Goal: Task Accomplishment & Management: Manage account settings

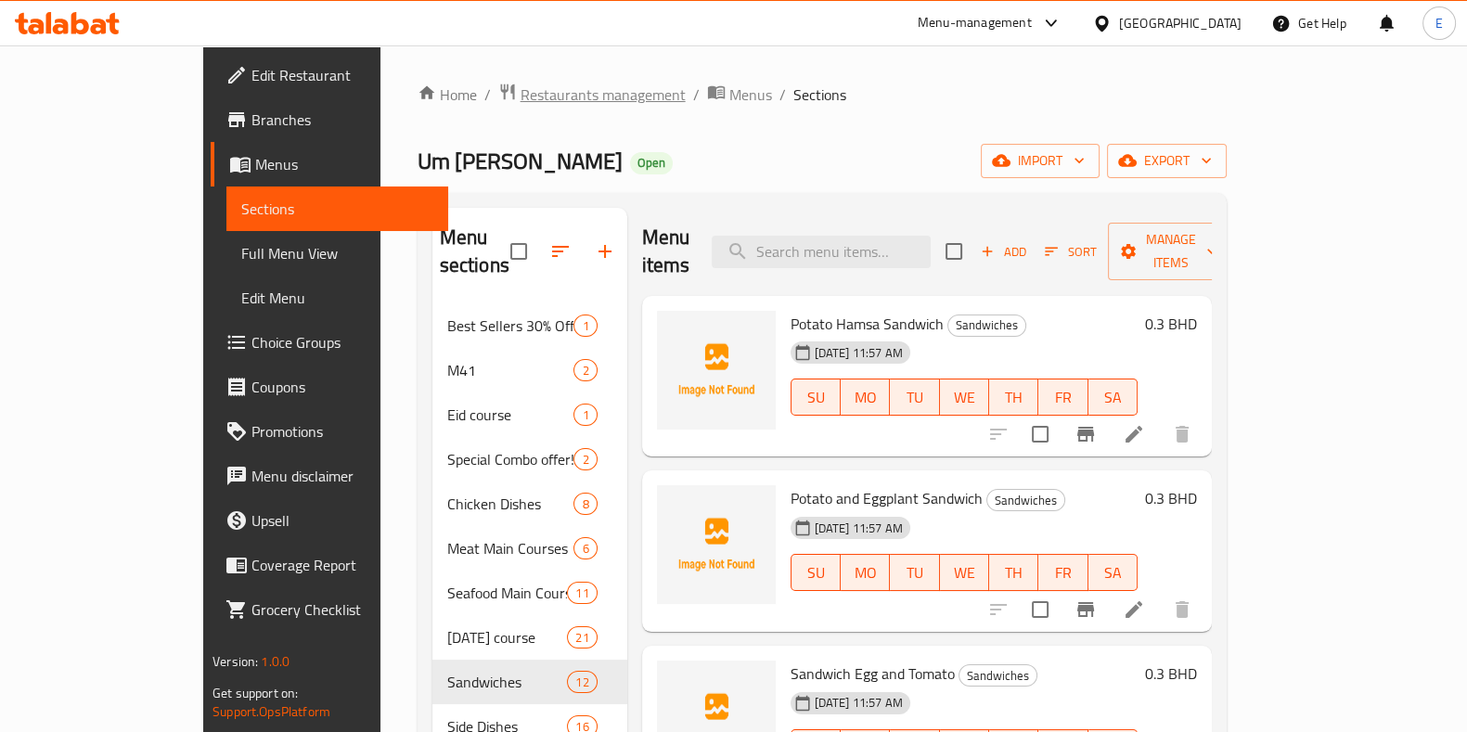
click at [521, 92] on span "Restaurants management" at bounding box center [603, 95] width 165 height 22
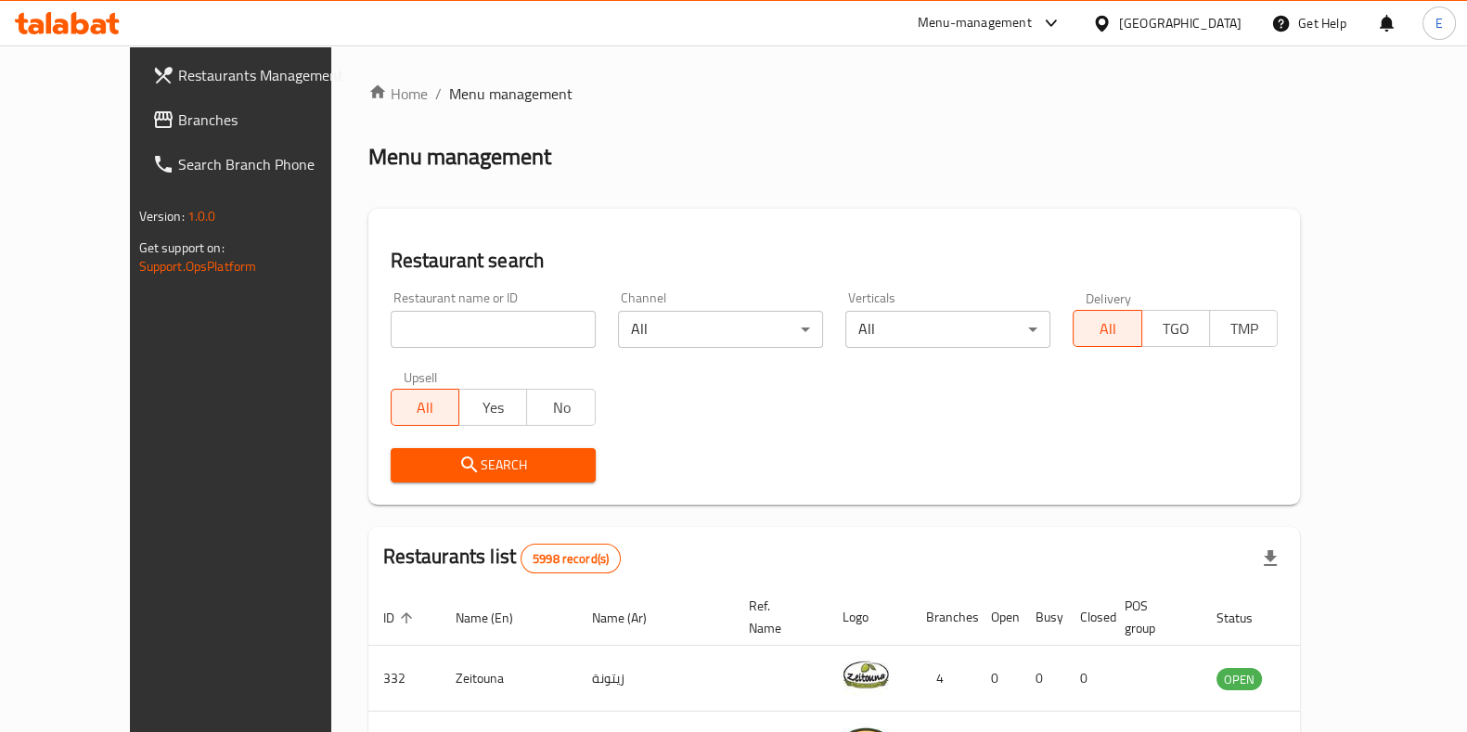
drag, startPoint x: 562, startPoint y: 10, endPoint x: 603, endPoint y: 114, distance: 111.7
click at [603, 114] on div "Home / Menu management Menu management Restaurant search Restaurant name or ID …" at bounding box center [834, 677] width 933 height 1188
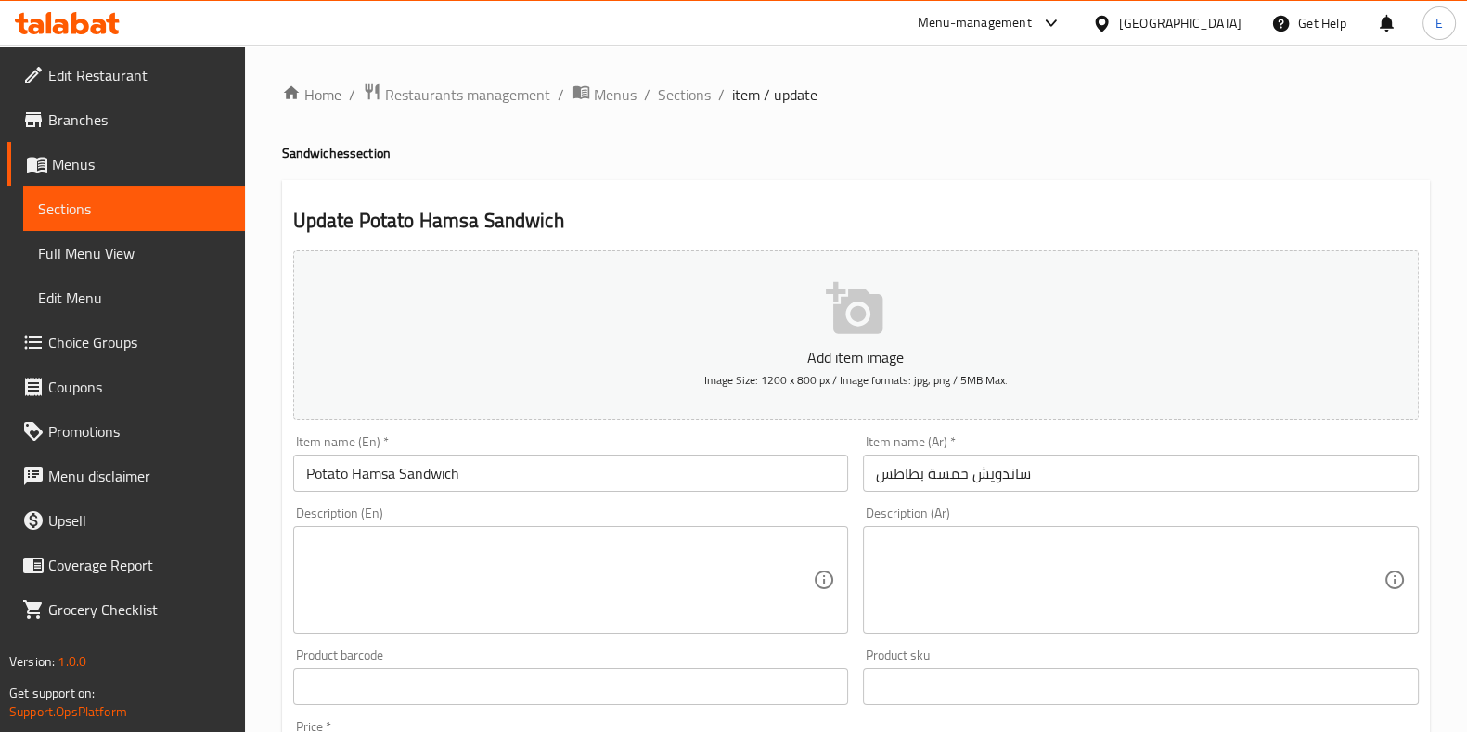
click at [94, 6] on div at bounding box center [67, 23] width 135 height 37
click at [89, 16] on icon at bounding box center [67, 23] width 105 height 22
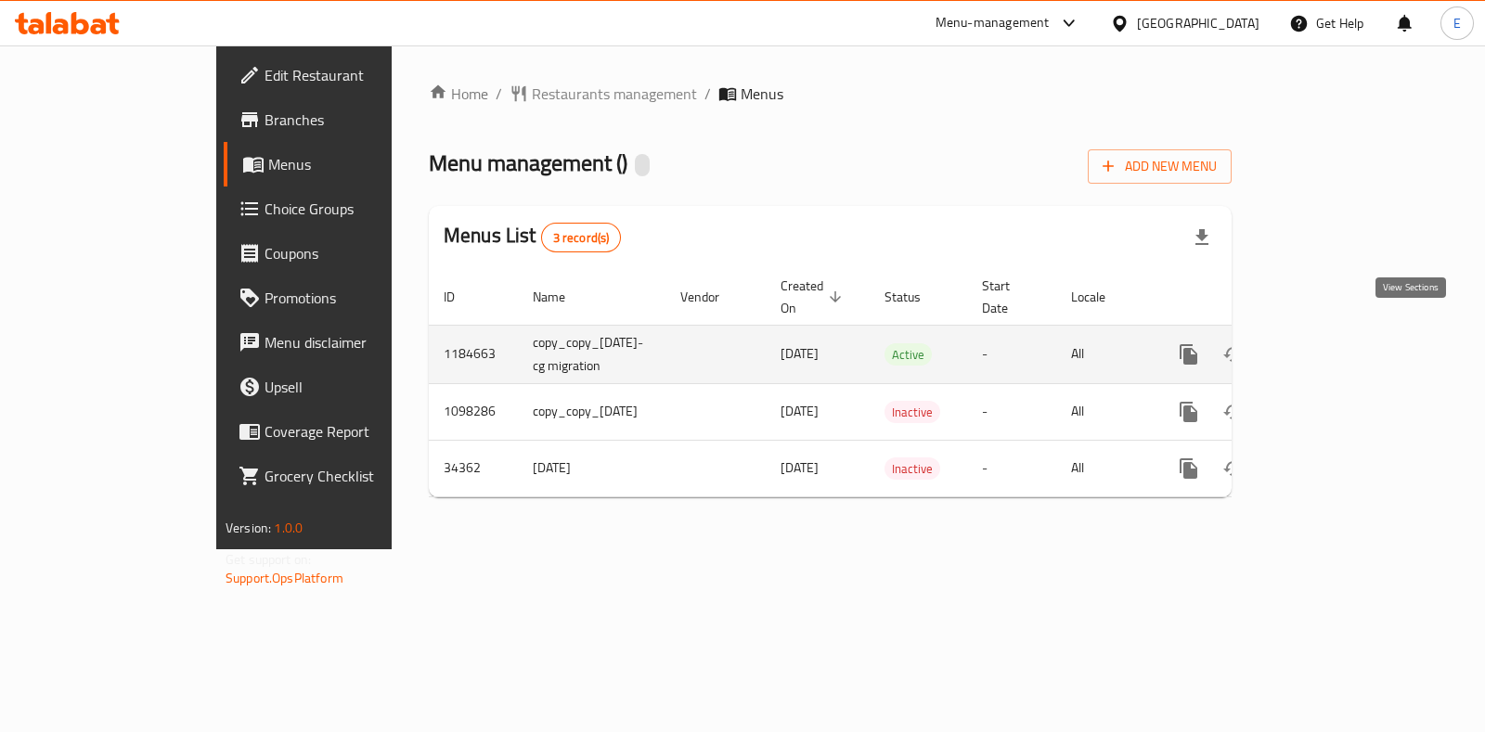
click at [1331, 346] on icon "enhanced table" at bounding box center [1322, 354] width 17 height 17
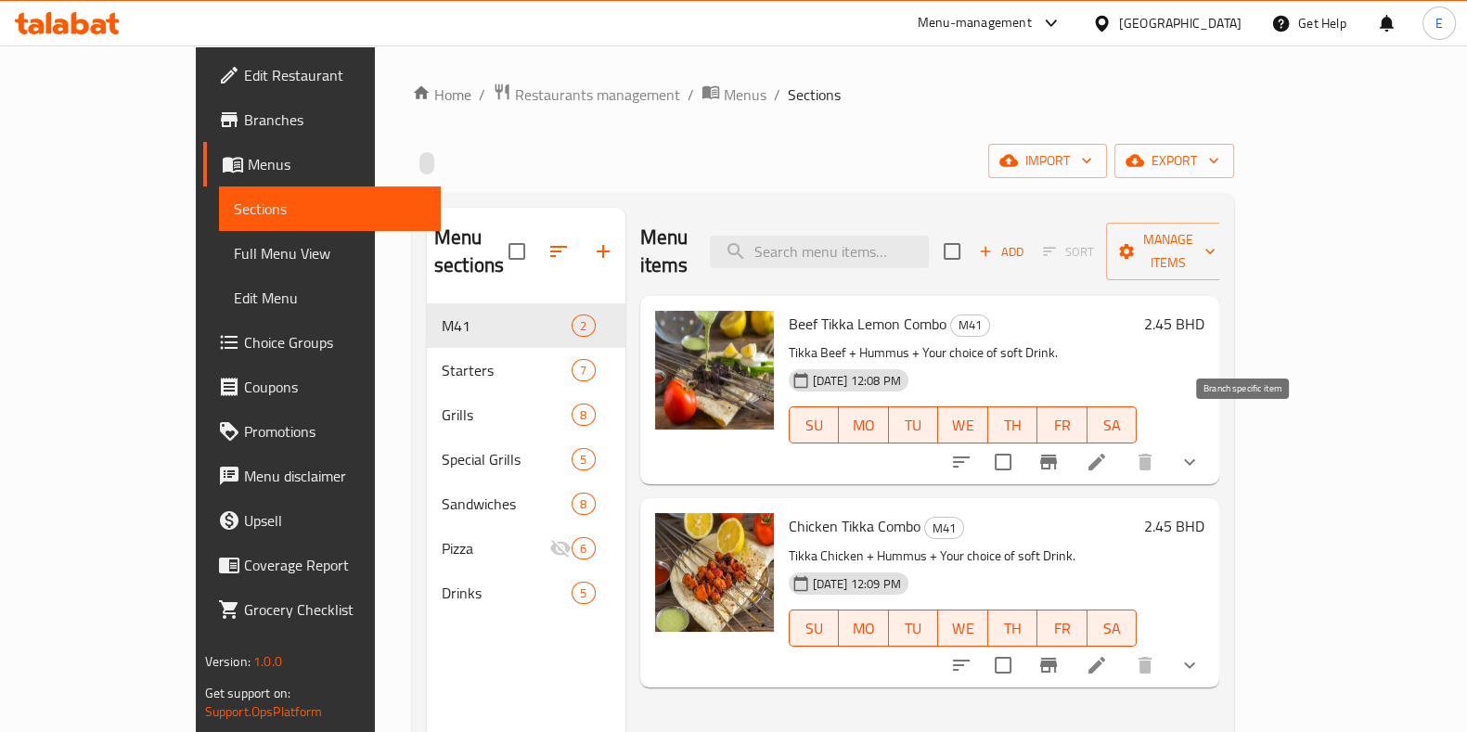
click at [1060, 451] on icon "Branch-specific-item" at bounding box center [1049, 462] width 22 height 22
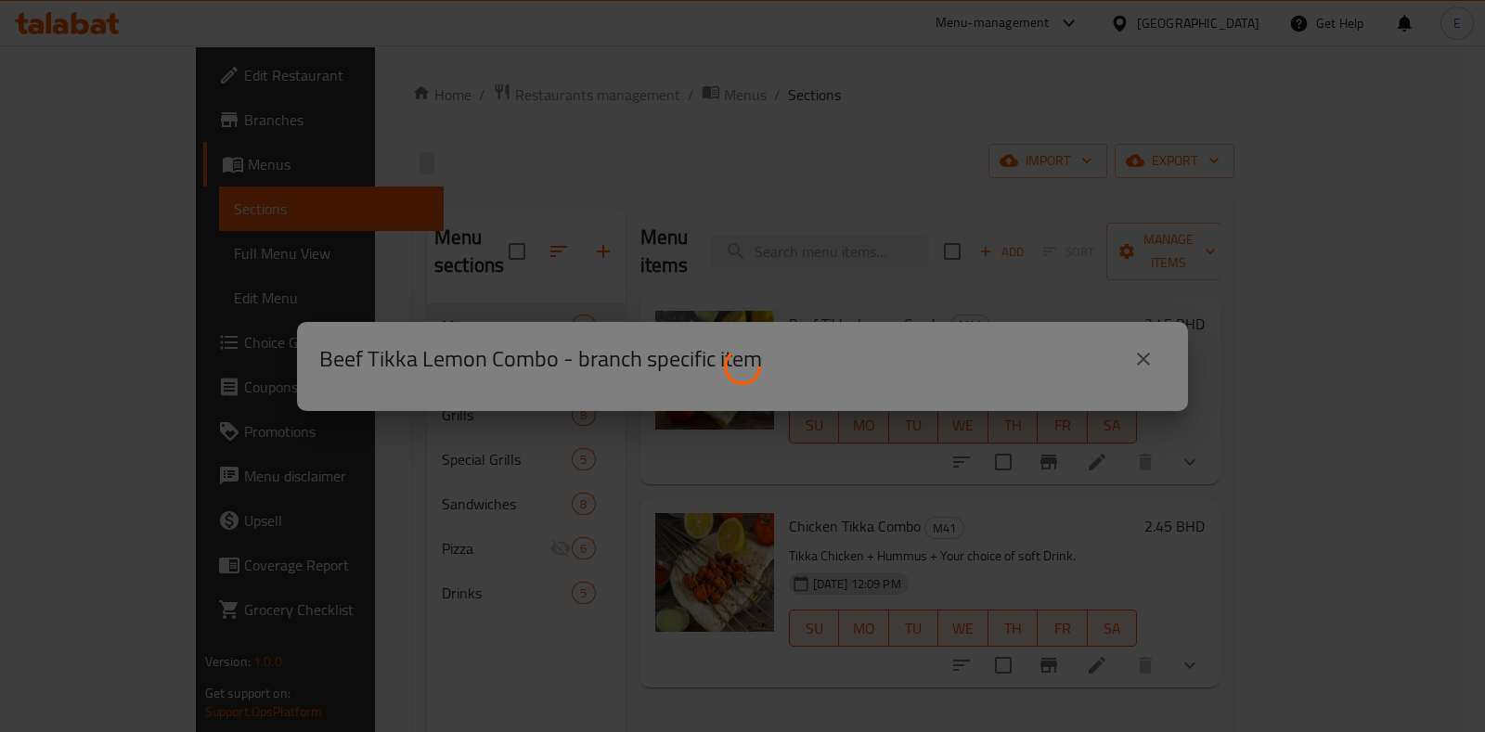
drag, startPoint x: 304, startPoint y: 328, endPoint x: 757, endPoint y: 364, distance: 454.4
click at [757, 364] on icon at bounding box center [742, 366] width 45 height 45
drag, startPoint x: 557, startPoint y: 330, endPoint x: 515, endPoint y: 341, distance: 43.0
click at [515, 341] on div at bounding box center [742, 366] width 1485 height 732
drag, startPoint x: 1117, startPoint y: 329, endPoint x: 1186, endPoint y: 338, distance: 69.3
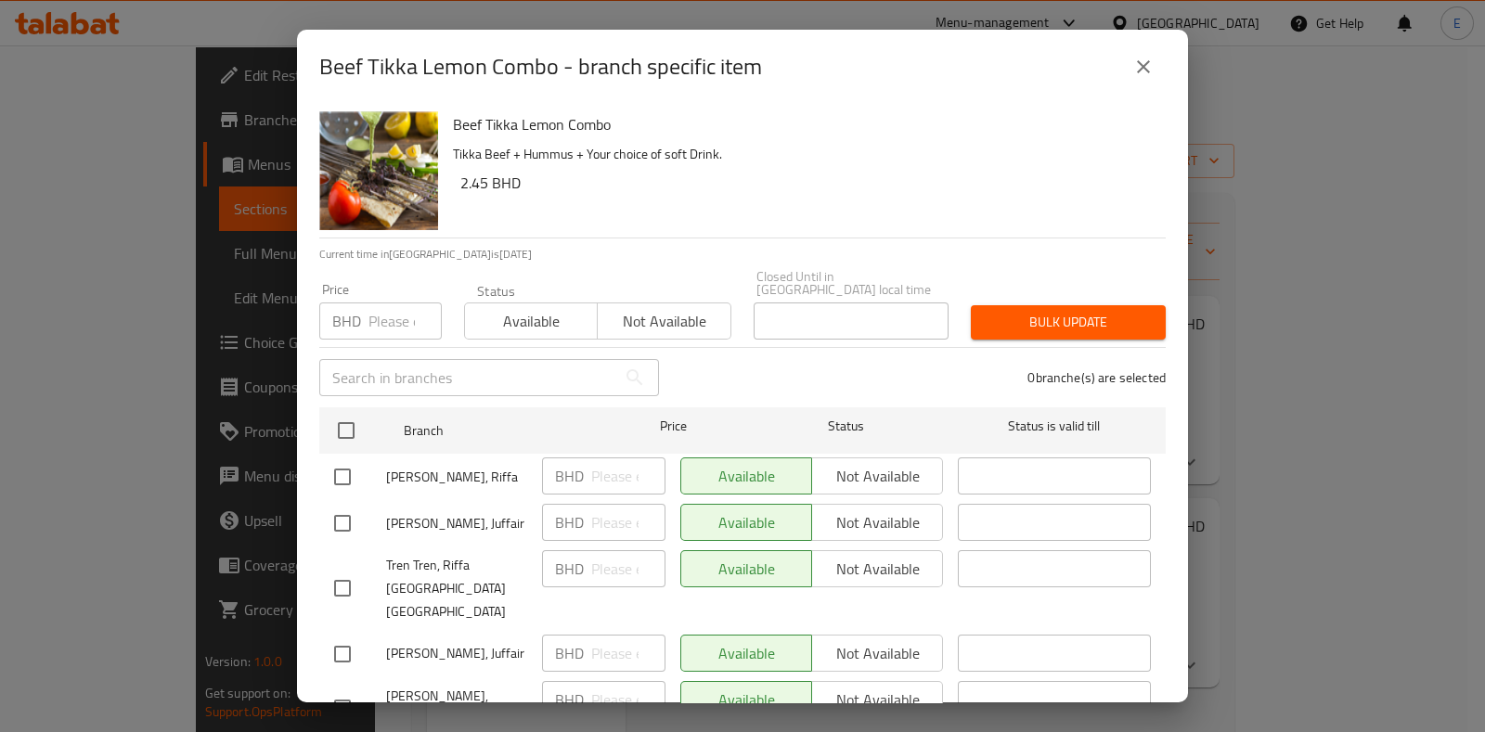
drag, startPoint x: 1186, startPoint y: 338, endPoint x: 642, endPoint y: 353, distance: 544.1
click at [642, 359] on div "​" at bounding box center [489, 377] width 340 height 37
drag, startPoint x: 1132, startPoint y: 83, endPoint x: 1145, endPoint y: 90, distance: 15.0
click at [1133, 82] on button "close" at bounding box center [1143, 67] width 45 height 45
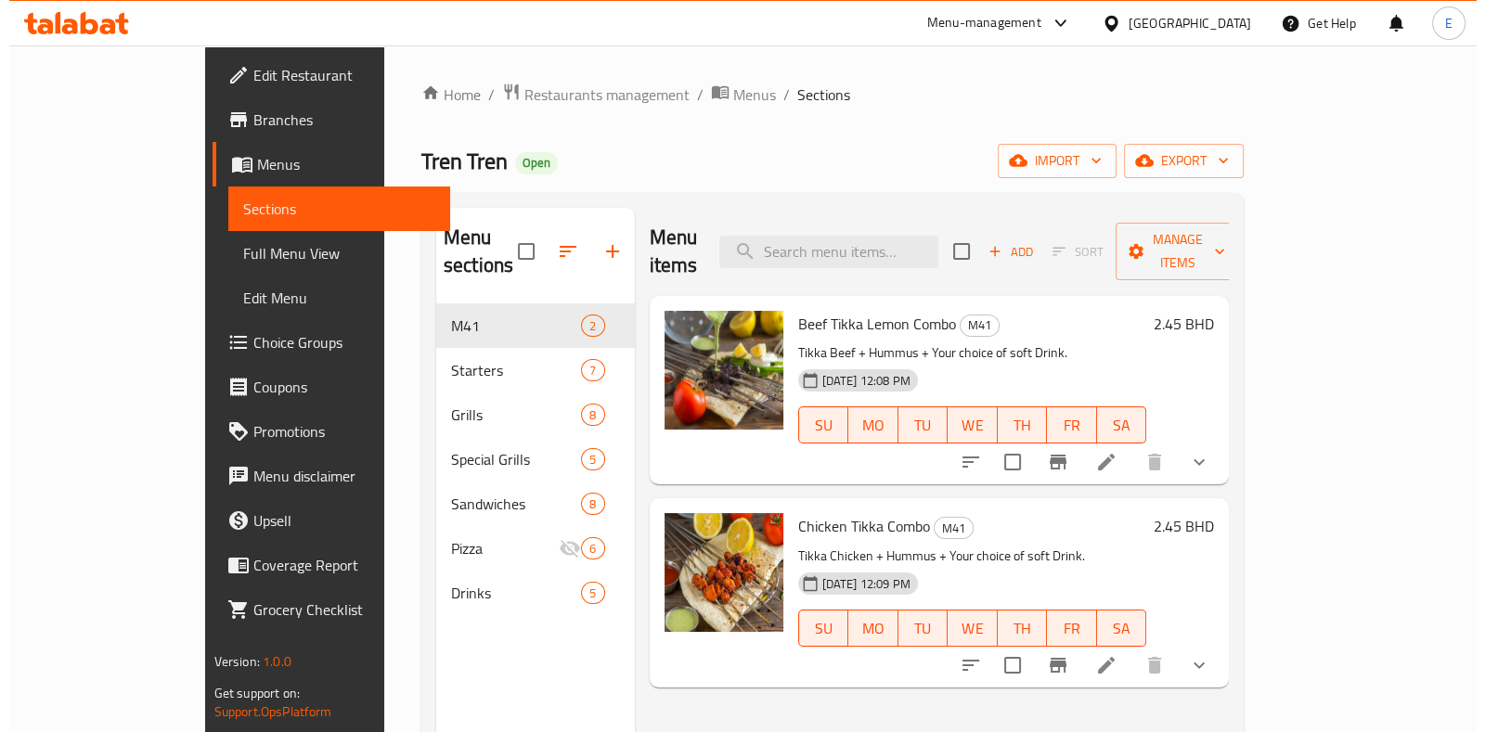
scroll to position [231, 0]
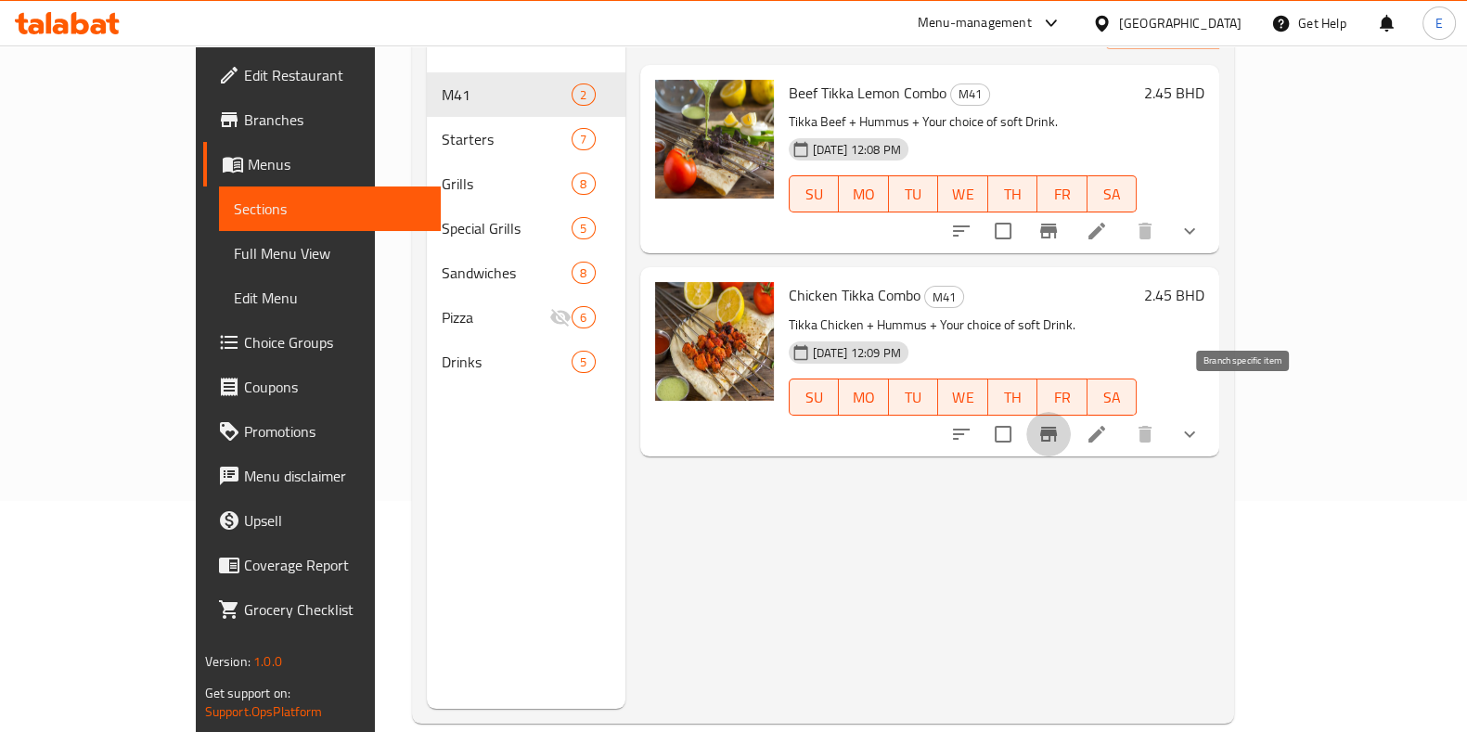
click at [1057, 427] on icon "Branch-specific-item" at bounding box center [1048, 434] width 17 height 15
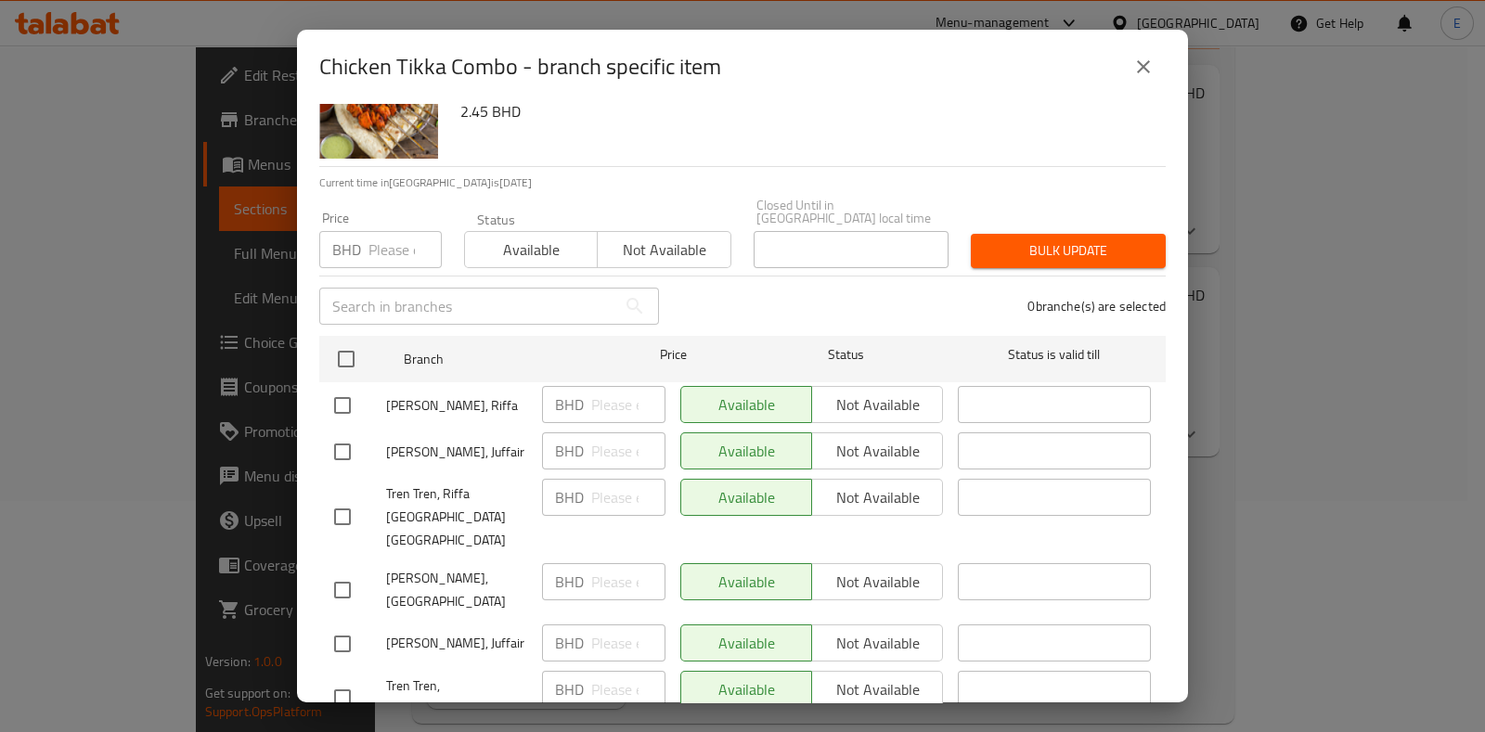
scroll to position [125, 0]
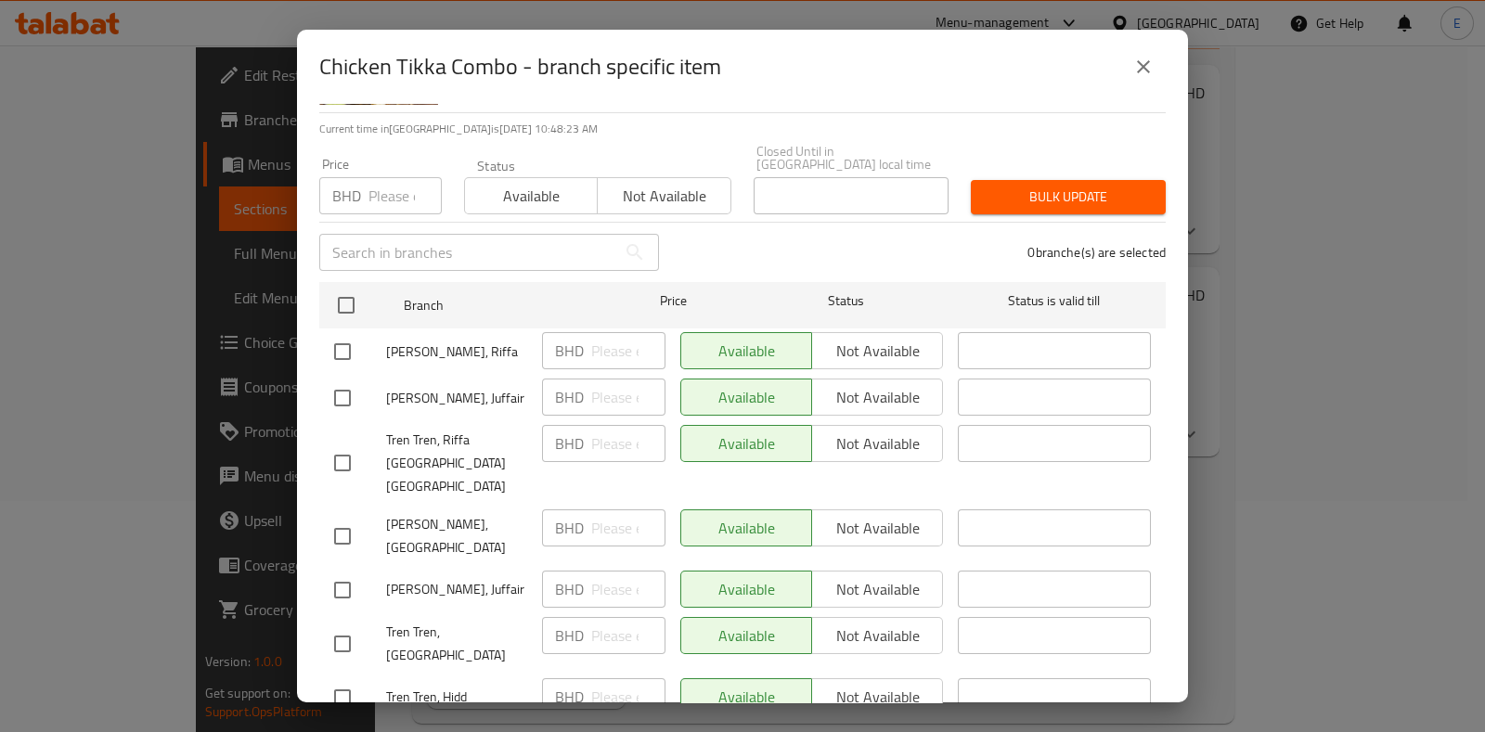
click at [1150, 71] on icon "close" at bounding box center [1143, 67] width 22 height 22
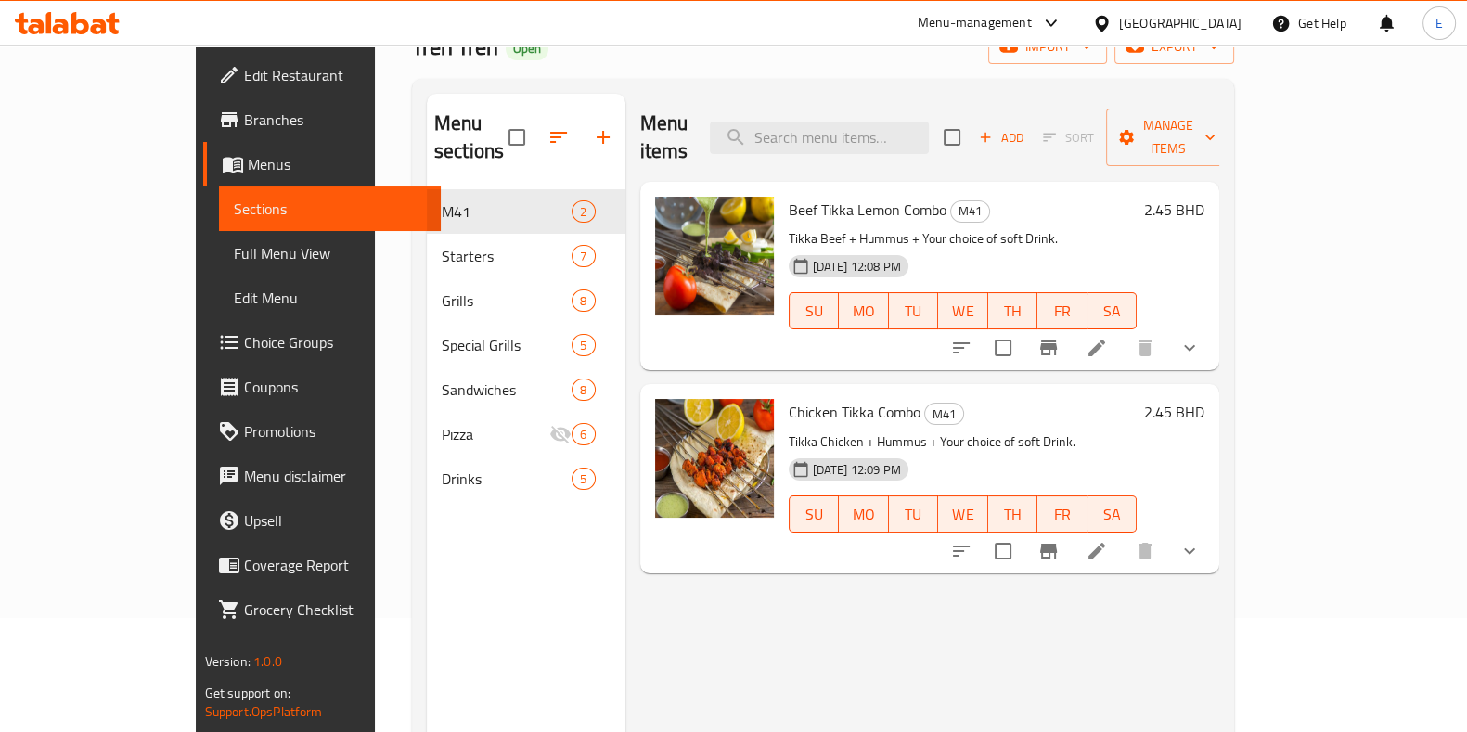
scroll to position [0, 0]
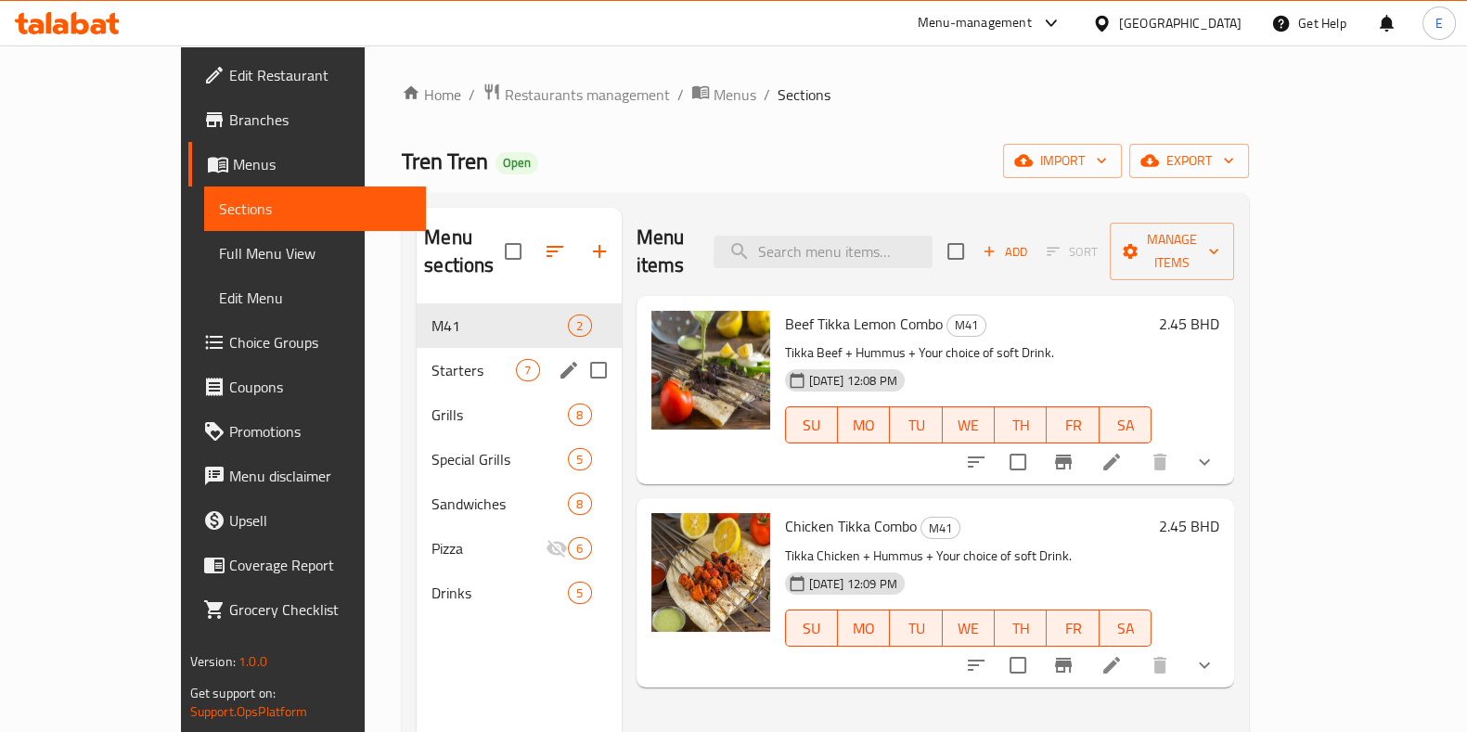
click at [432, 359] on span "Starters" at bounding box center [474, 370] width 84 height 22
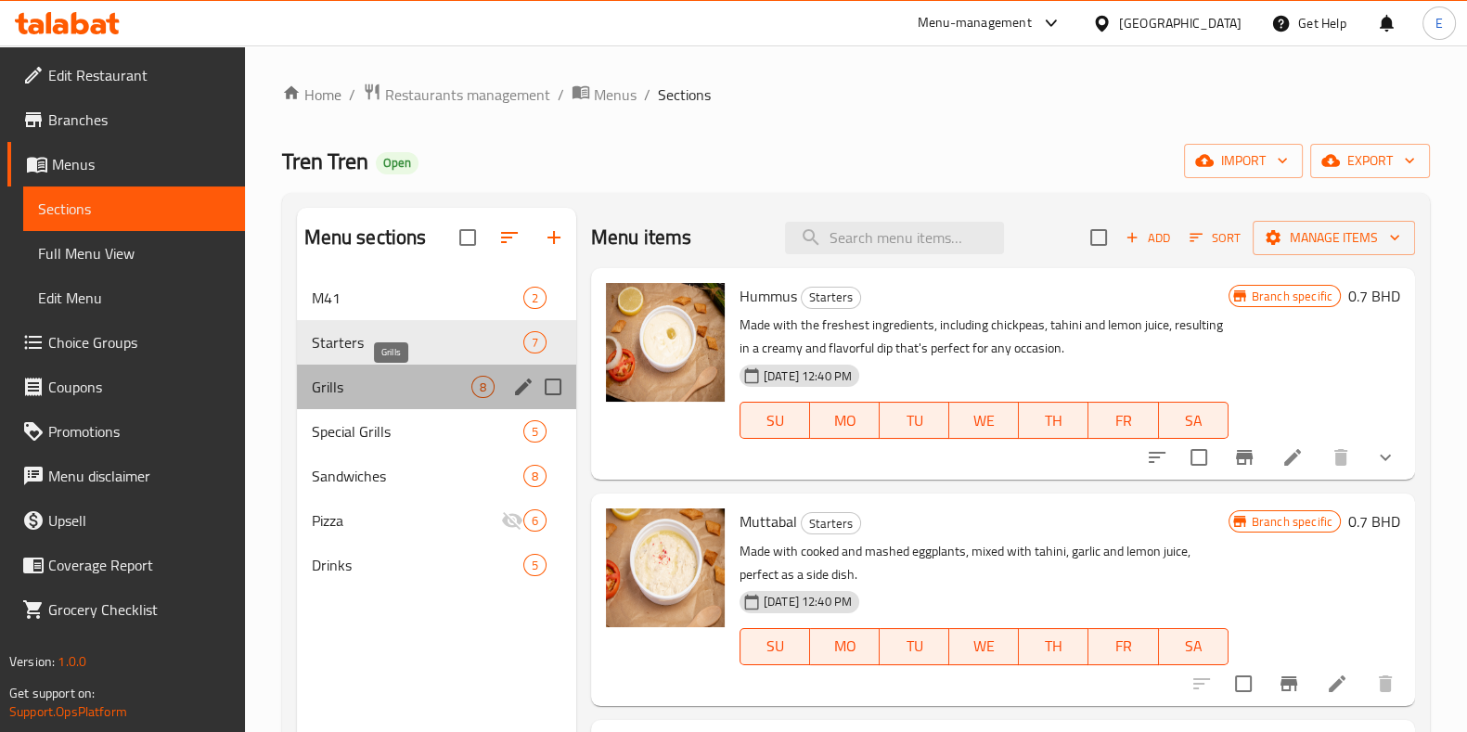
click at [422, 381] on span "Grills" at bounding box center [392, 387] width 160 height 22
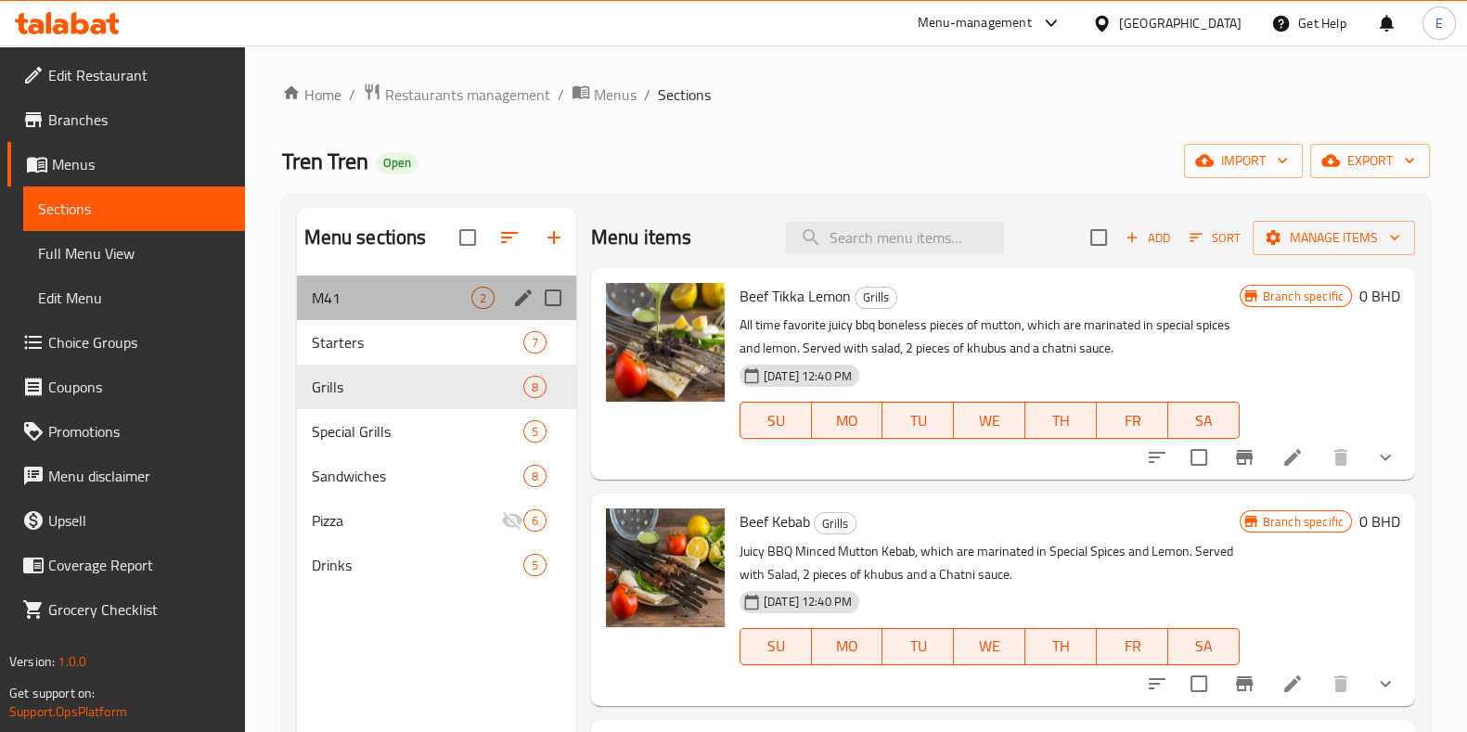
click at [431, 287] on span "M41" at bounding box center [392, 298] width 160 height 22
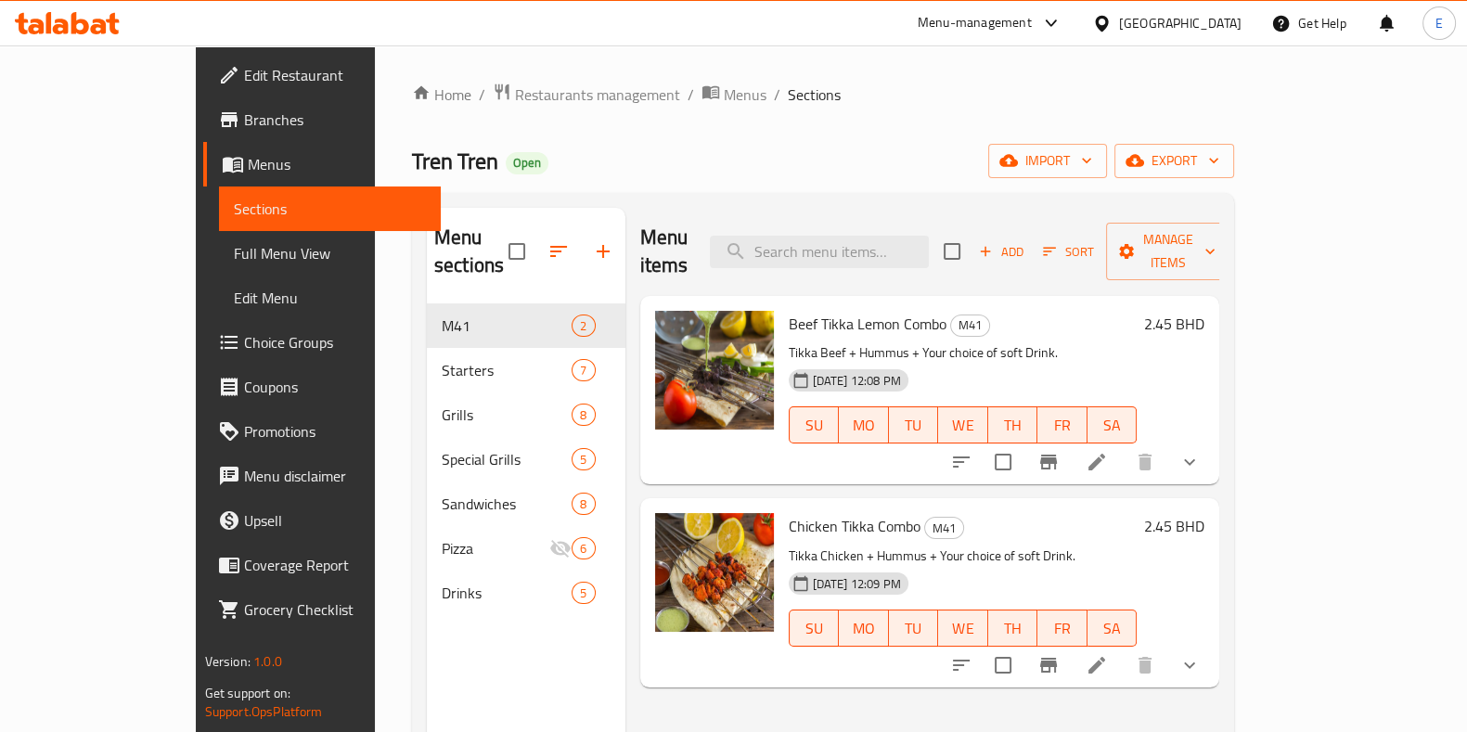
drag, startPoint x: 581, startPoint y: 198, endPoint x: 708, endPoint y: 187, distance: 127.6
drag, startPoint x: 708, startPoint y: 187, endPoint x: 695, endPoint y: 169, distance: 21.9
click at [695, 169] on div "Tren Tren Open import export" at bounding box center [823, 161] width 822 height 34
click at [515, 99] on span "Restaurants management" at bounding box center [597, 95] width 165 height 22
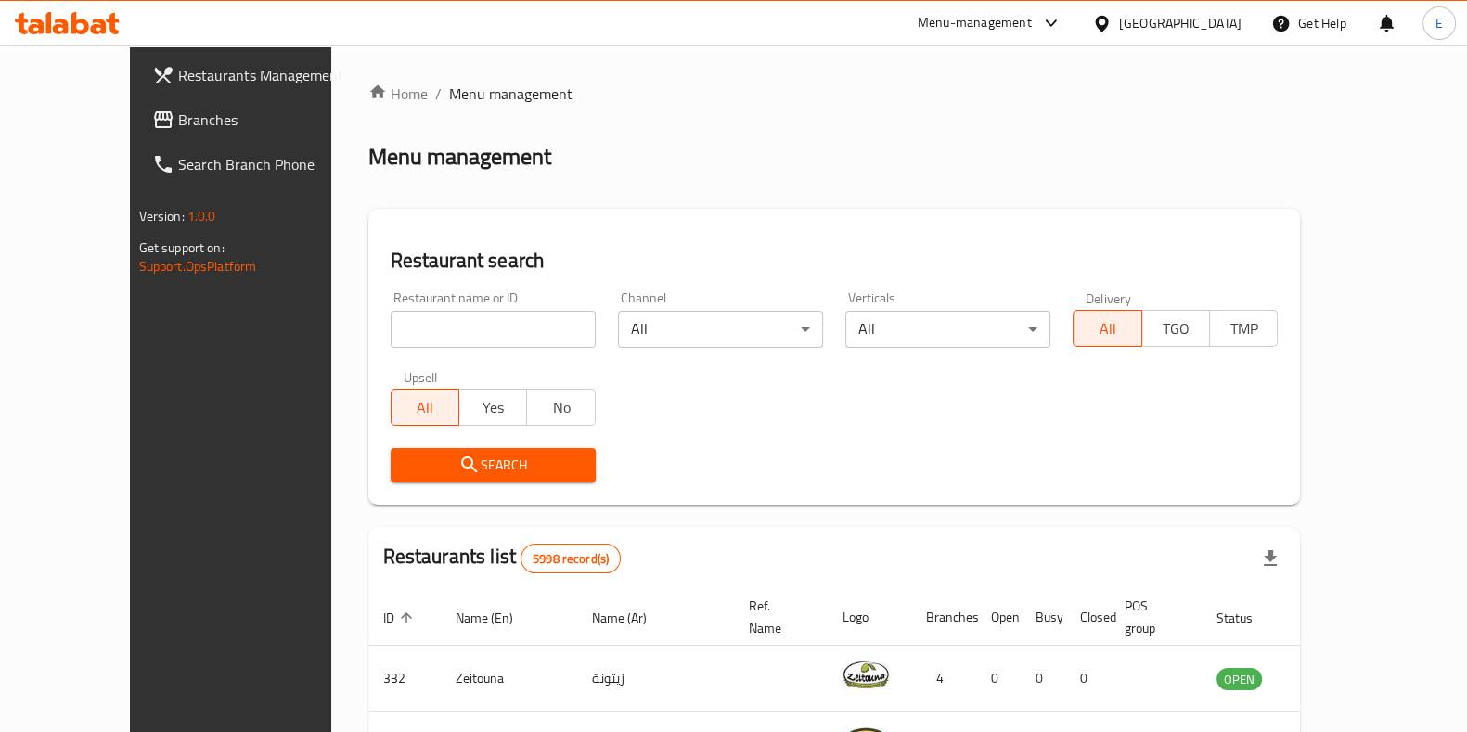
click at [409, 335] on input "search" at bounding box center [493, 329] width 205 height 37
paste input "Baba Taher Restaurant"
type input "Baba Taher Restaurant"
click button "Search" at bounding box center [493, 465] width 205 height 34
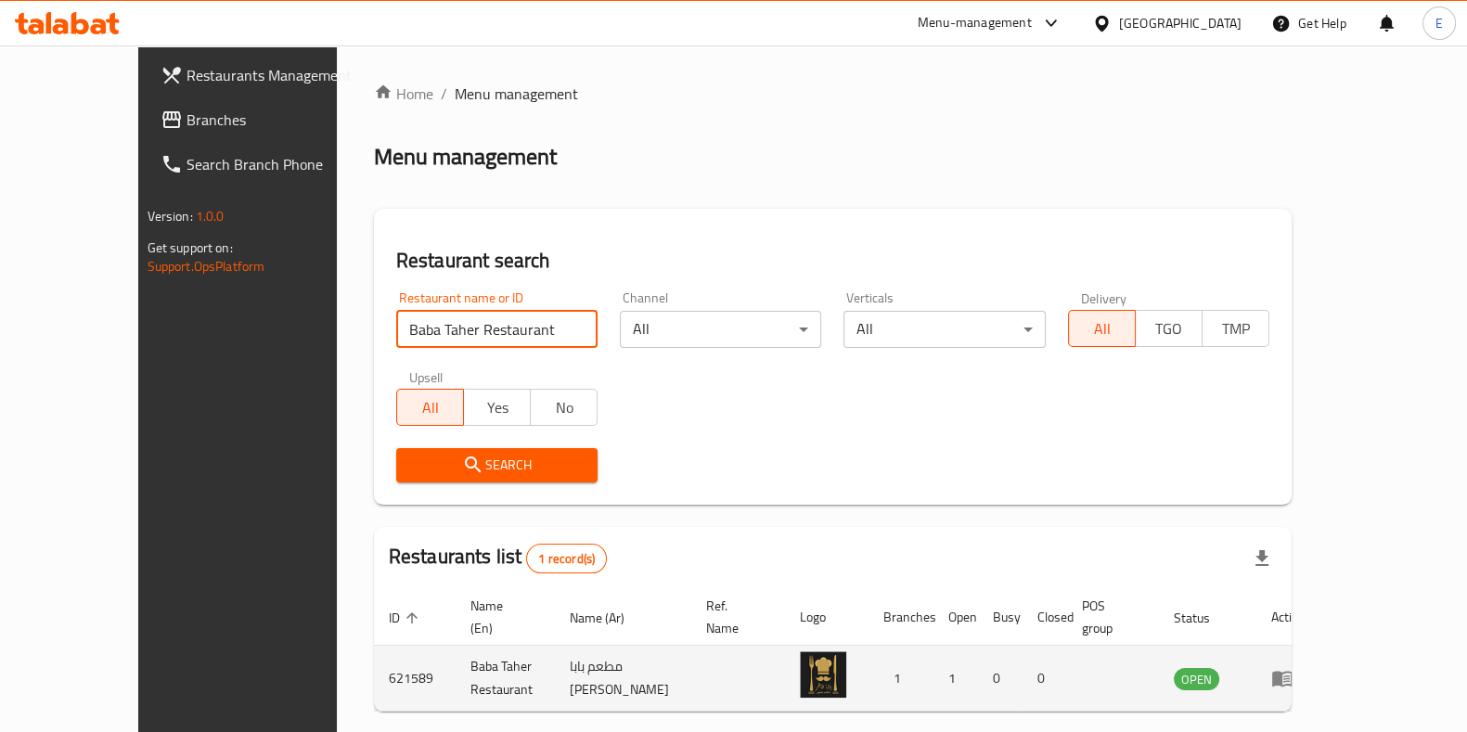
scroll to position [58, 0]
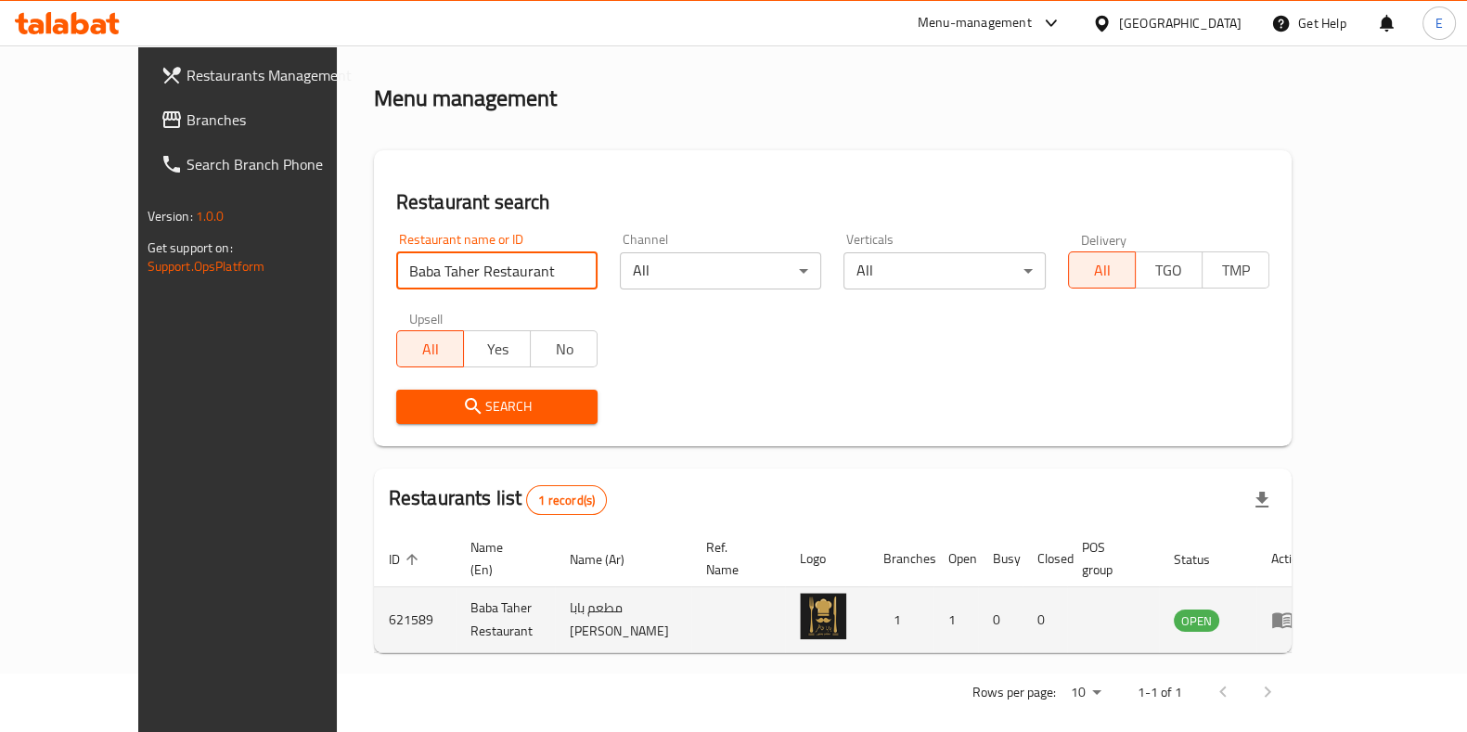
click at [1321, 602] on td "enhanced table" at bounding box center [1289, 621] width 64 height 66
click at [1293, 613] on icon "enhanced table" at bounding box center [1282, 621] width 20 height 16
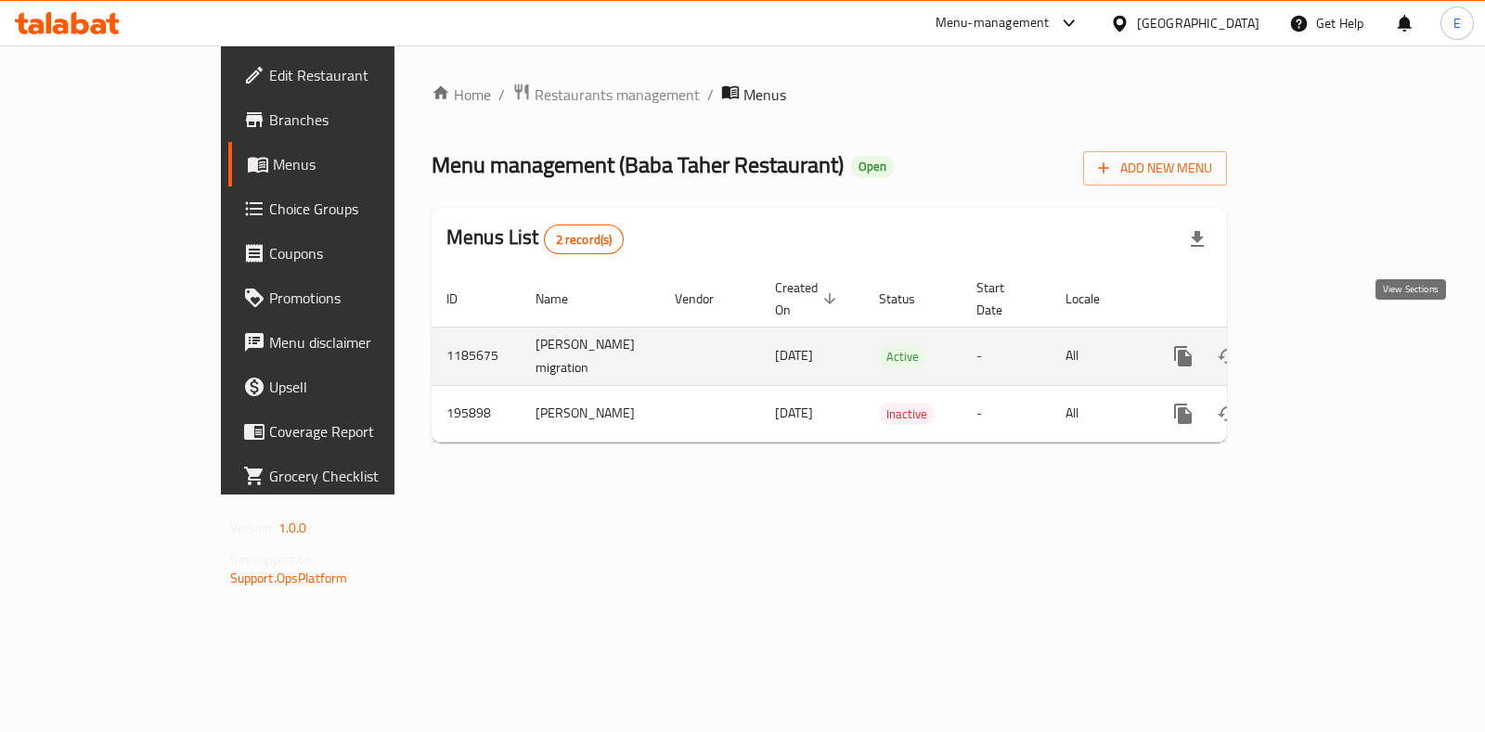
click at [1328, 345] on icon "enhanced table" at bounding box center [1317, 356] width 22 height 22
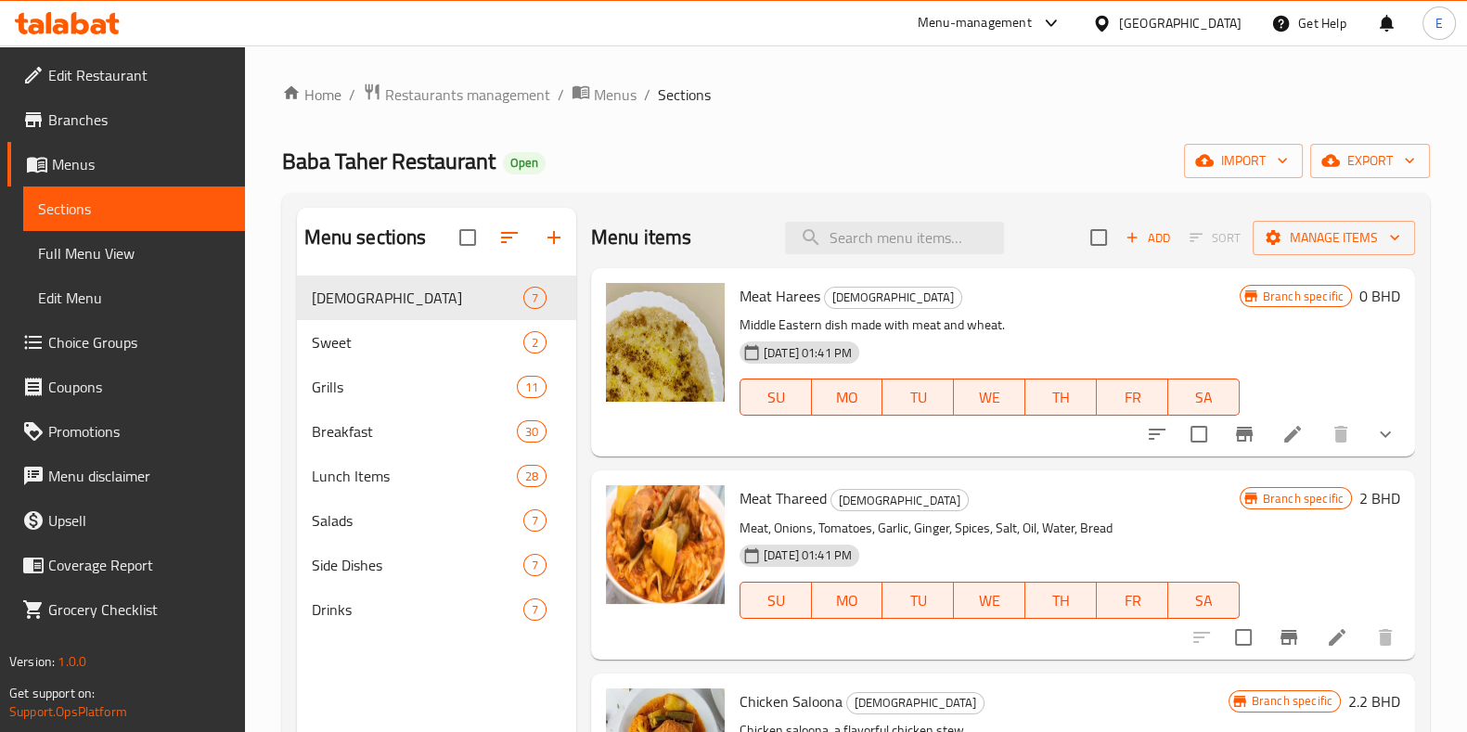
click at [866, 220] on div "Menu items Add Sort Manage items" at bounding box center [1003, 238] width 824 height 60
click at [867, 238] on input "search" at bounding box center [894, 238] width 219 height 32
paste input "Special Omelette"
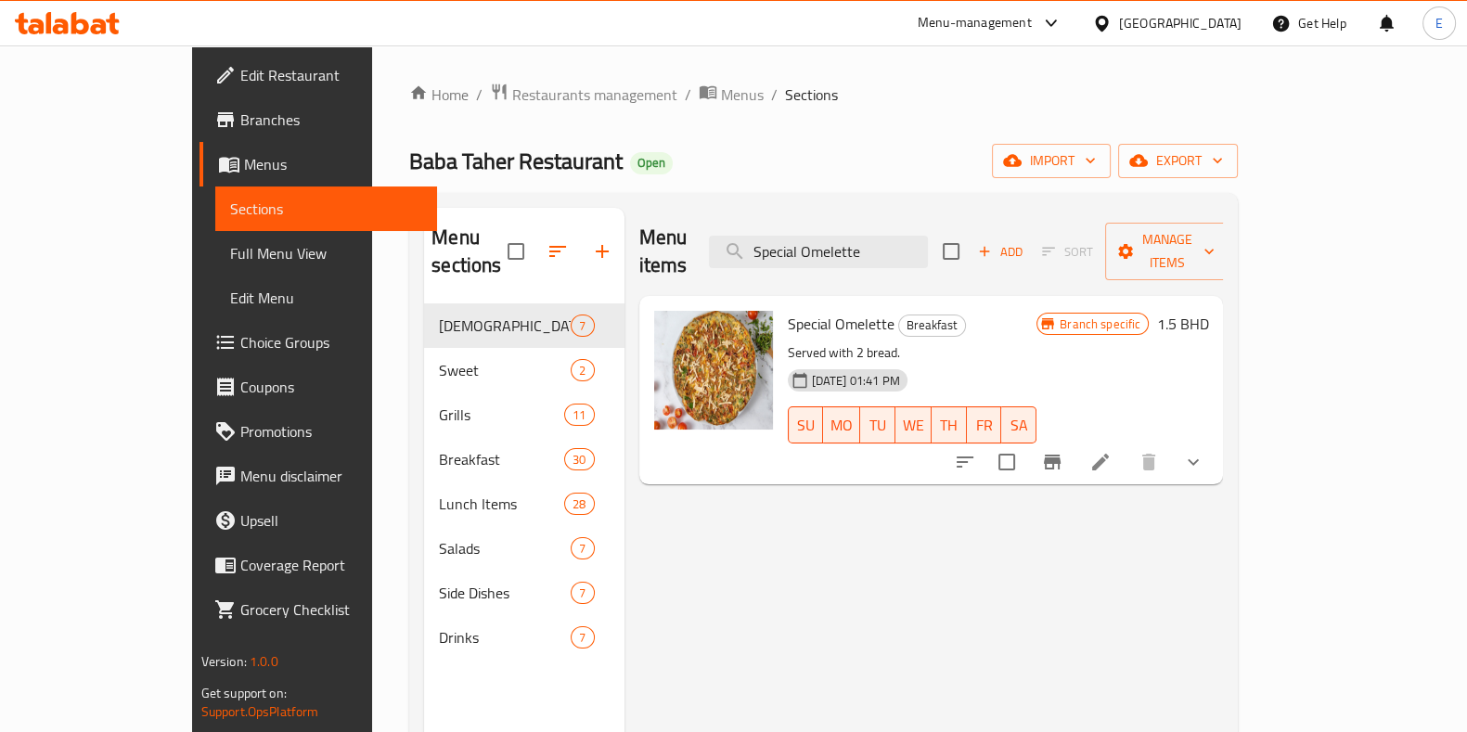
type input "Special Omelette"
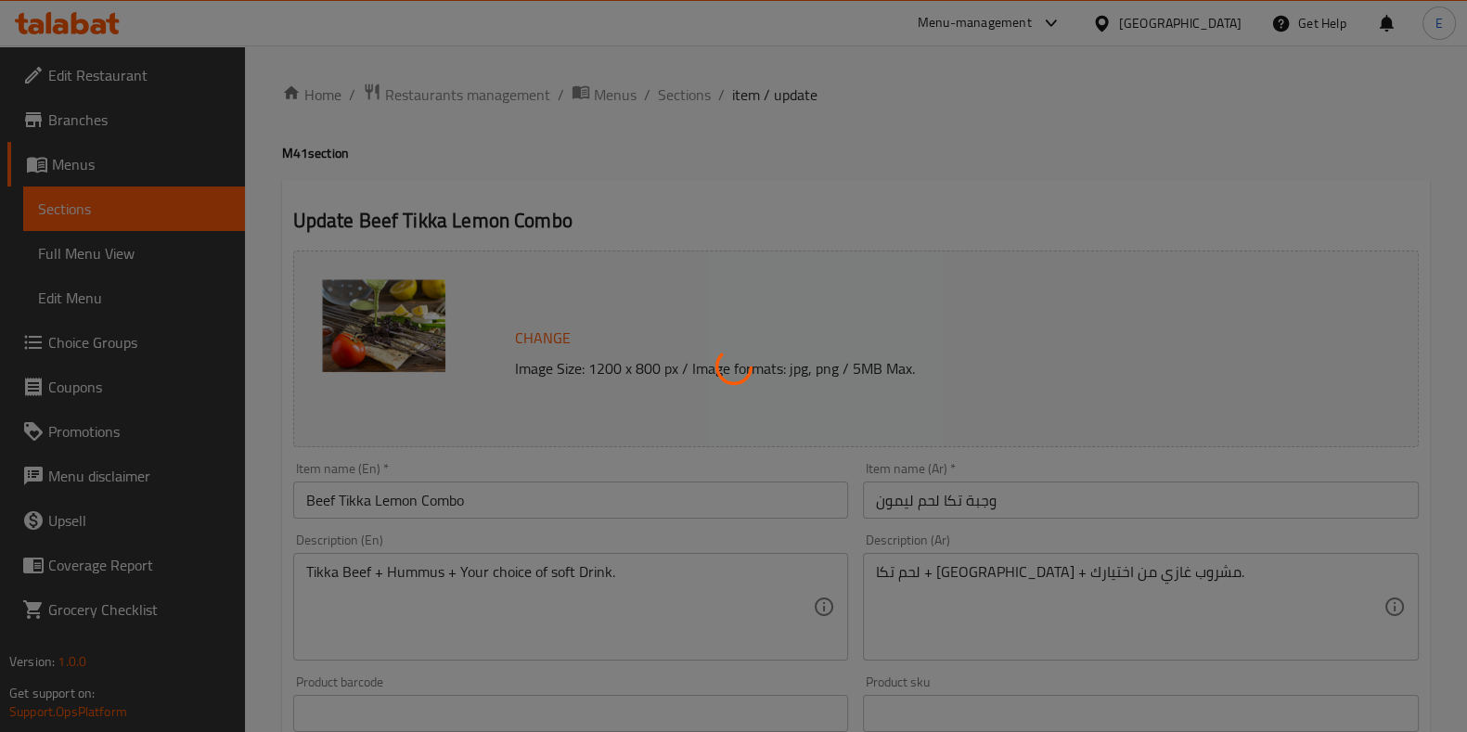
type input ":اضافات"
type input "0"
type input "2"
type input "إختيارك من المشروب"
type input "1"
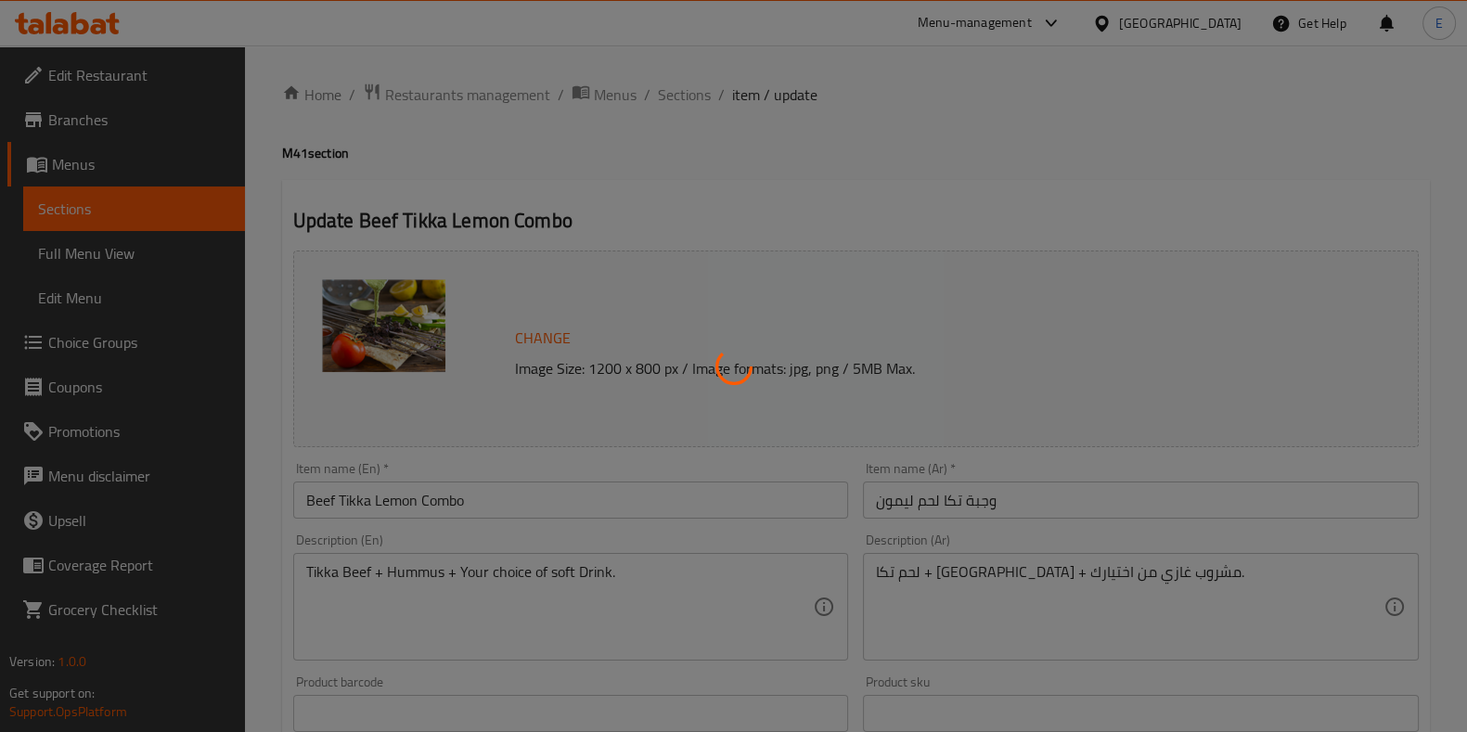
type input "1"
type input "إختيارك من المذاق:"
type input "0"
type input "1"
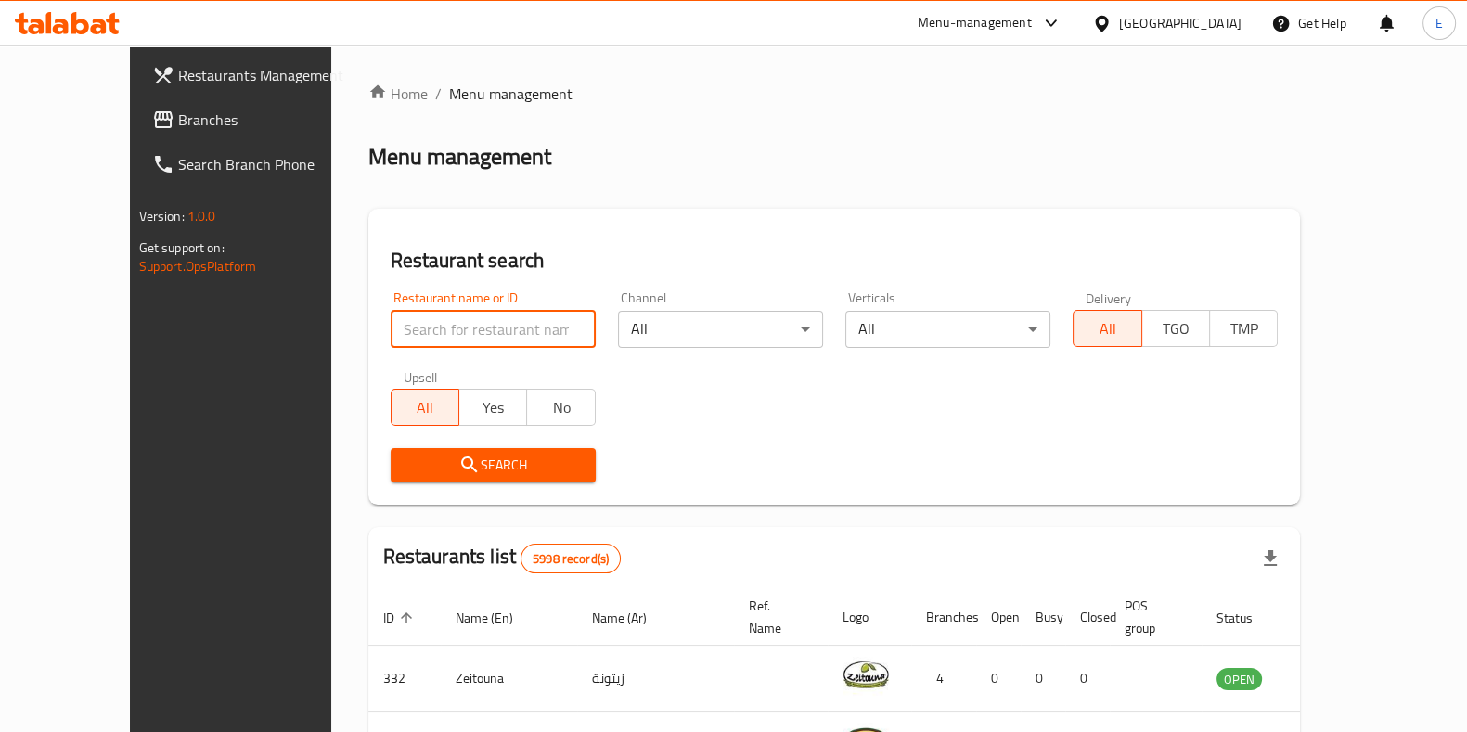
click at [402, 341] on input "search" at bounding box center [493, 329] width 205 height 37
paste input "Honest Burger"
type input "Honest Burger"
click button "Search" at bounding box center [493, 465] width 205 height 34
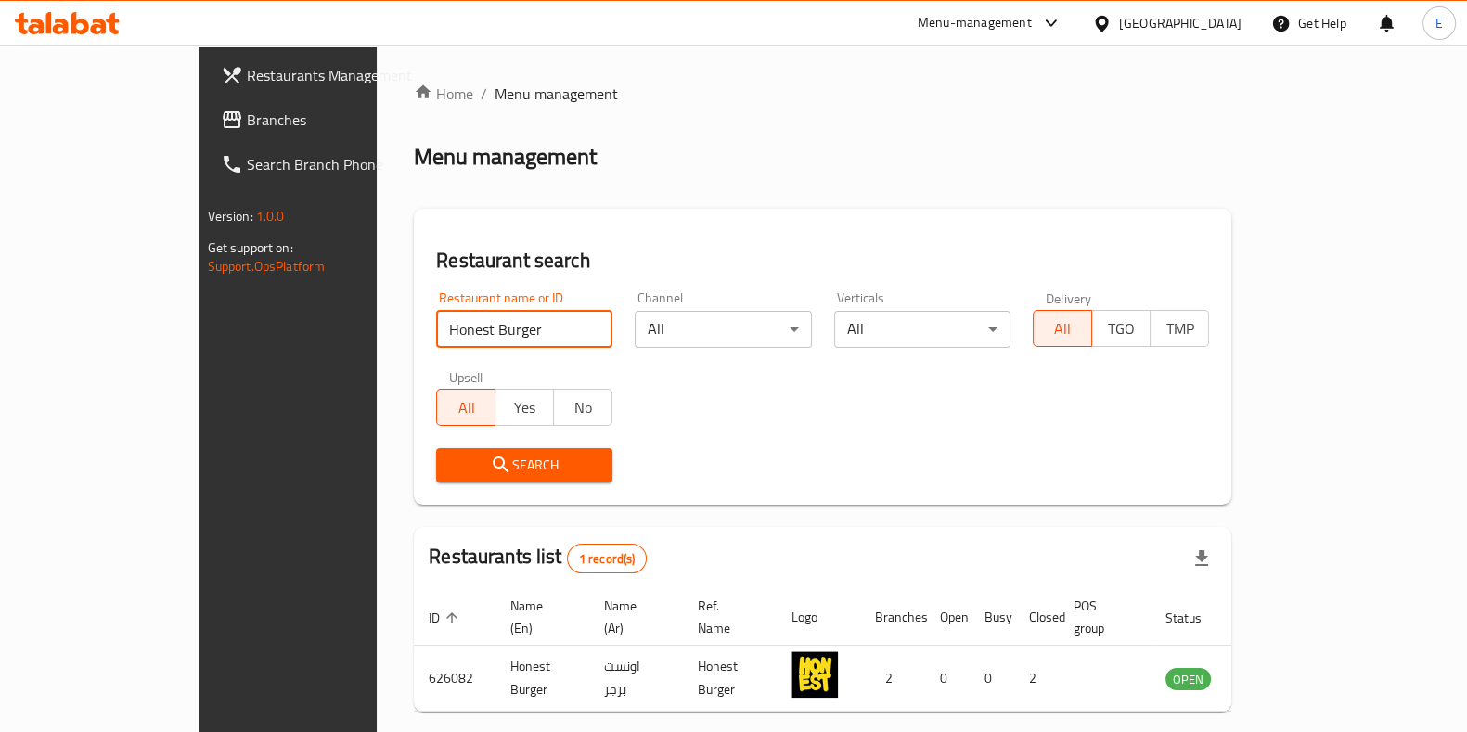
scroll to position [58, 0]
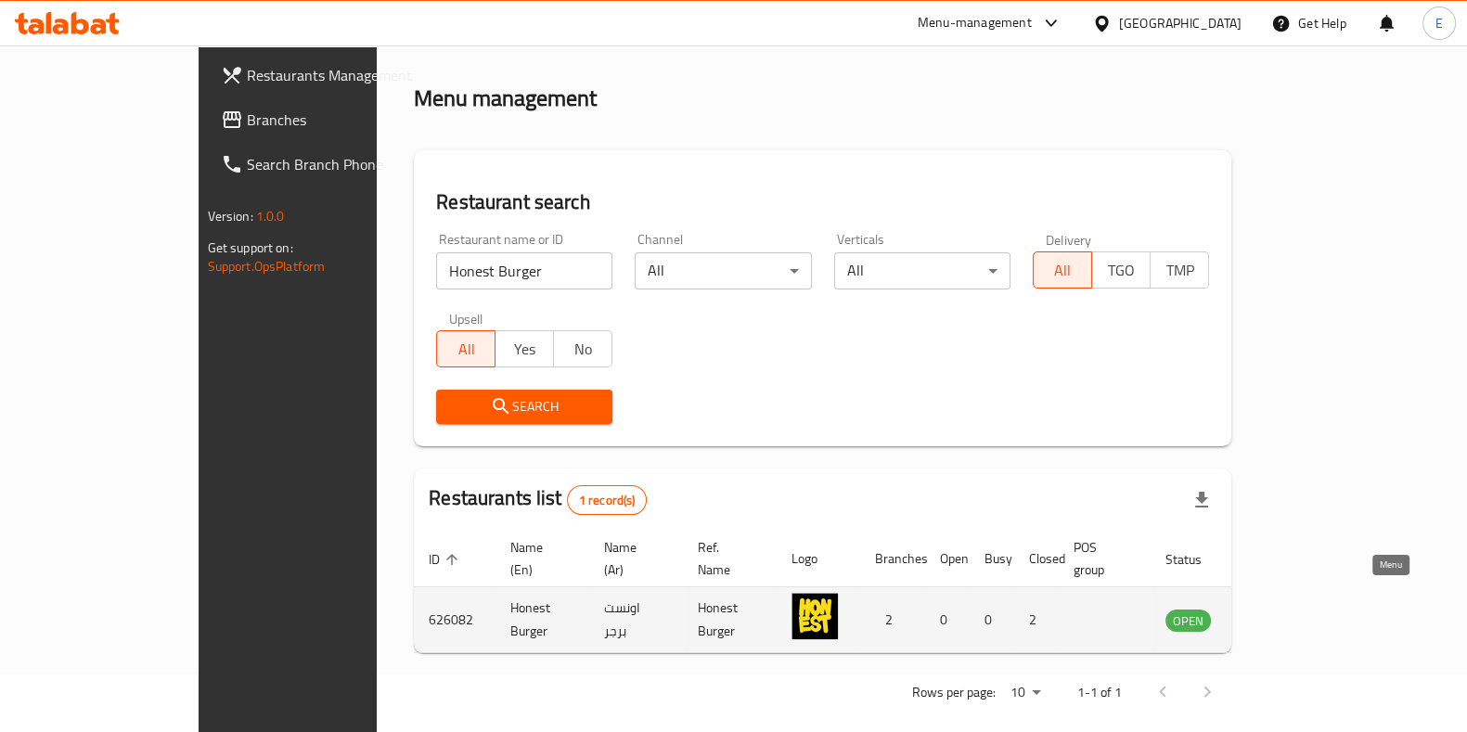
click at [1285, 609] on icon "enhanced table" at bounding box center [1274, 620] width 22 height 22
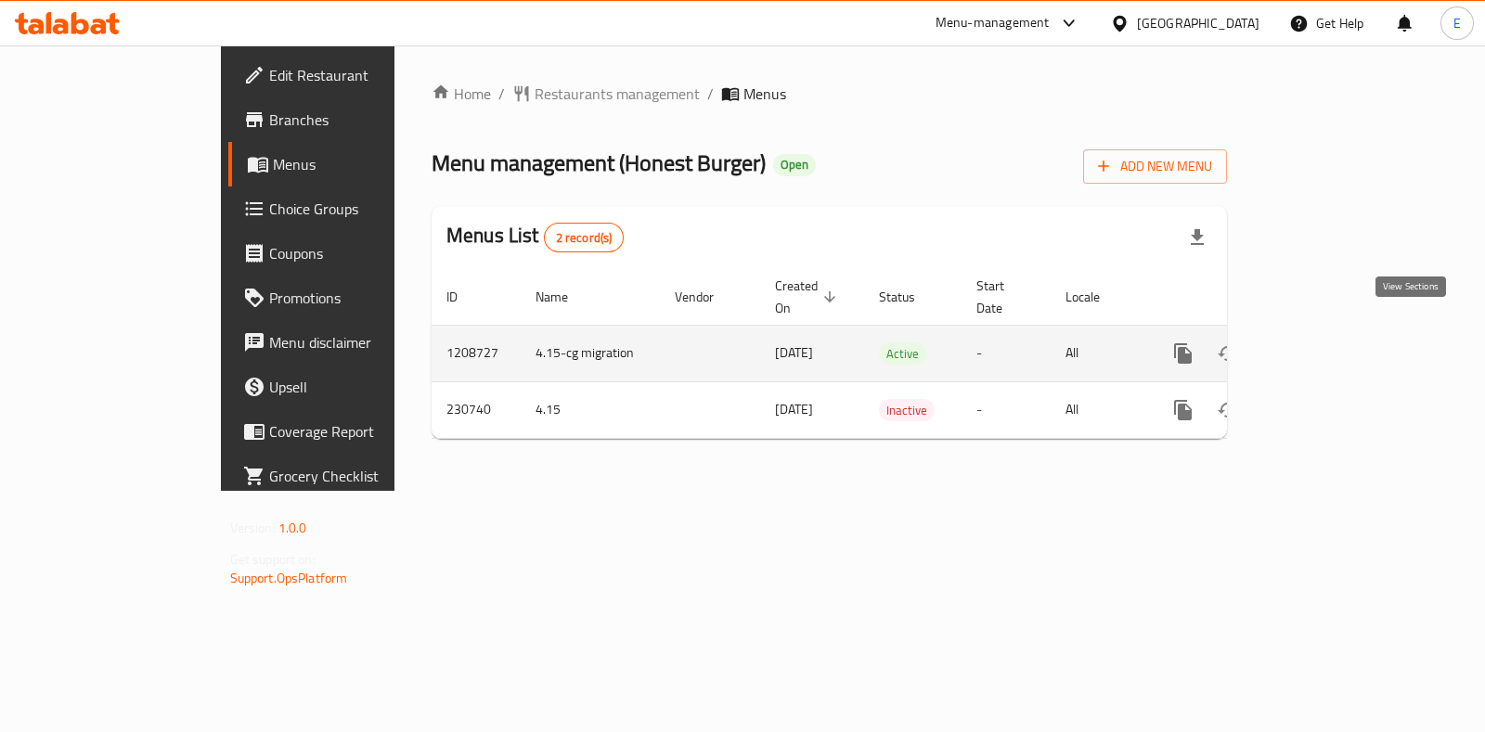
click at [1328, 342] on icon "enhanced table" at bounding box center [1317, 353] width 22 height 22
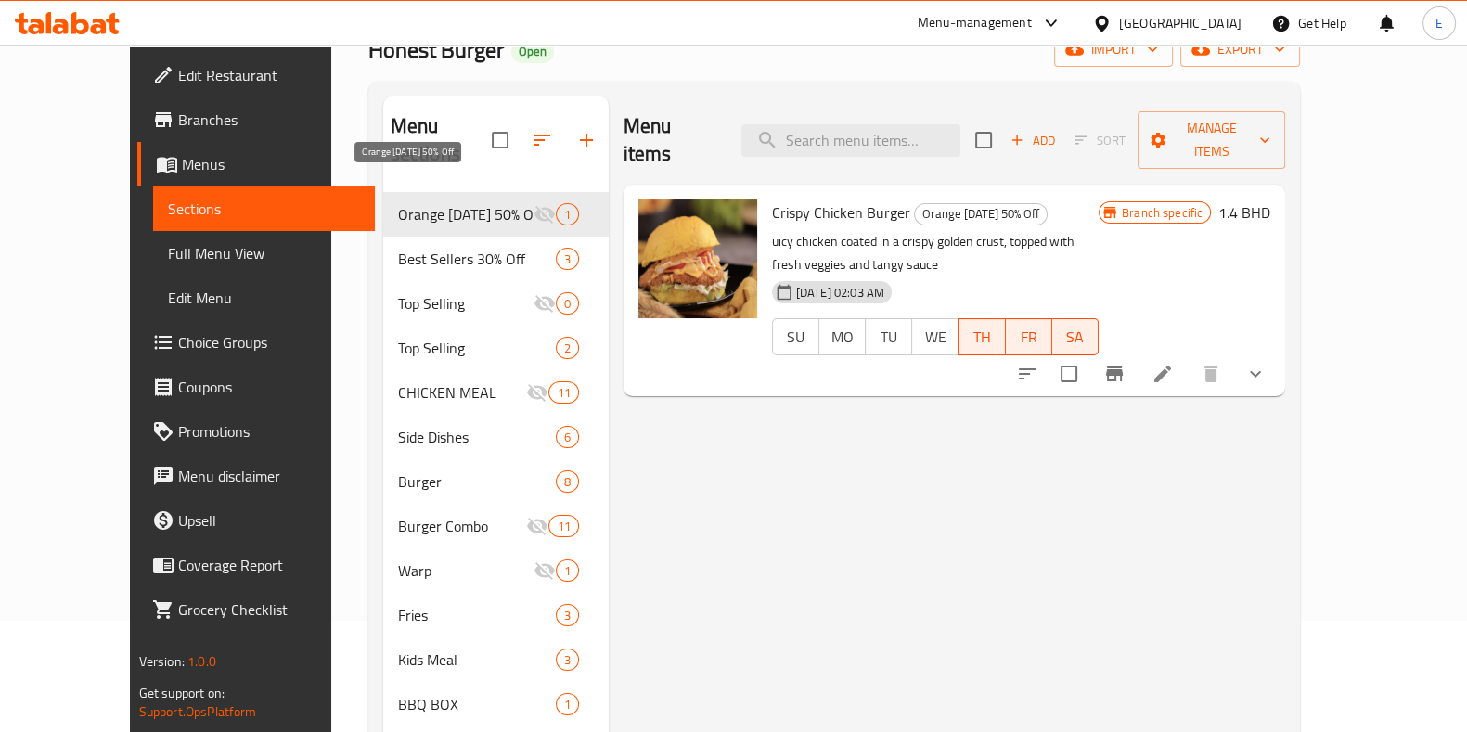
scroll to position [27, 0]
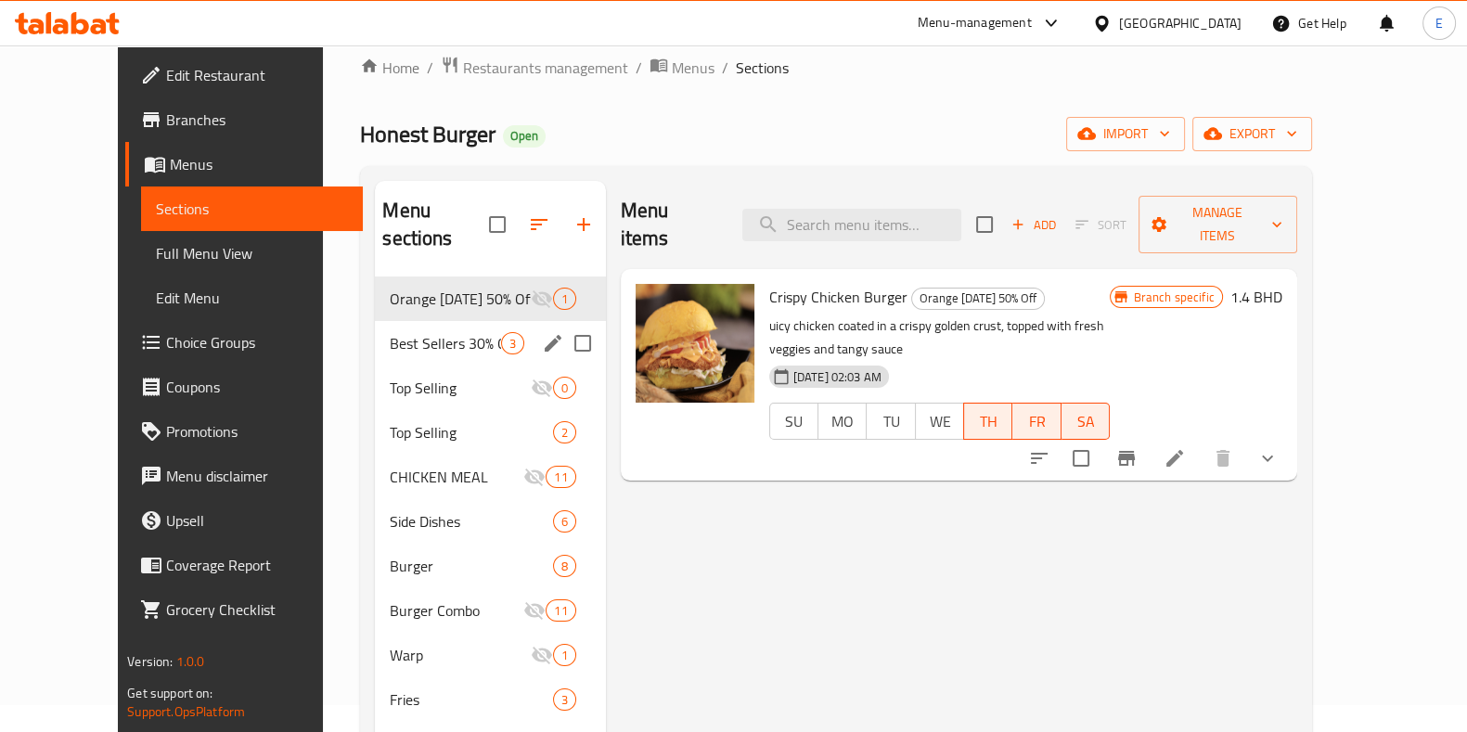
click at [390, 332] on span "Best Sellers 30% Off" at bounding box center [445, 343] width 110 height 22
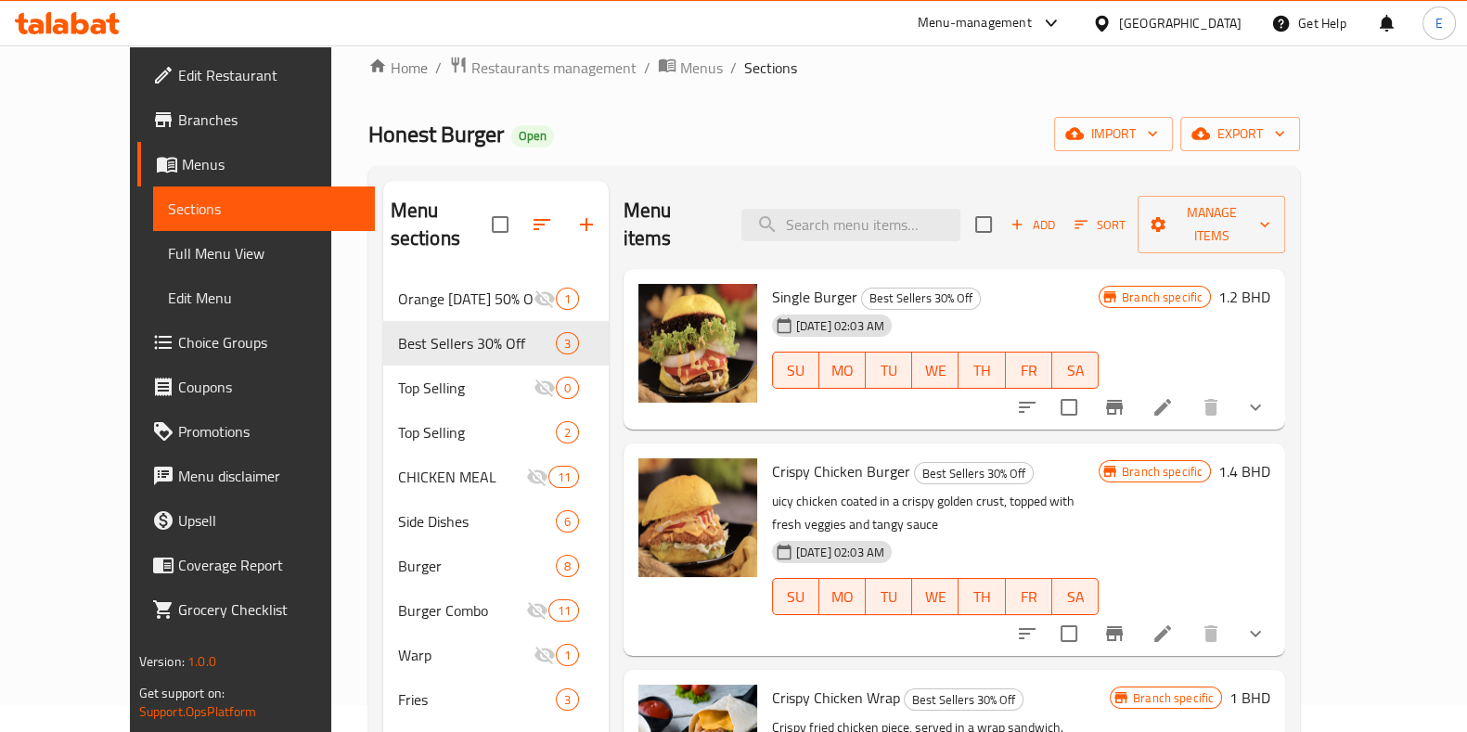
scroll to position [144, 0]
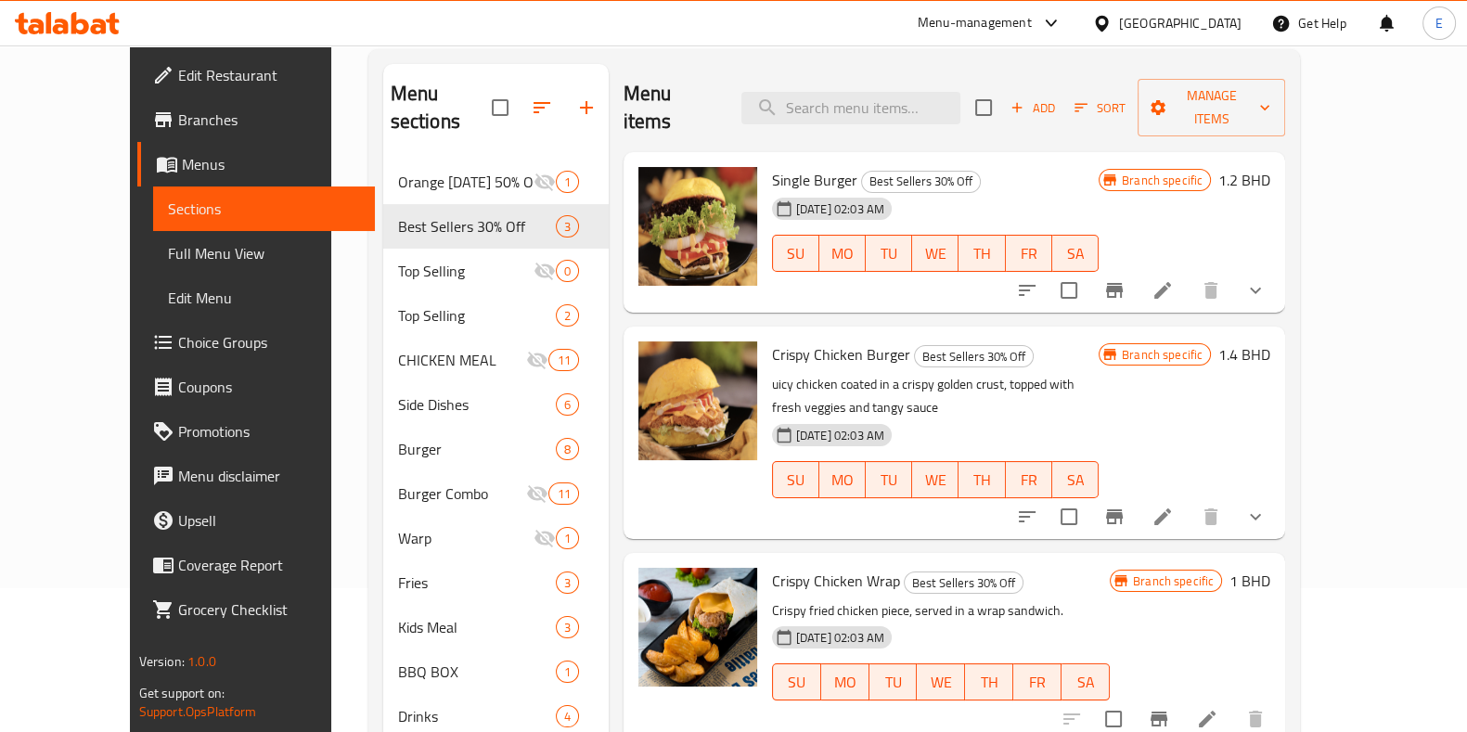
click at [847, 113] on div "Menu items Add Sort Manage items" at bounding box center [955, 108] width 662 height 88
click at [845, 102] on input "search" at bounding box center [851, 108] width 219 height 32
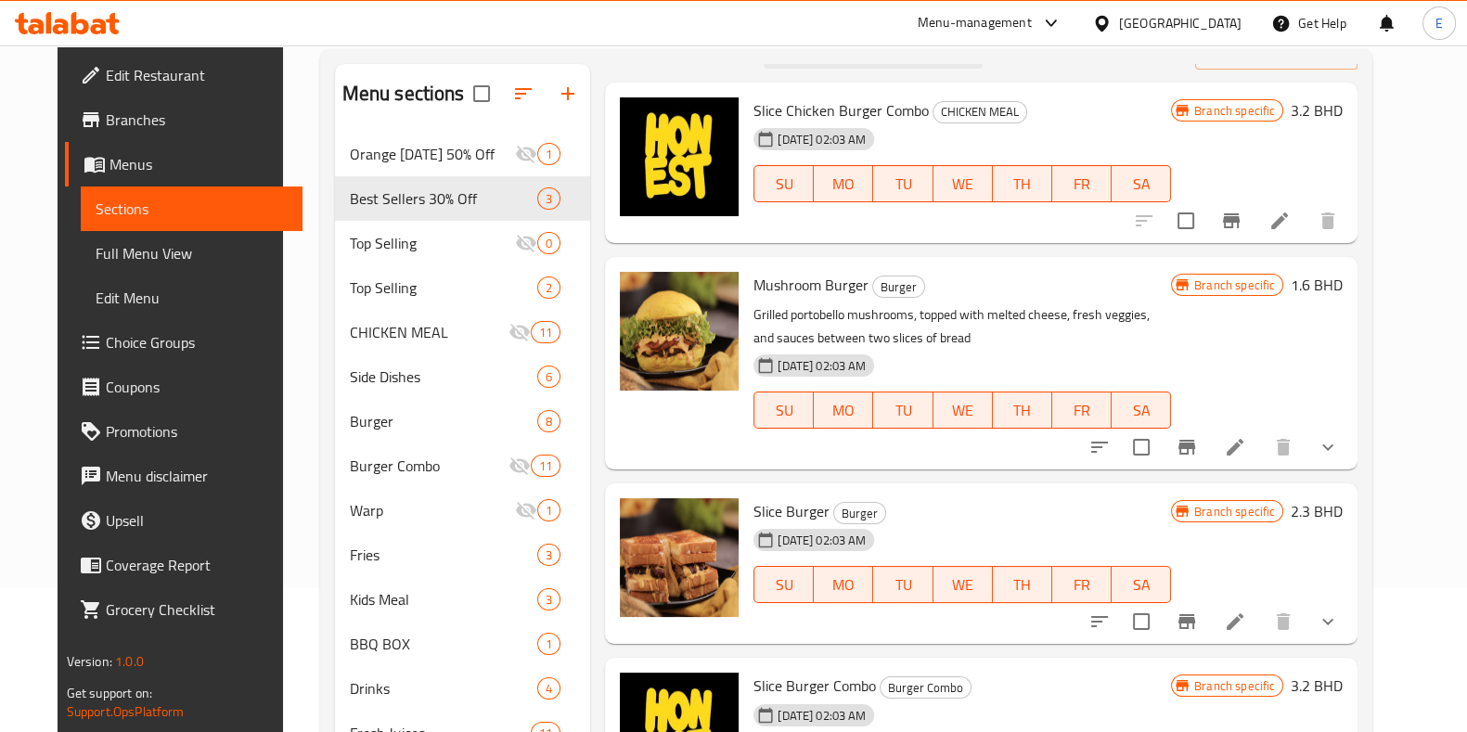
scroll to position [65, 0]
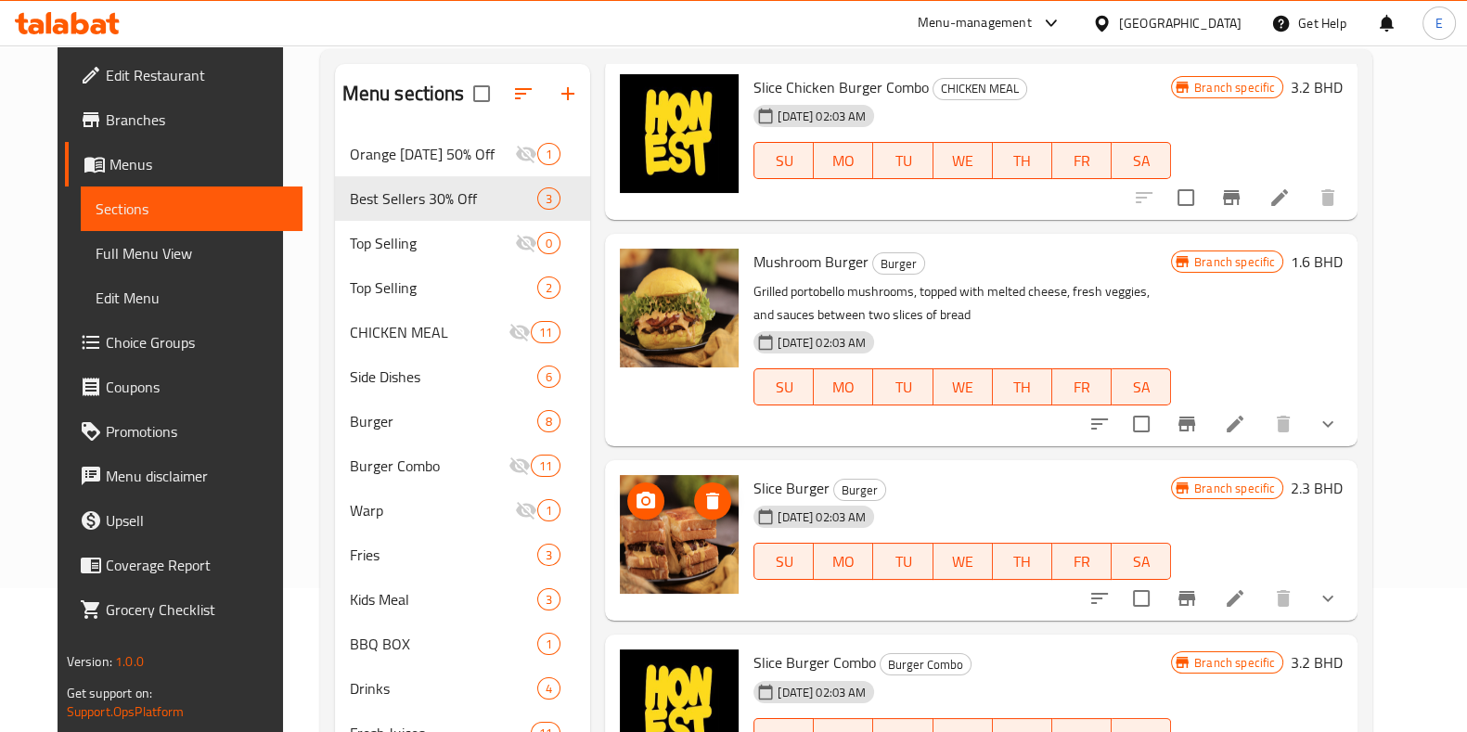
type input "sli"
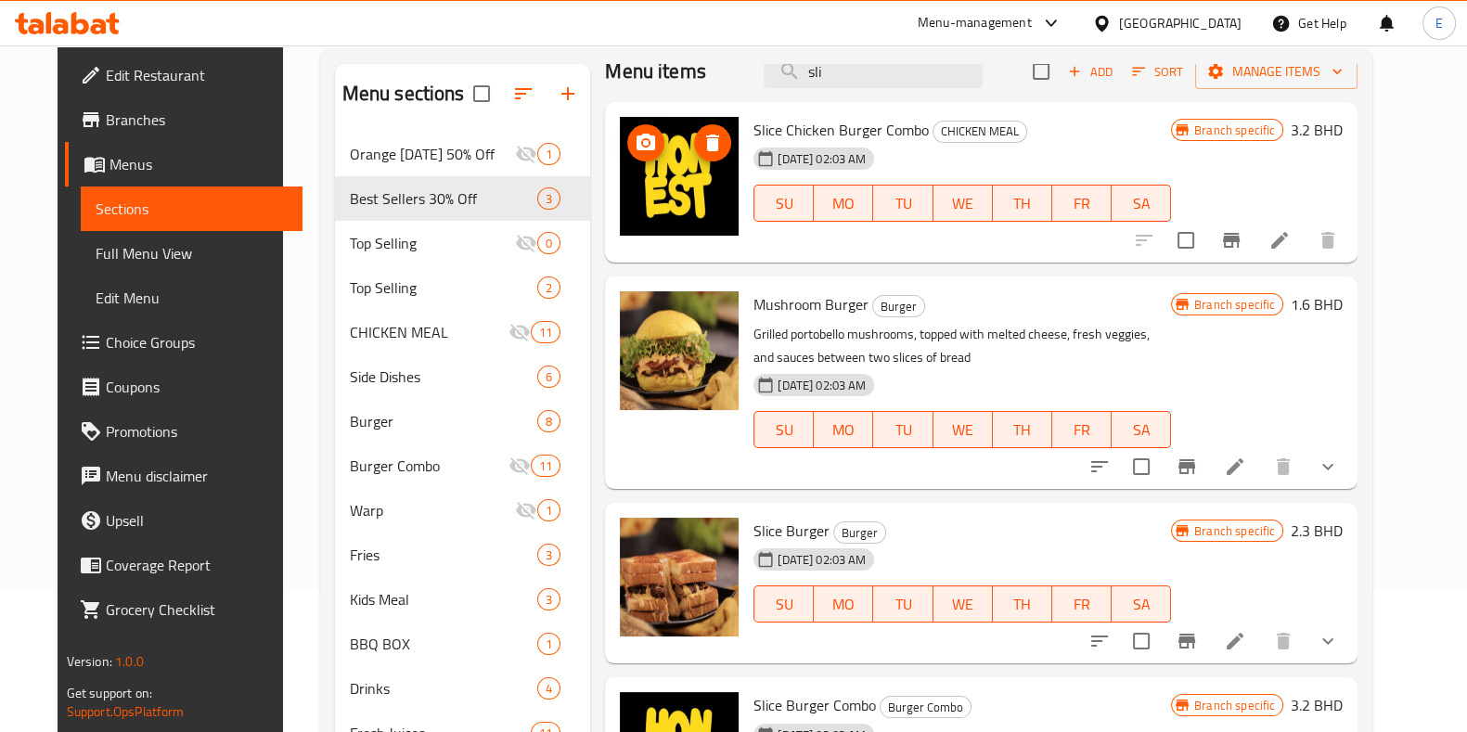
scroll to position [0, 0]
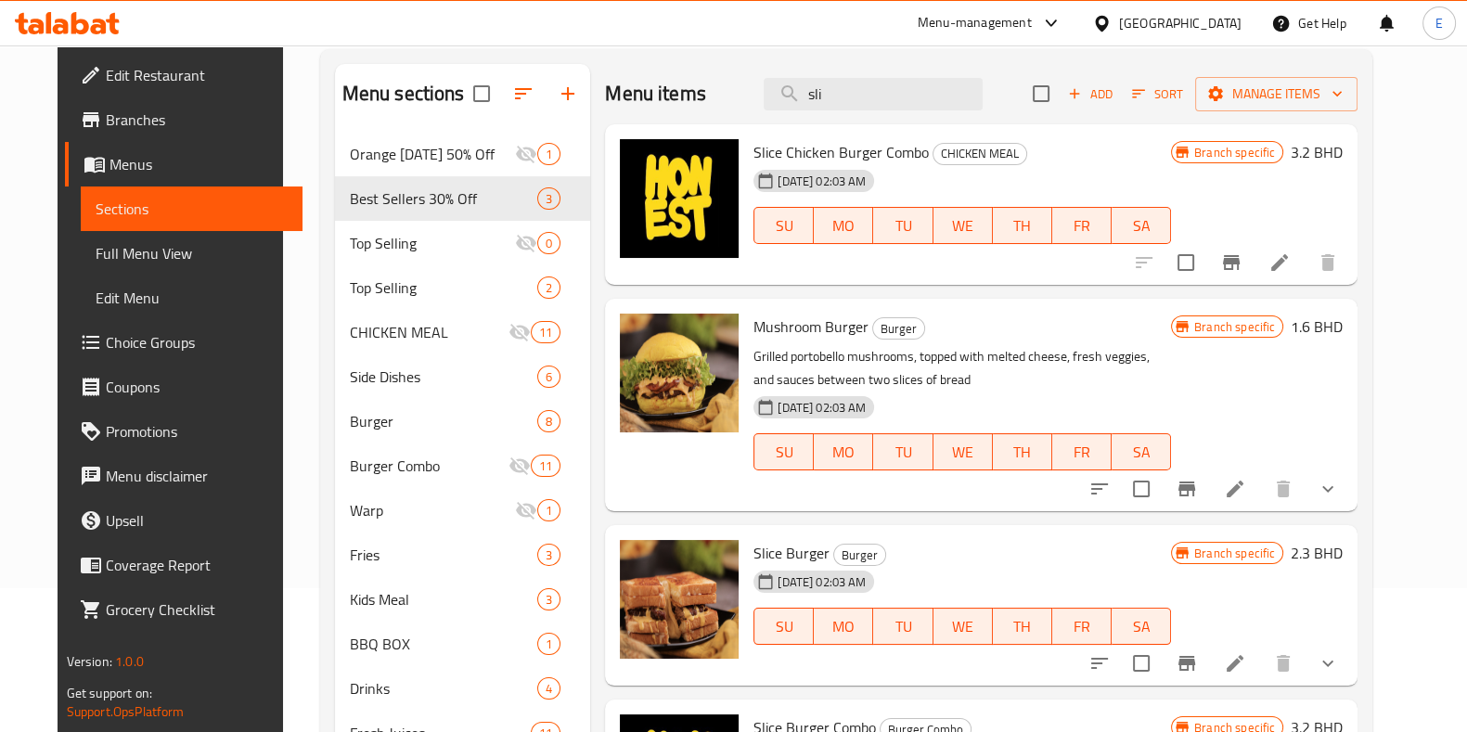
click at [60, 14] on icon at bounding box center [67, 23] width 105 height 22
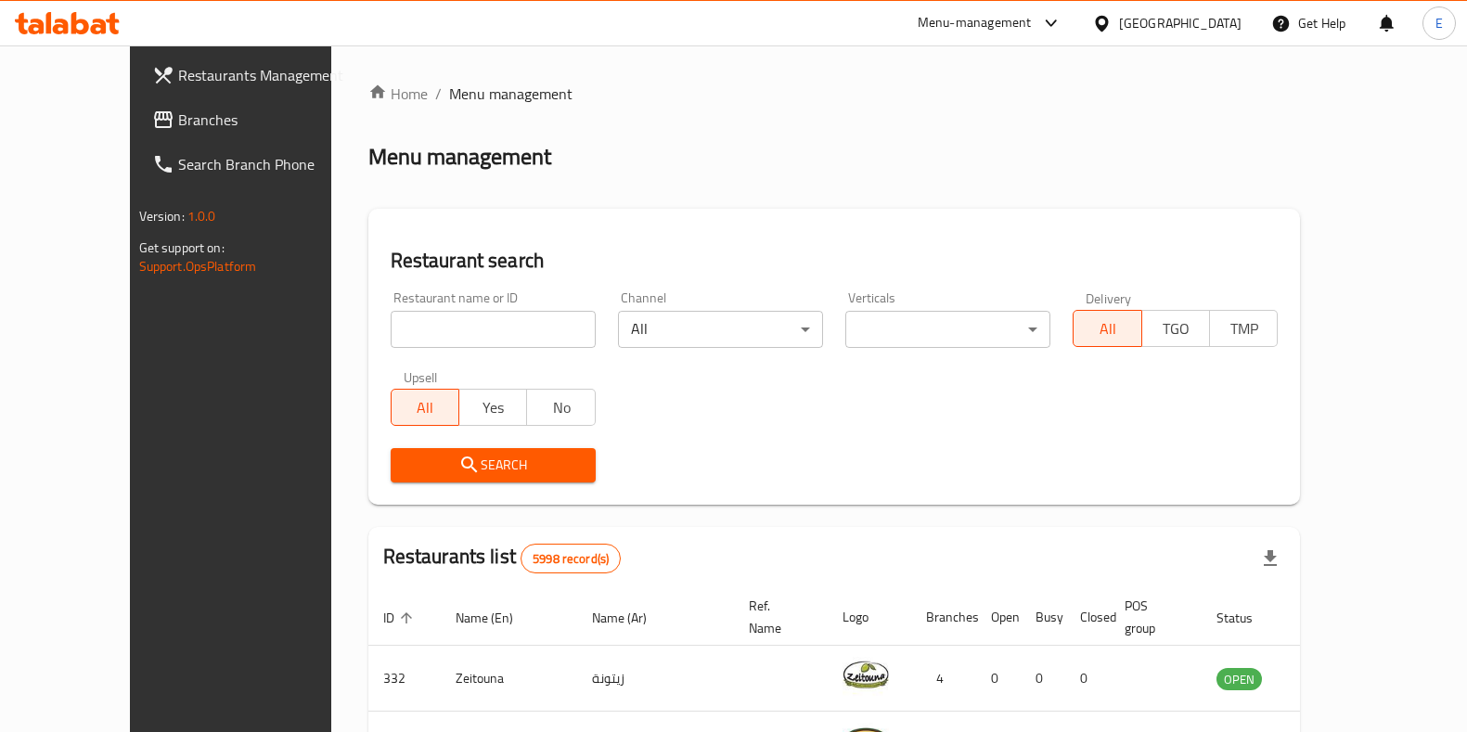
scroll to position [144, 0]
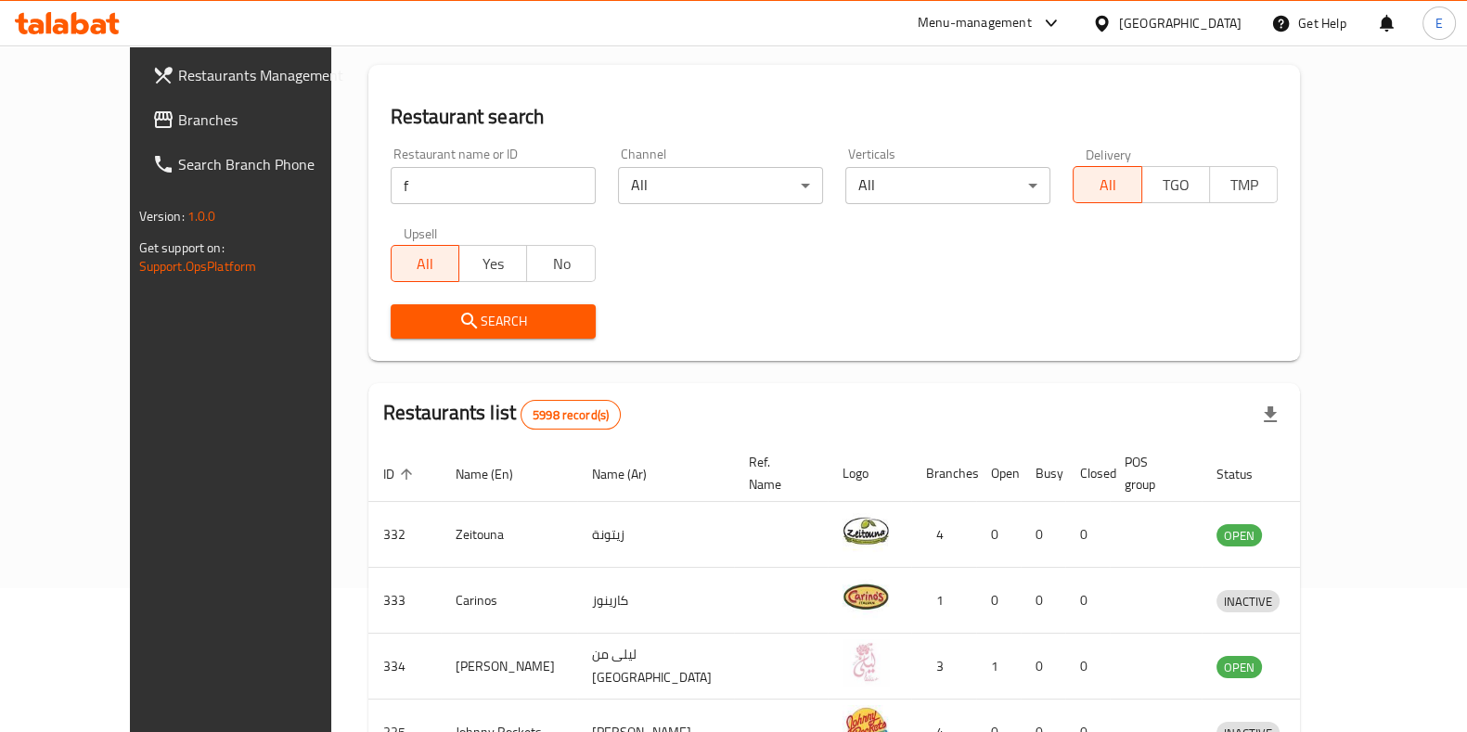
click at [420, 182] on input "f" at bounding box center [493, 185] width 205 height 37
click at [391, 178] on input "fresh" at bounding box center [493, 185] width 205 height 37
drag, startPoint x: 387, startPoint y: 182, endPoint x: 304, endPoint y: 165, distance: 84.3
click at [391, 165] on div "Restaurant name or ID fresh Restaurant name or ID" at bounding box center [493, 176] width 205 height 57
paste input "Chef [PERSON_NAME]"
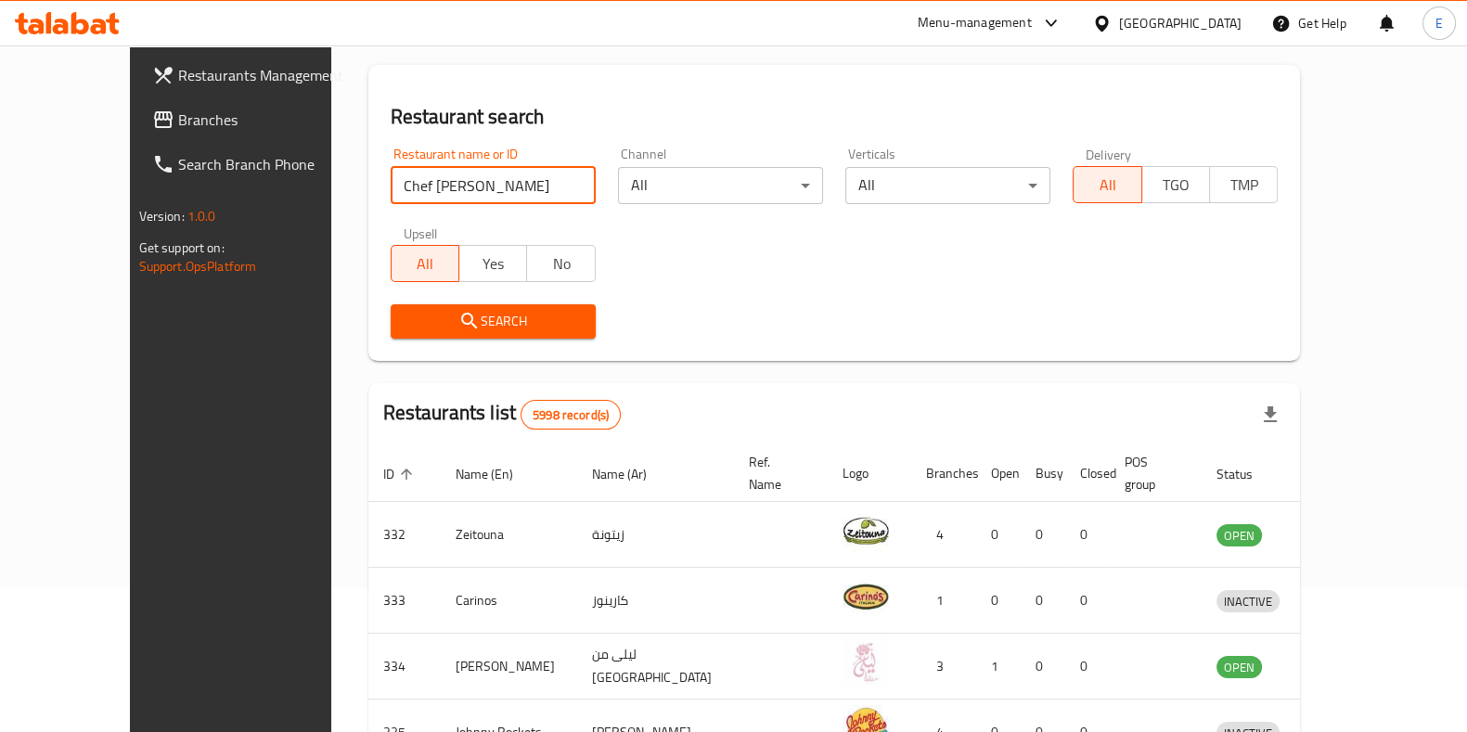
type input "Chef [PERSON_NAME]"
click button "Search" at bounding box center [493, 321] width 205 height 34
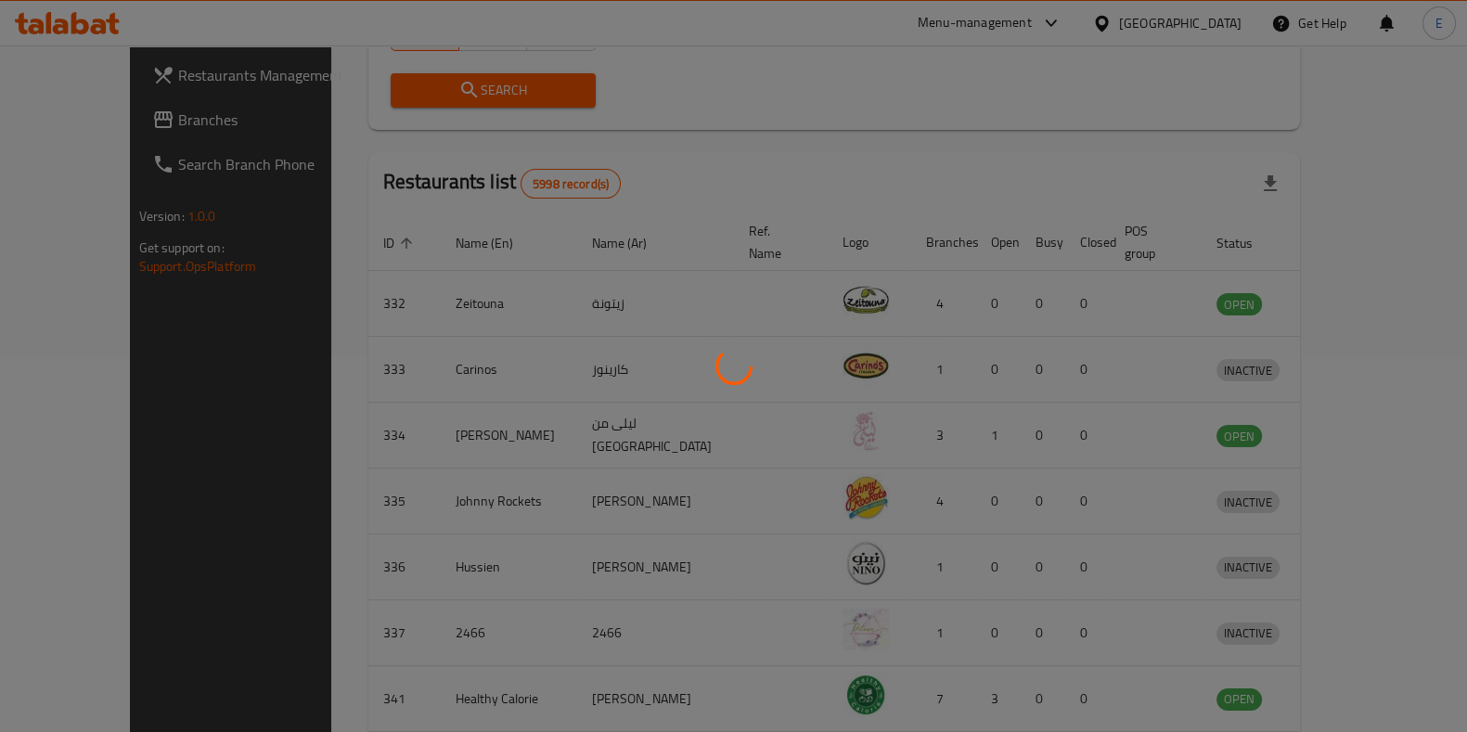
scroll to position [80, 0]
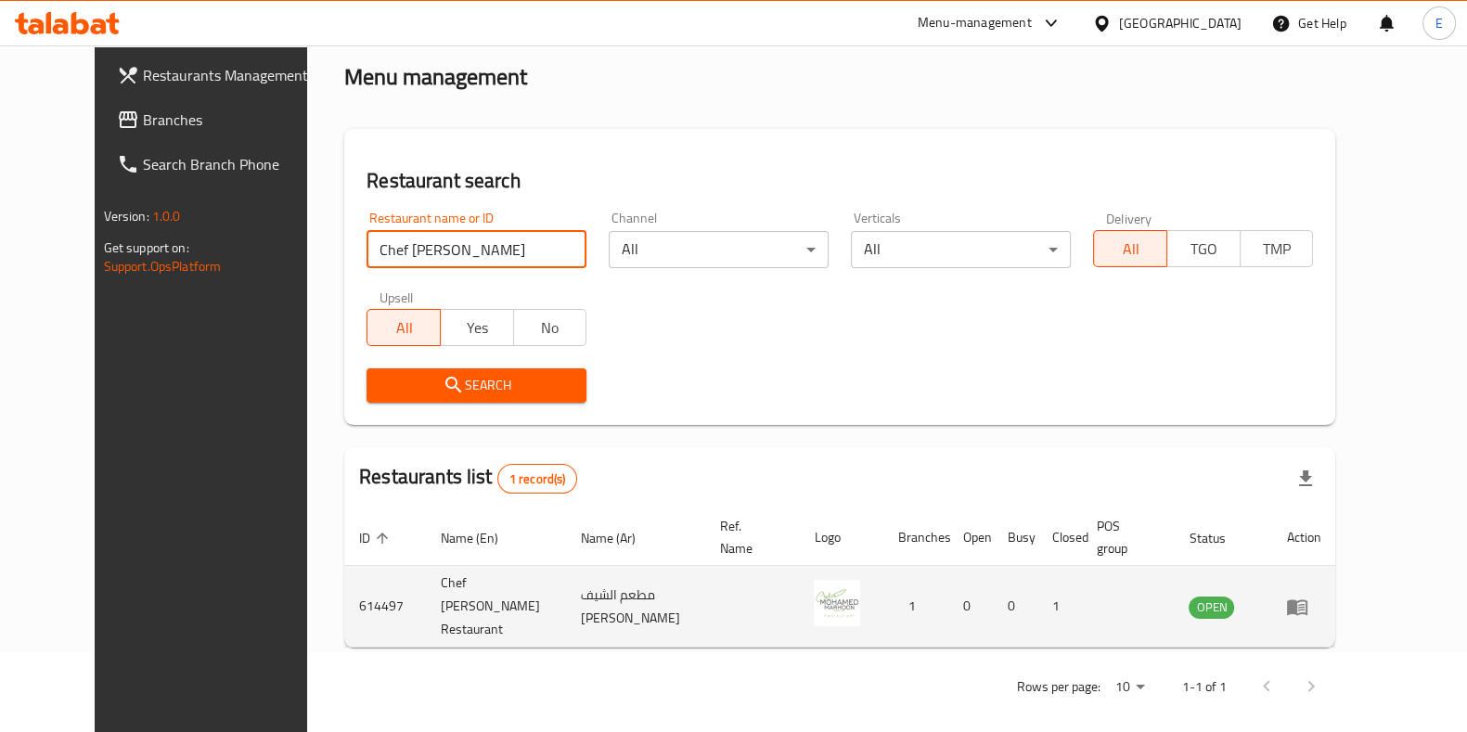
click at [1309, 603] on icon "enhanced table" at bounding box center [1297, 607] width 22 height 22
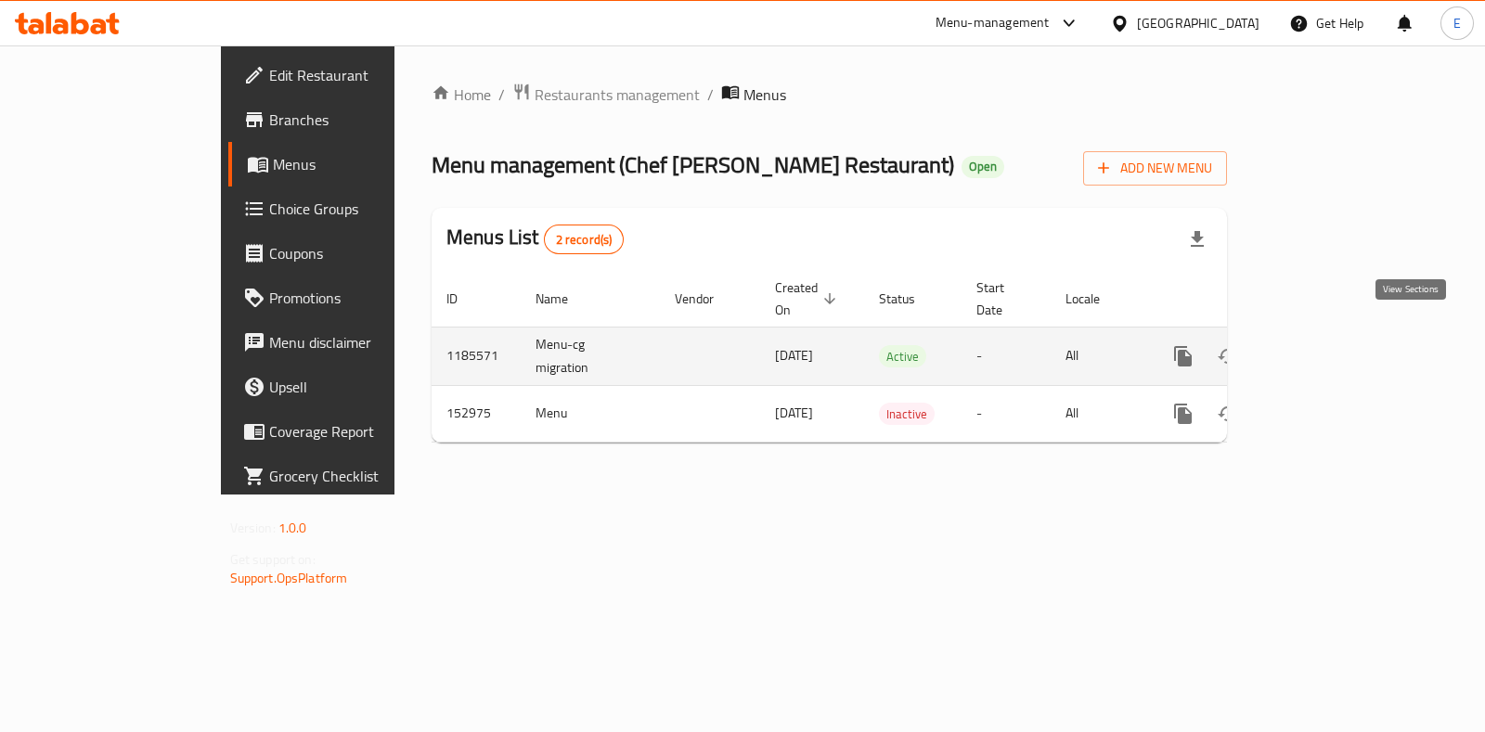
click at [1328, 345] on icon "enhanced table" at bounding box center [1317, 356] width 22 height 22
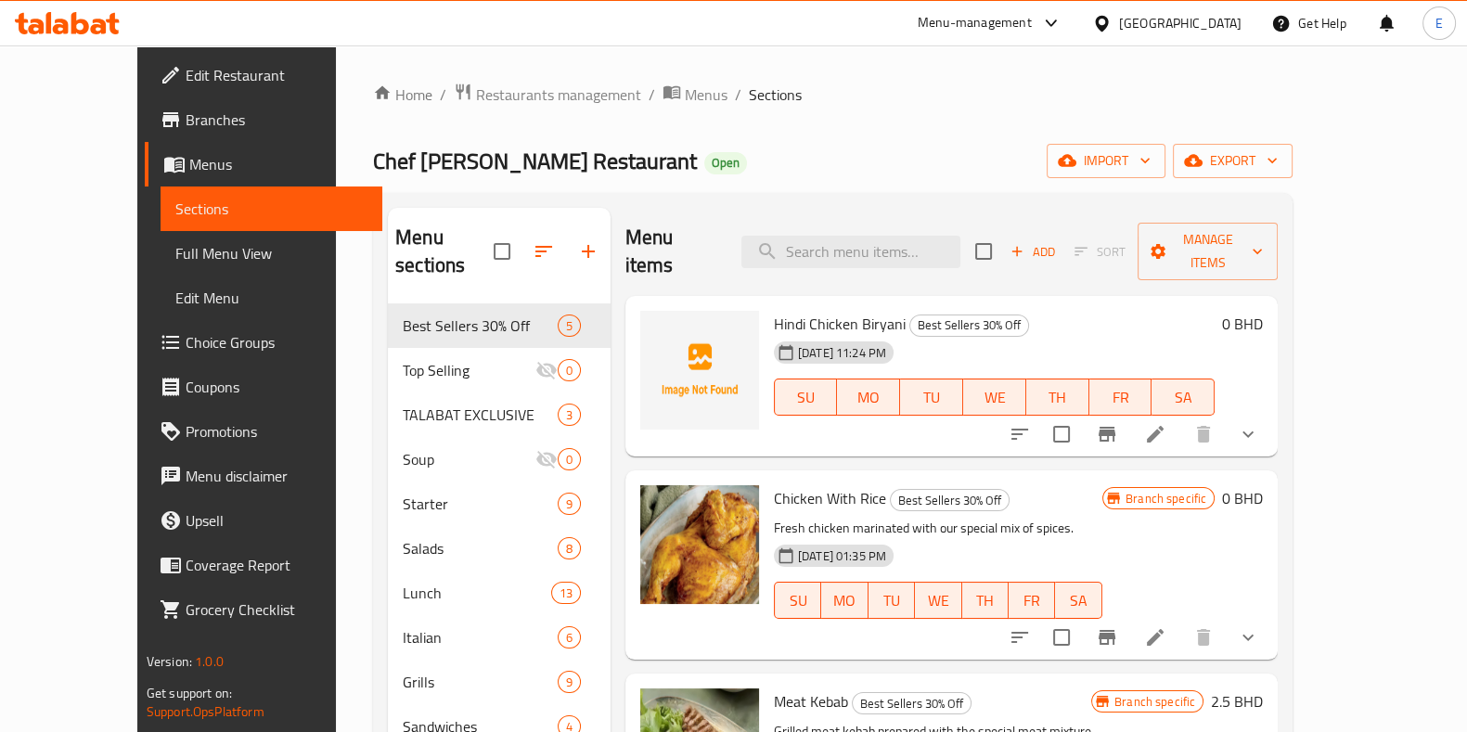
scroll to position [231, 0]
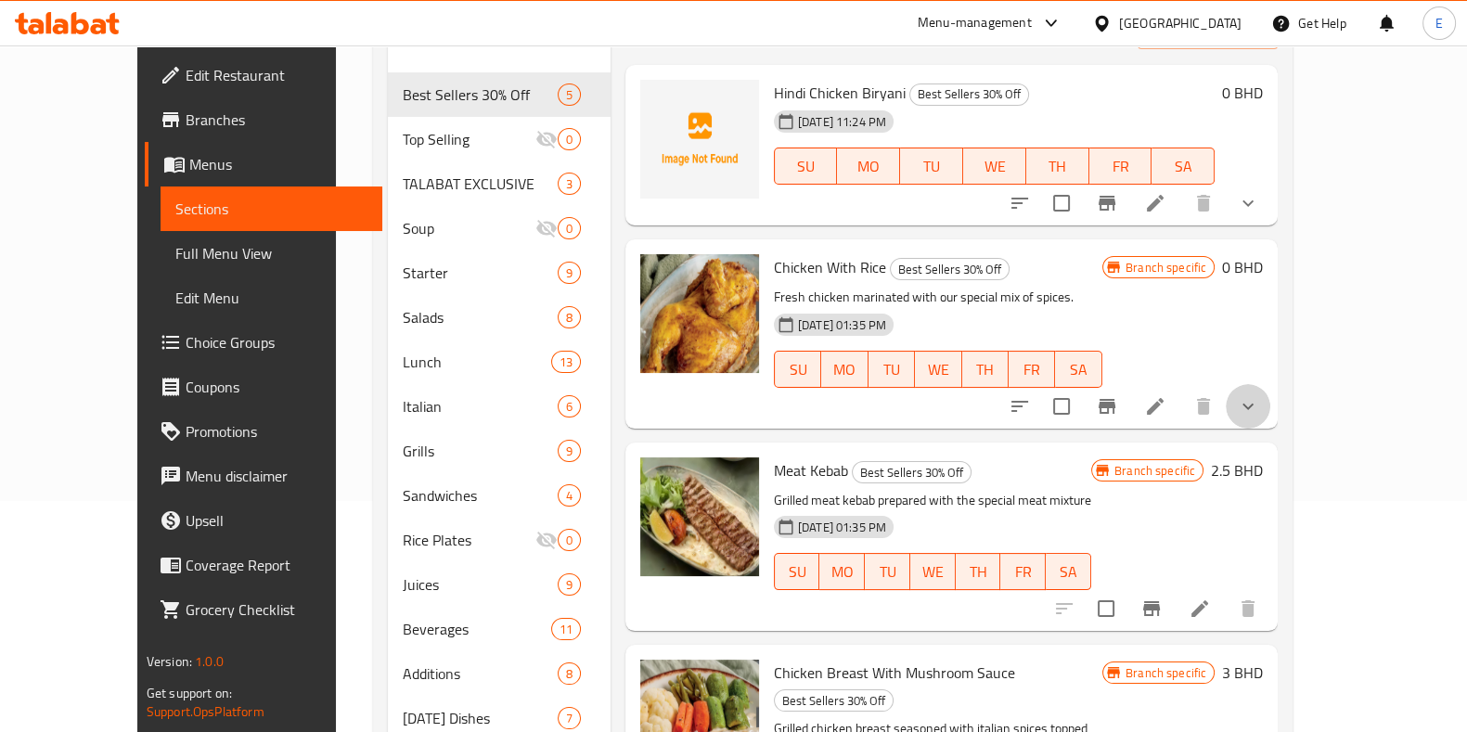
click at [1271, 384] on button "show more" at bounding box center [1248, 406] width 45 height 45
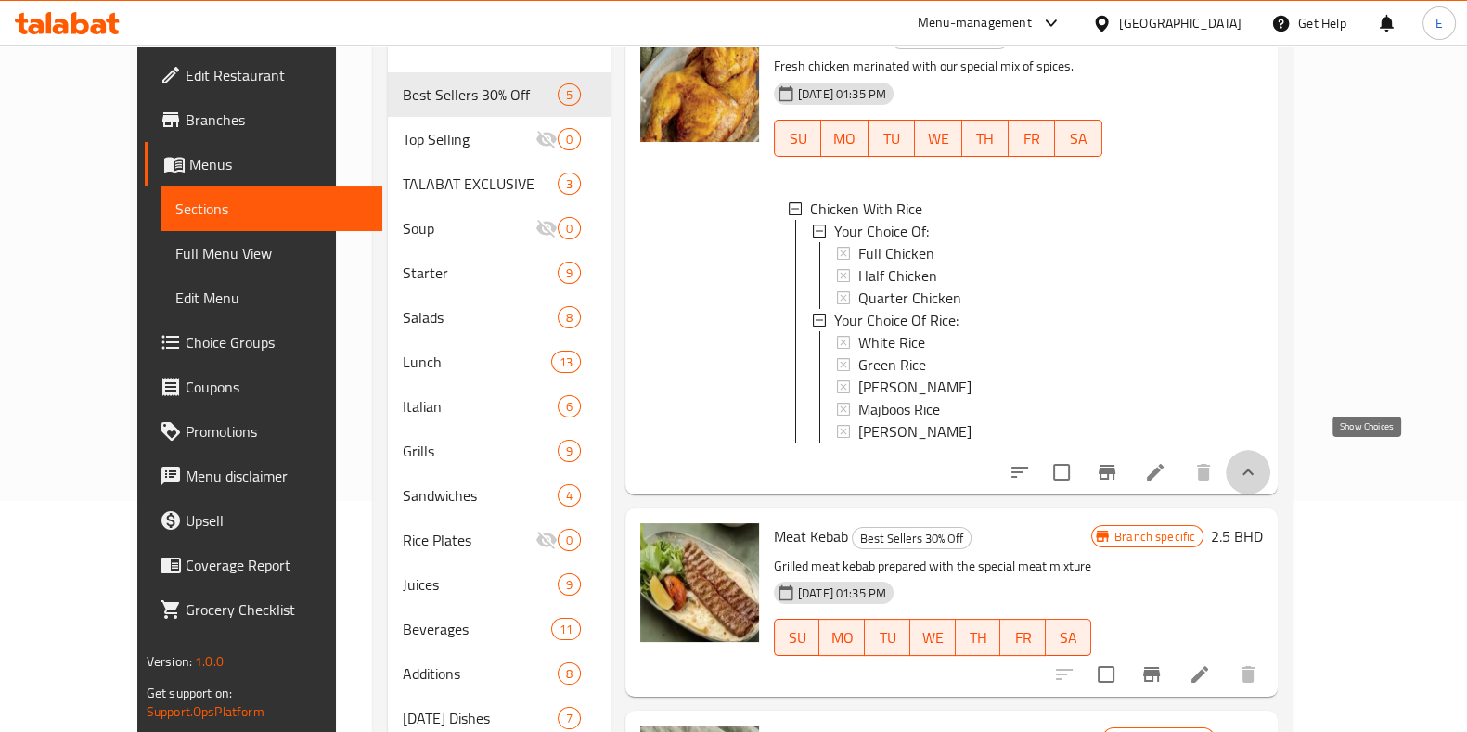
click at [1259, 467] on icon "show more" at bounding box center [1248, 472] width 22 height 22
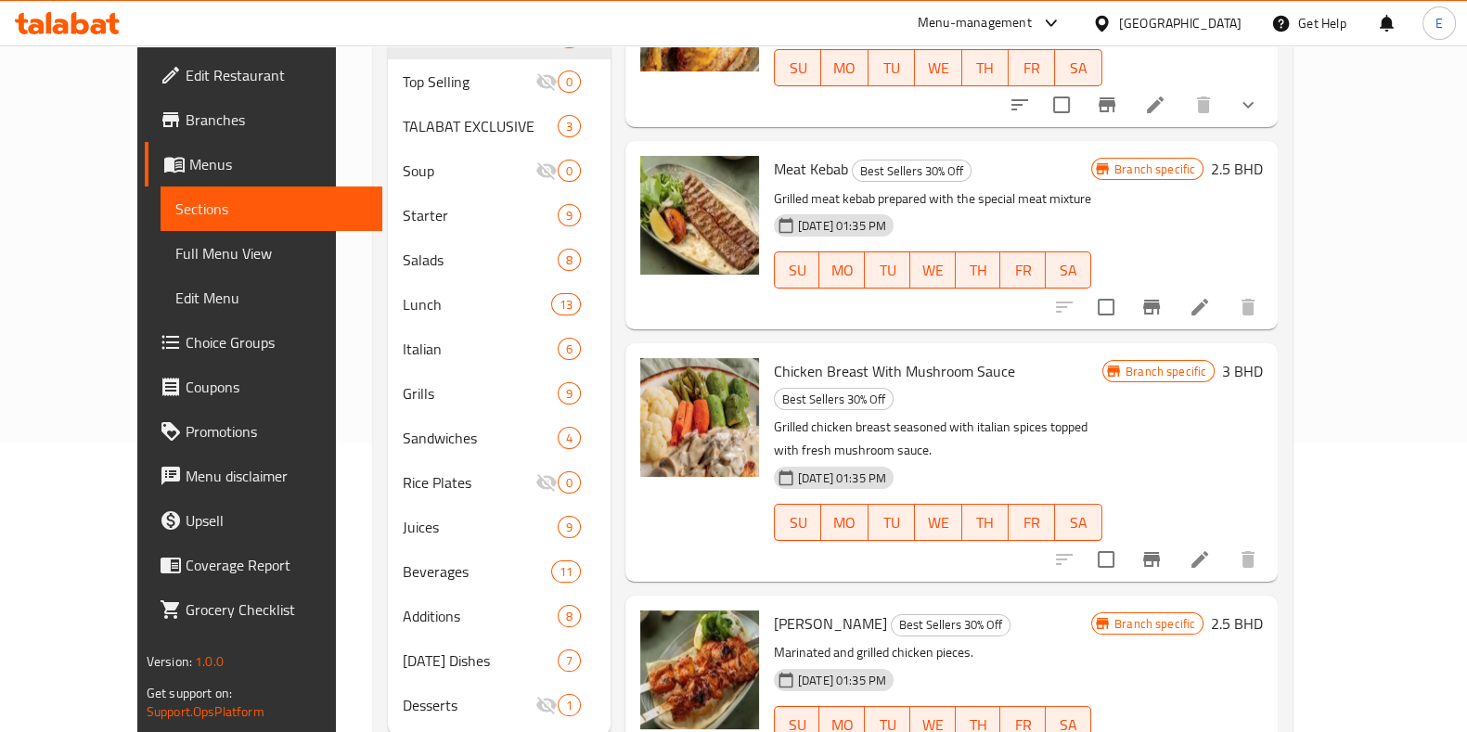
scroll to position [315, 0]
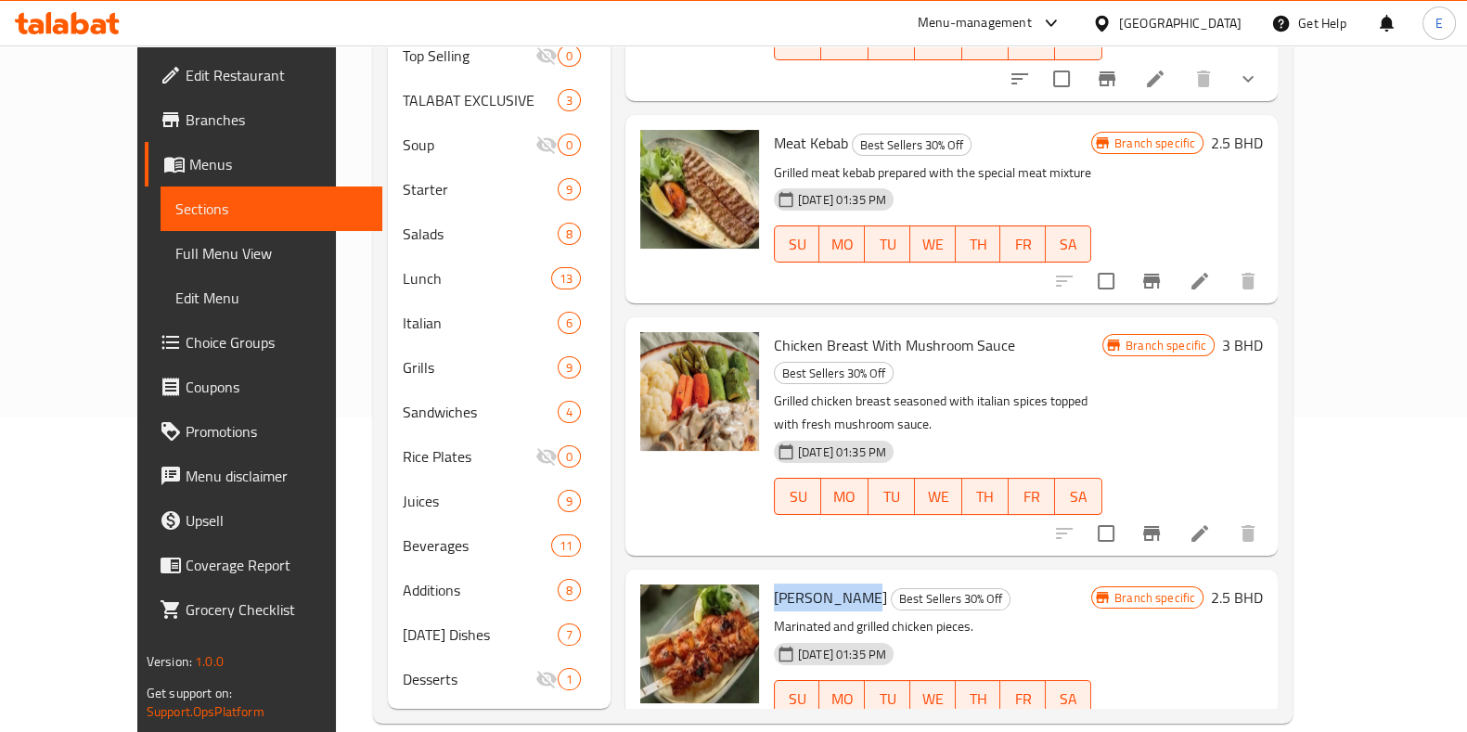
drag, startPoint x: 738, startPoint y: 519, endPoint x: 859, endPoint y: 511, distance: 120.9
click at [821, 577] on div "Shish Tawook Best Sellers 30% Off Marinated and grilled chicken pieces. [DATE] …" at bounding box center [933, 664] width 332 height 174
copy span "[PERSON_NAME]"
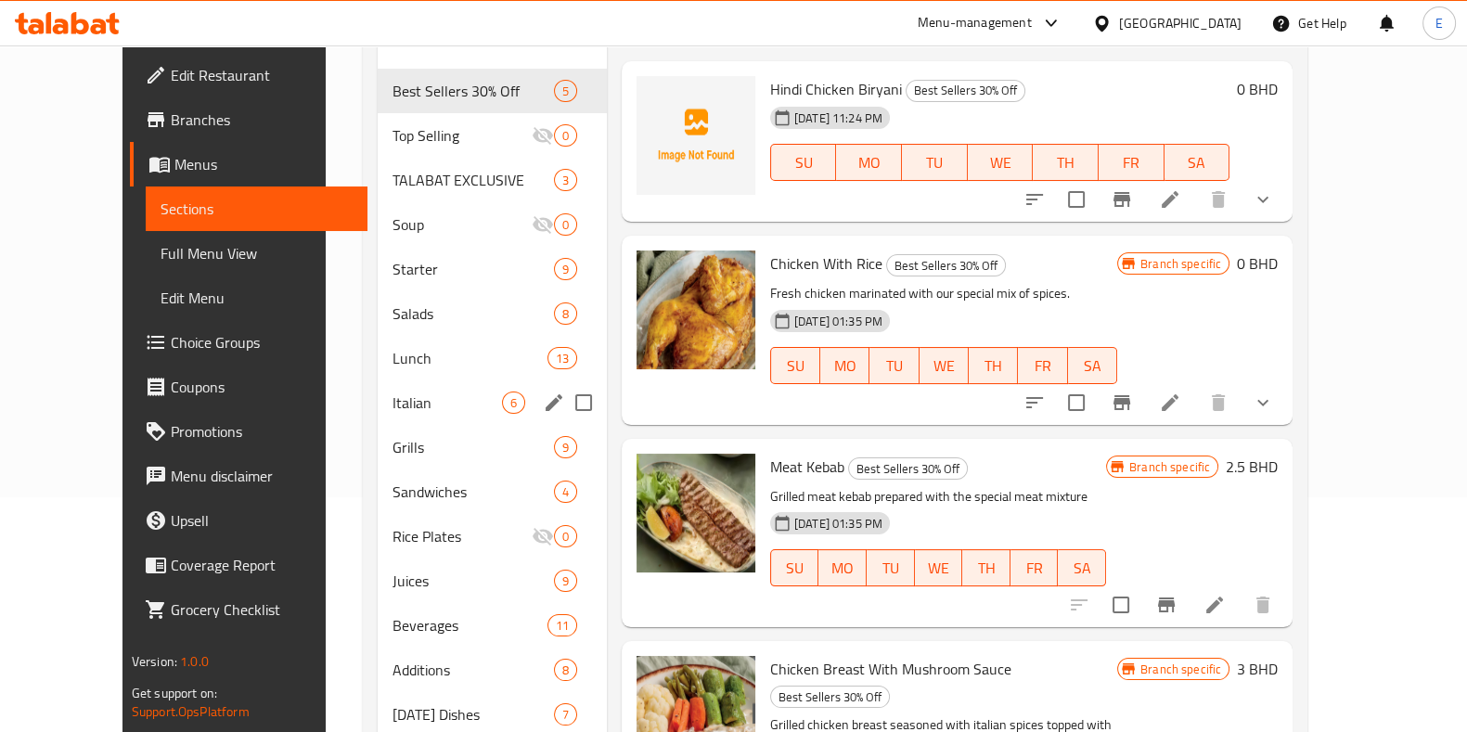
scroll to position [199, 0]
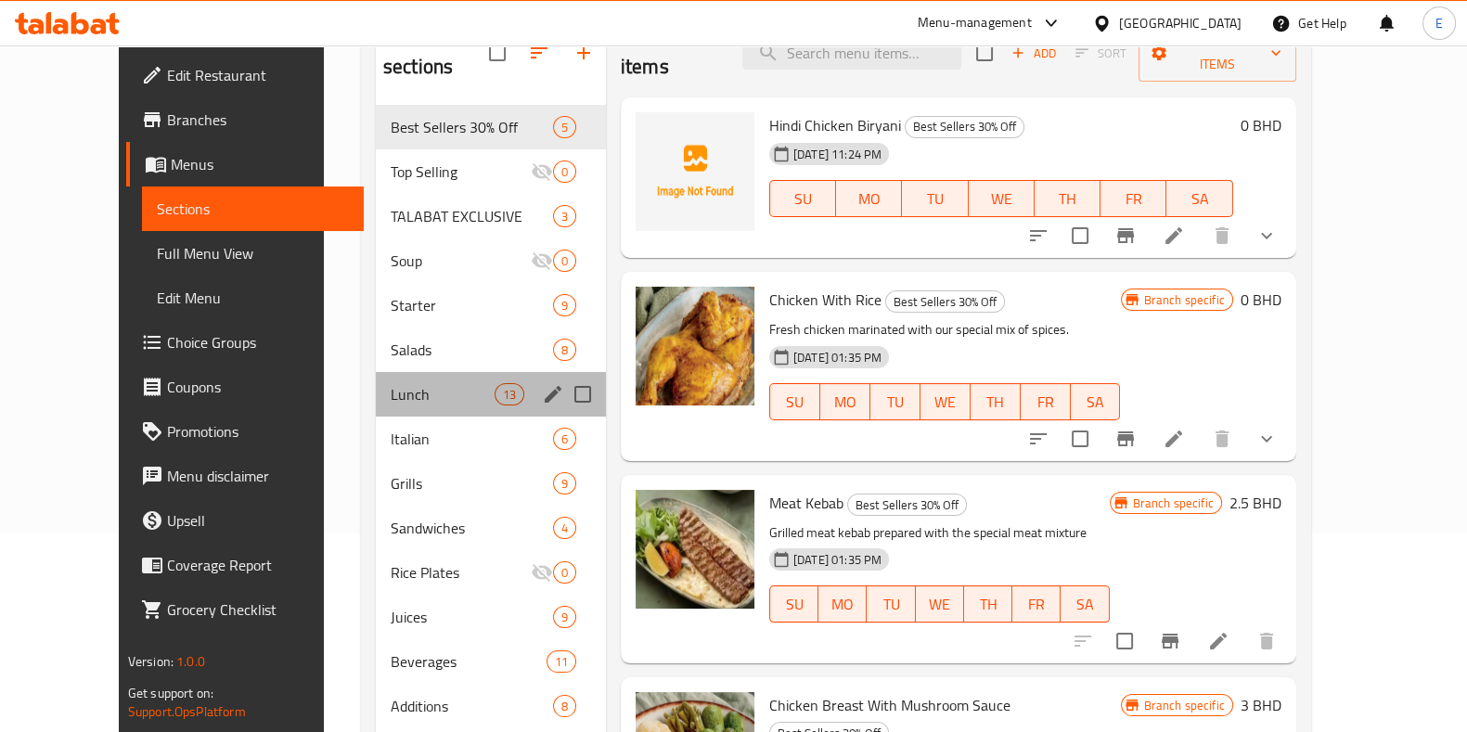
click at [376, 380] on div "Lunch 13" at bounding box center [491, 394] width 230 height 45
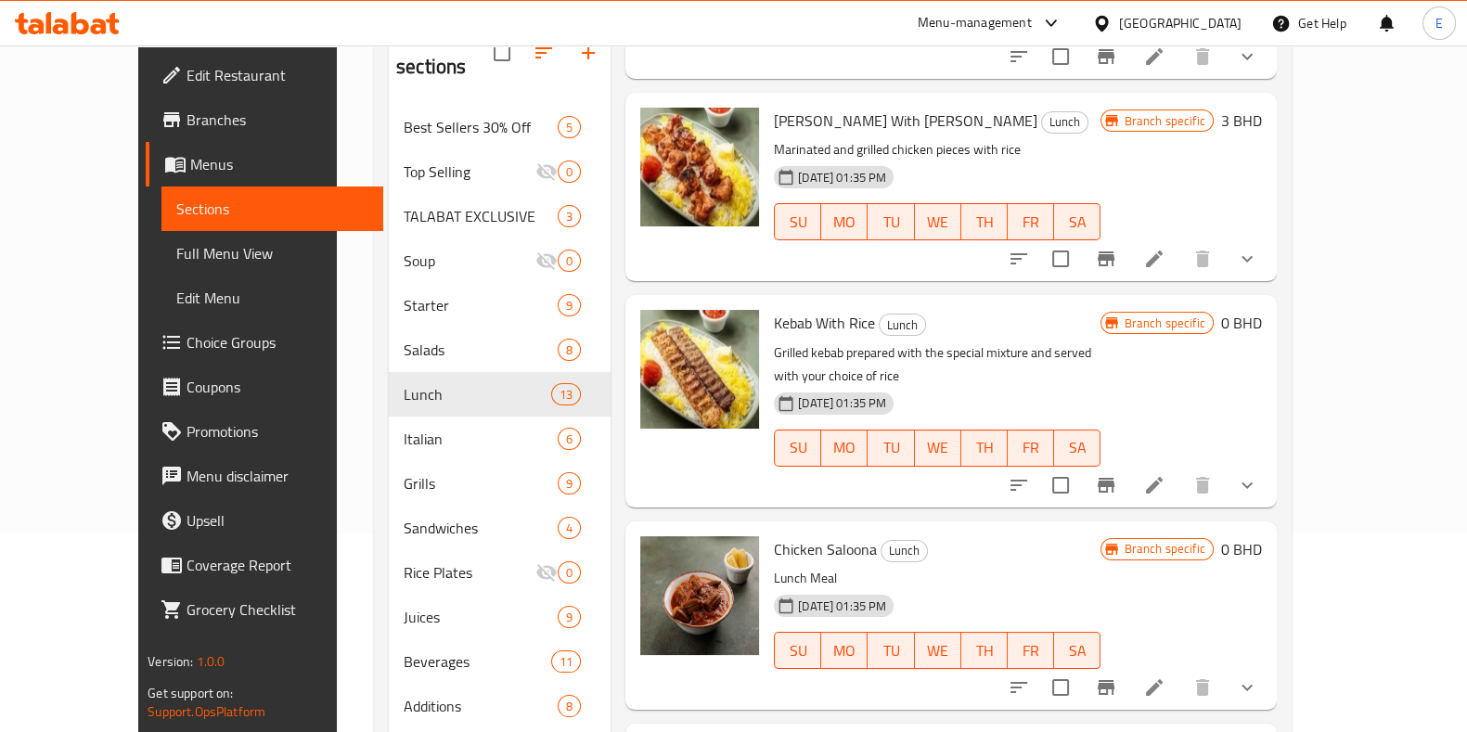
scroll to position [696, 0]
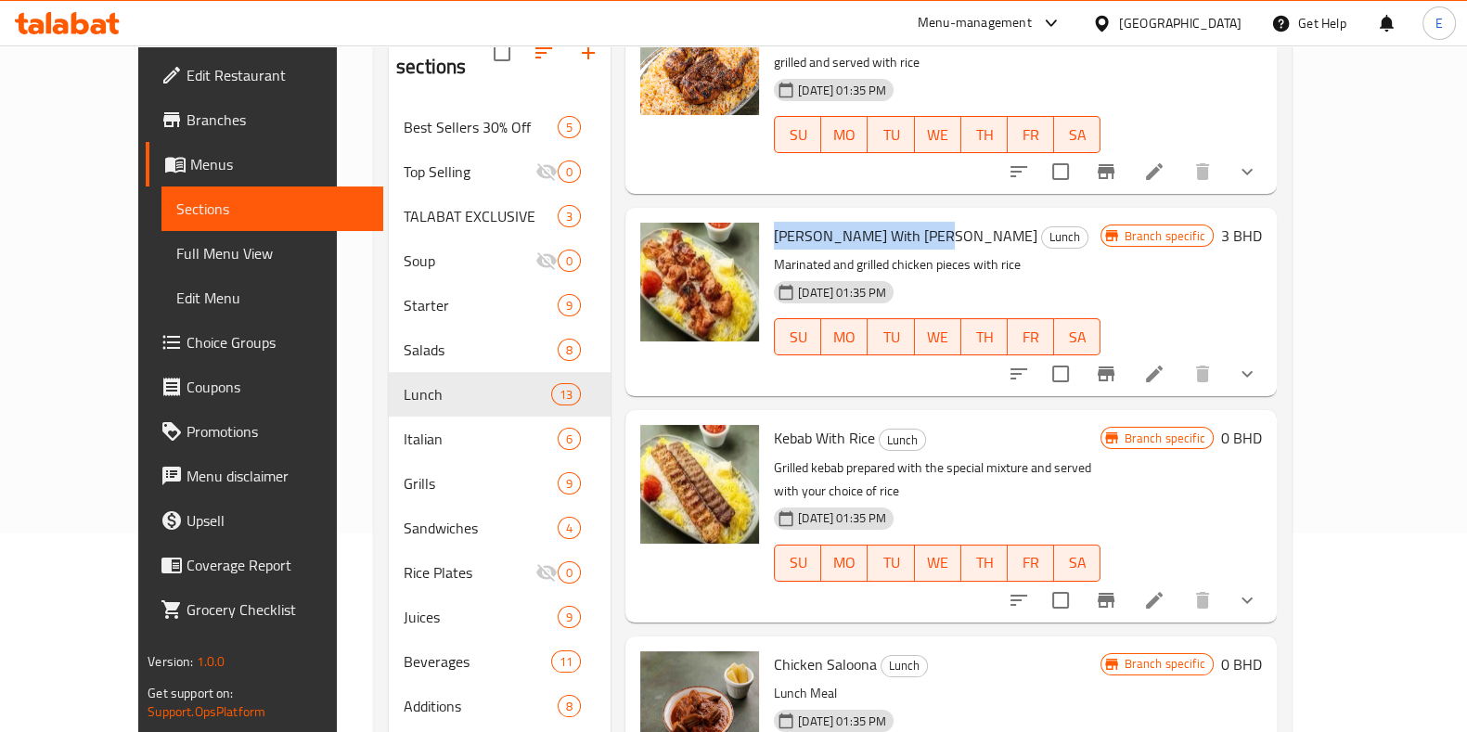
drag, startPoint x: 739, startPoint y: 185, endPoint x: 898, endPoint y: 187, distance: 158.7
click at [898, 222] on span "[PERSON_NAME] With [PERSON_NAME]" at bounding box center [906, 236] width 264 height 28
copy span "[PERSON_NAME] With [PERSON_NAME]"
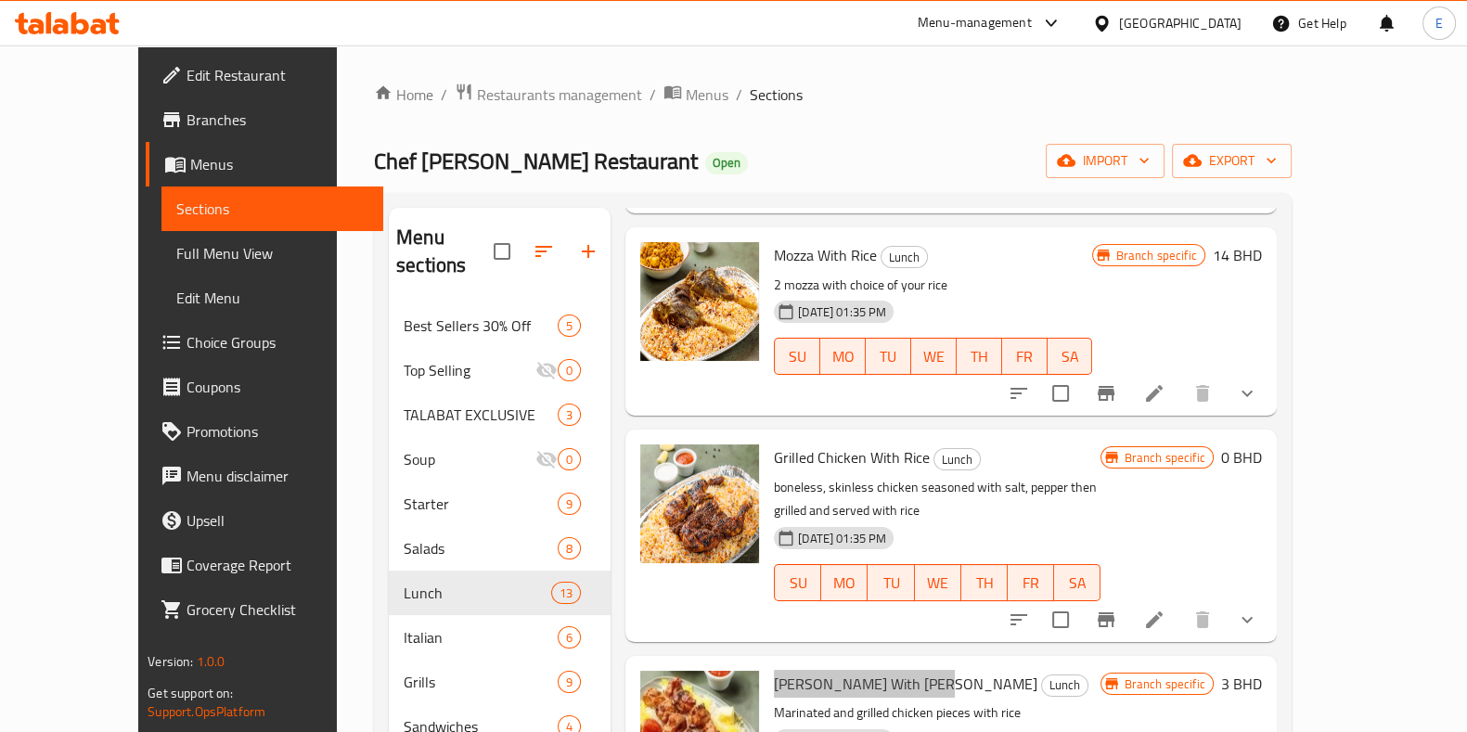
scroll to position [0, 0]
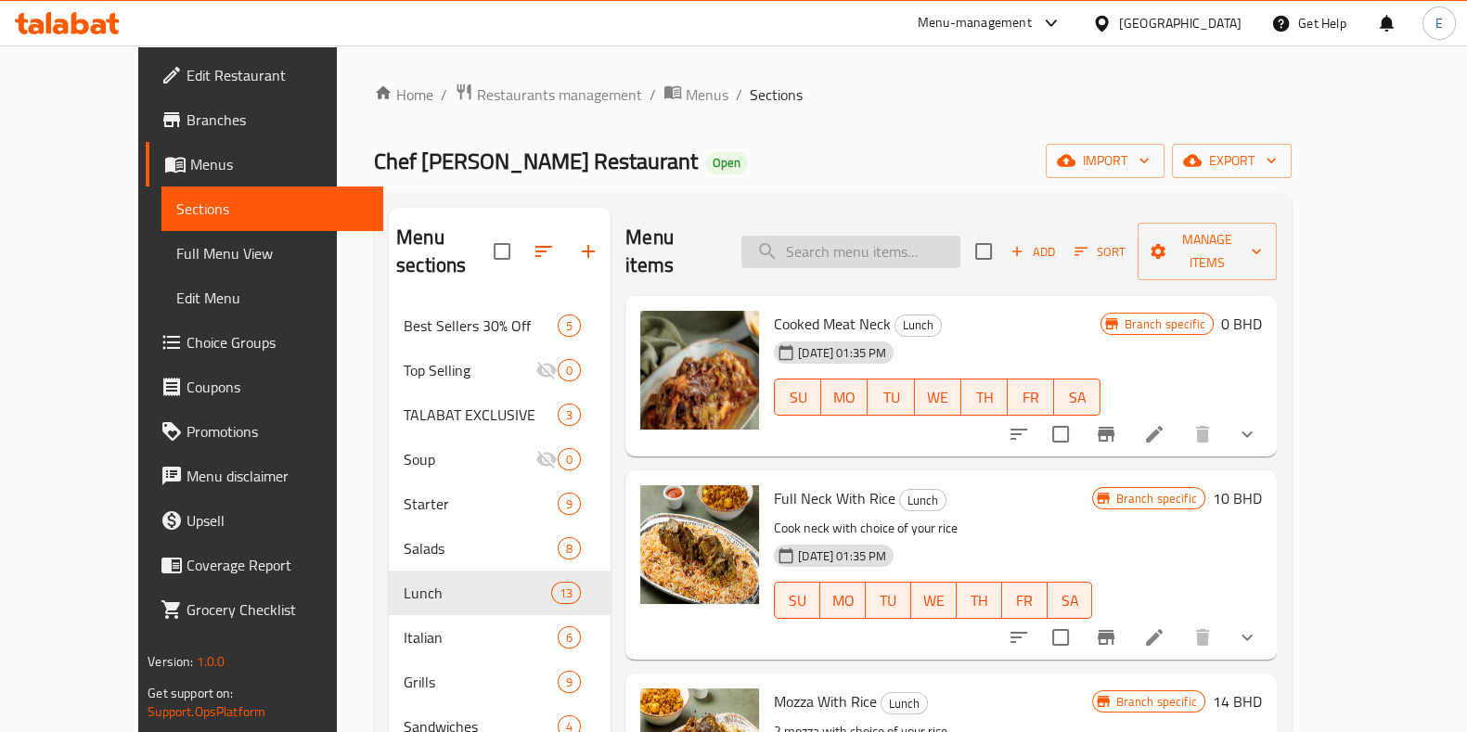
click at [825, 246] on input "search" at bounding box center [851, 252] width 219 height 32
paste input "Shrimp Majboos"
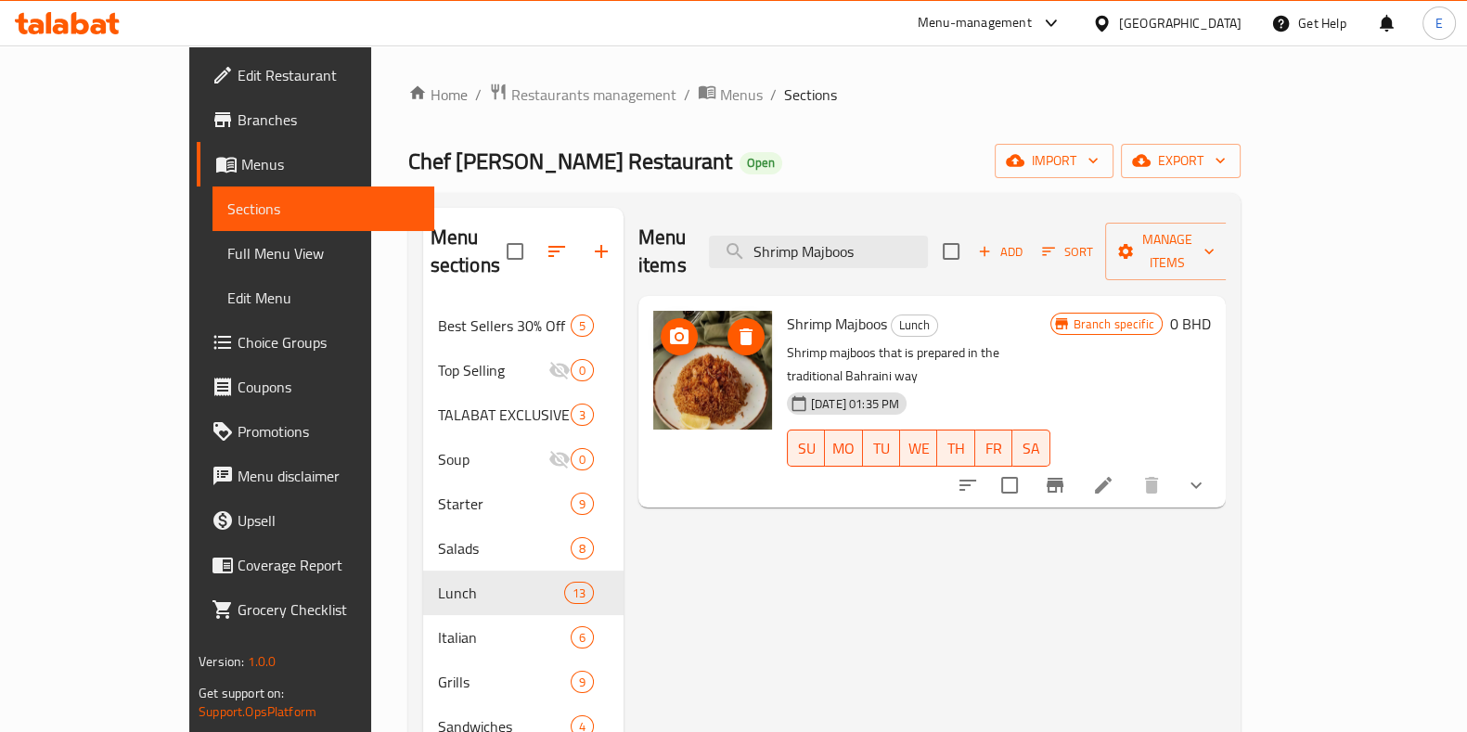
type input "Shrimp Majboos"
drag, startPoint x: 747, startPoint y: 296, endPoint x: 841, endPoint y: 302, distance: 93.9
click at [841, 304] on div "Shrimp Majboos Lunch Shrimp majboos that is prepared in the traditional Bahrain…" at bounding box center [919, 402] width 278 height 197
copy span "Shrimp Majboos"
click at [796, 342] on p "Shrimp majboos that is prepared in the traditional Bahraini way" at bounding box center [919, 365] width 264 height 46
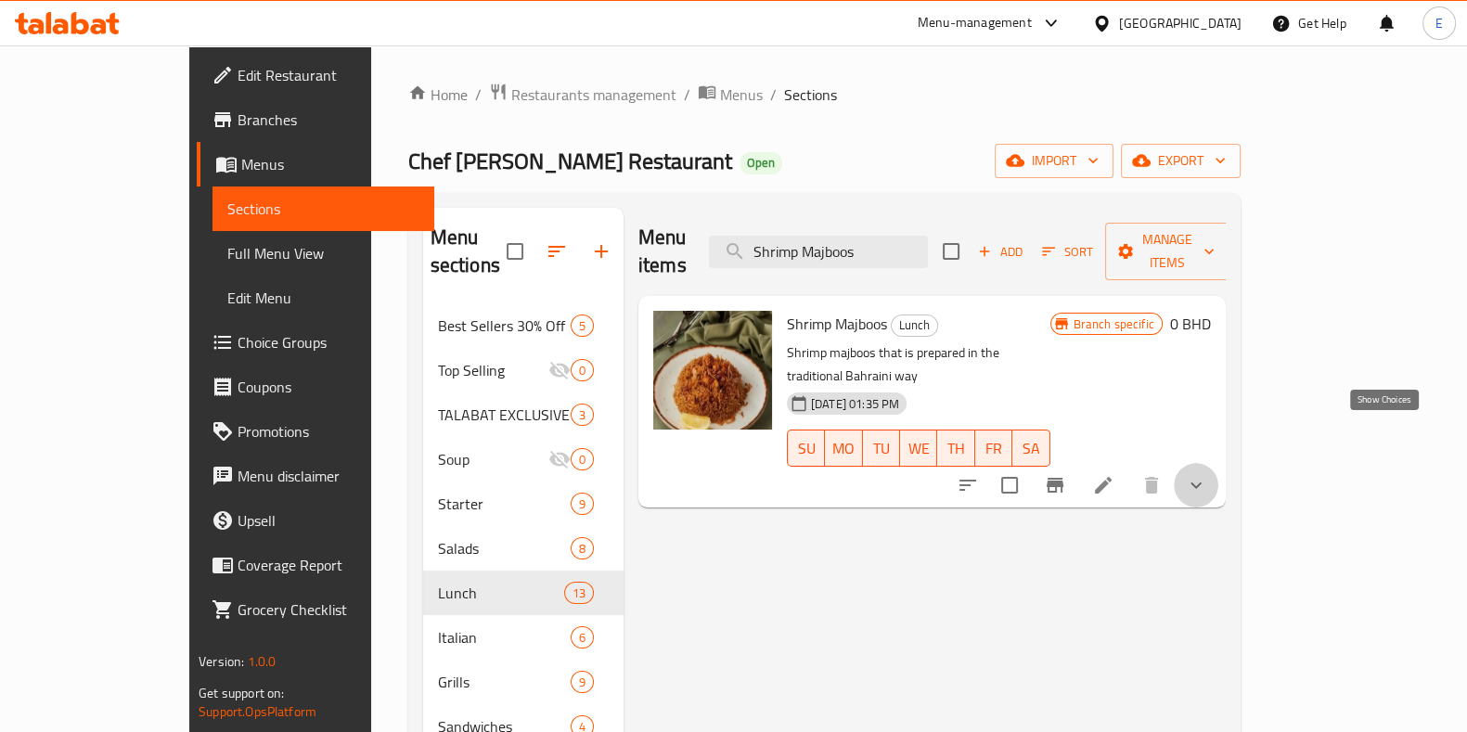
click at [1208, 474] on icon "show more" at bounding box center [1196, 485] width 22 height 22
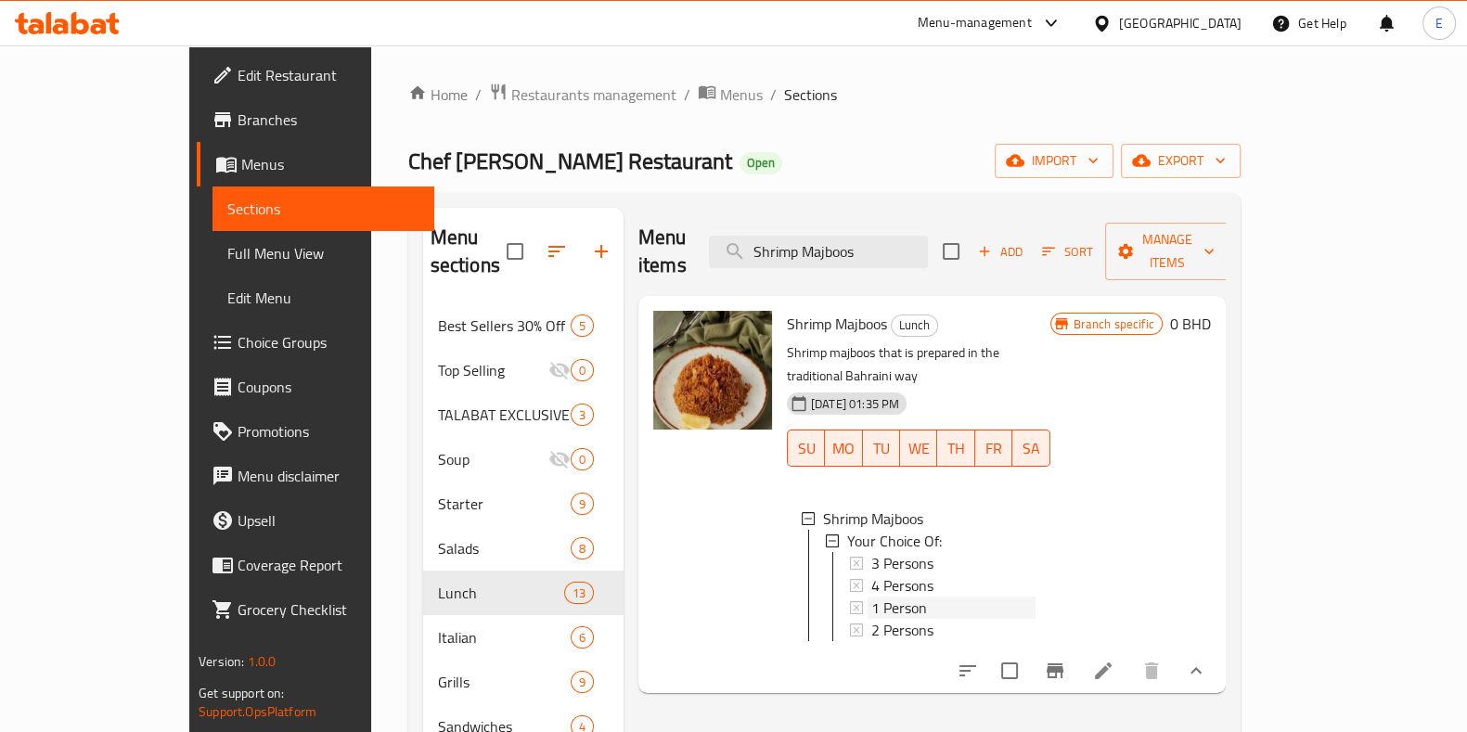
click at [912, 597] on div "1 Person" at bounding box center [954, 608] width 164 height 22
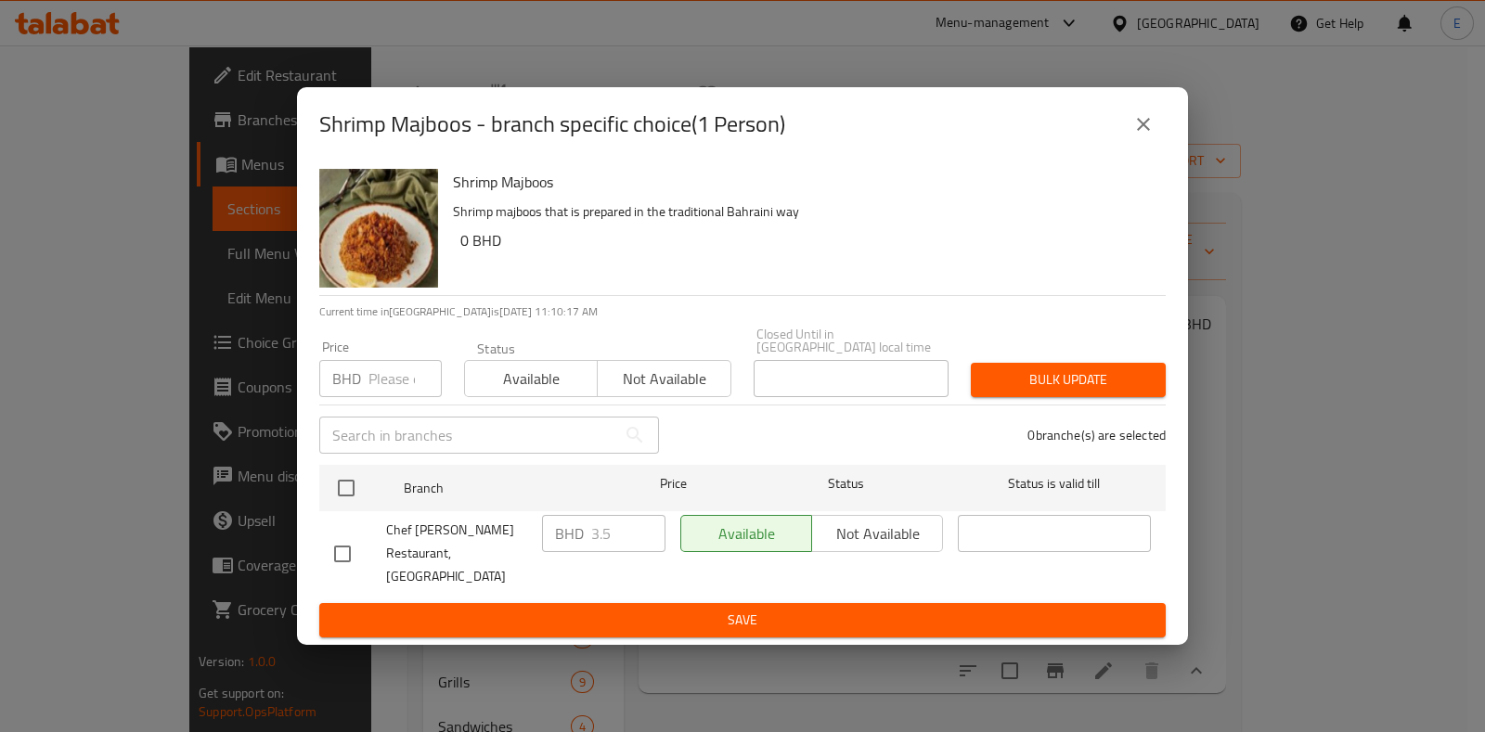
click at [548, 536] on div "BHD 3.5 ​" at bounding box center [603, 533] width 123 height 37
click at [481, 550] on span "Chef [PERSON_NAME] Restaurant, [GEOGRAPHIC_DATA]" at bounding box center [456, 554] width 141 height 70
click at [1150, 136] on icon "close" at bounding box center [1143, 124] width 22 height 22
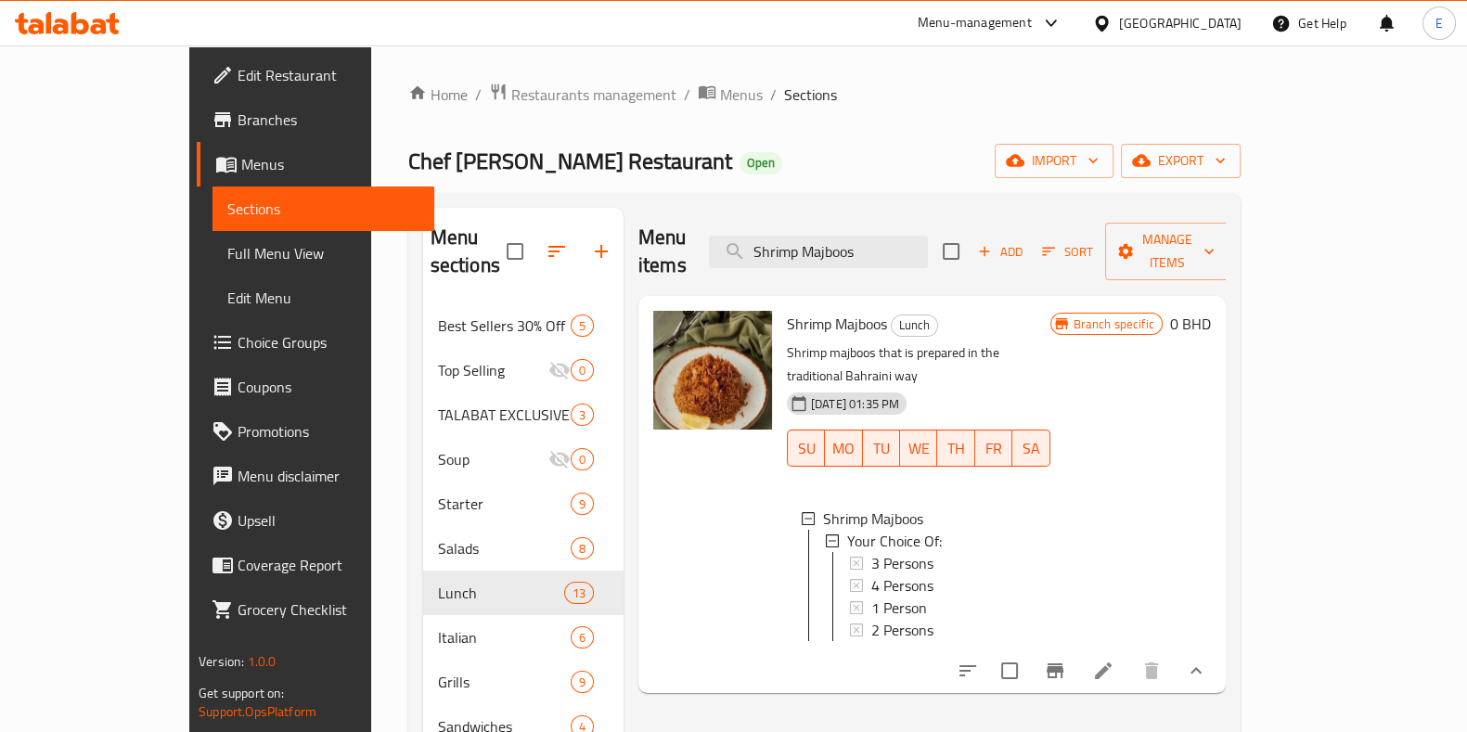
drag, startPoint x: 885, startPoint y: 559, endPoint x: 875, endPoint y: 558, distance: 10.3
click at [875, 597] on div "1 Person" at bounding box center [954, 608] width 164 height 22
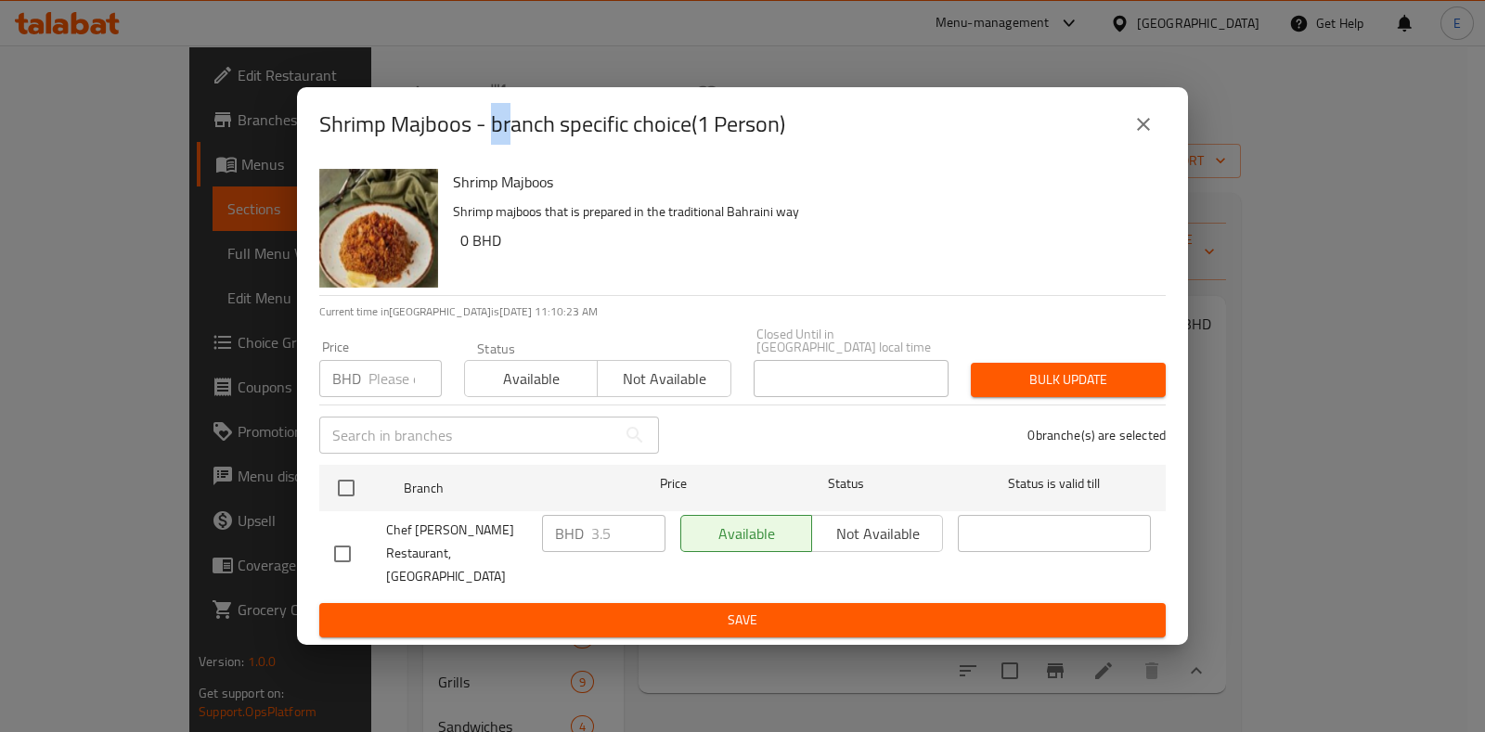
drag, startPoint x: 484, startPoint y: 127, endPoint x: 412, endPoint y: 134, distance: 71.8
click at [483, 127] on h2 "Shrimp Majboos - branch specific choice(1 Person)" at bounding box center [552, 125] width 466 height 30
drag, startPoint x: 320, startPoint y: 141, endPoint x: 480, endPoint y: 150, distance: 159.9
click at [480, 139] on h2 "Shrimp Majboos - branch specific choice(1 Person)" at bounding box center [552, 125] width 466 height 30
copy h2 "Shrimp Majboos"
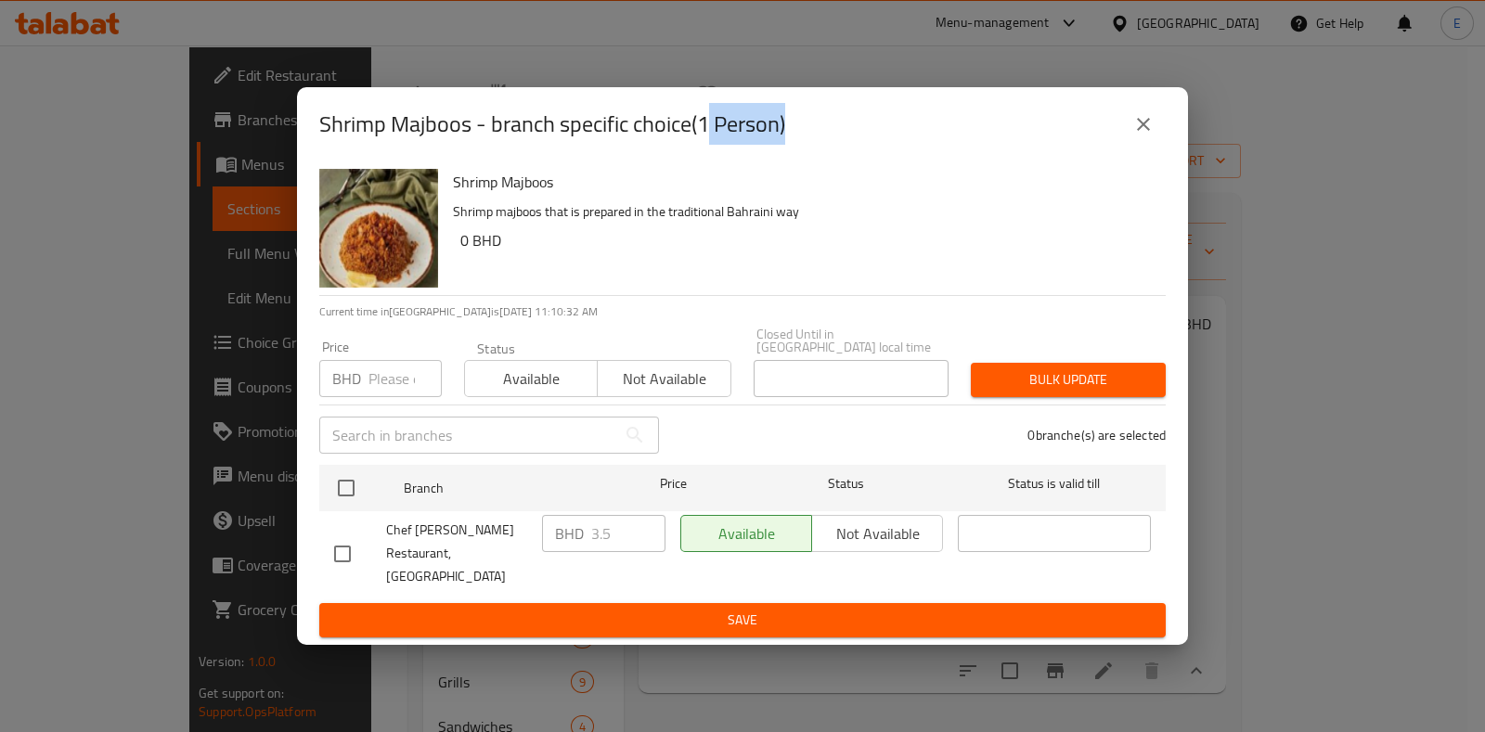
drag, startPoint x: 701, startPoint y: 143, endPoint x: 776, endPoint y: 174, distance: 81.2
click at [780, 139] on h2 "Shrimp Majboos - branch specific choice(1 Person)" at bounding box center [552, 125] width 466 height 30
copy h2 "1 Person"
drag, startPoint x: 476, startPoint y: 160, endPoint x: 1233, endPoint y: 139, distance: 757.6
click at [477, 139] on h2 "Shrimp Majboos - branch specific choice(1 Person)" at bounding box center [552, 125] width 466 height 30
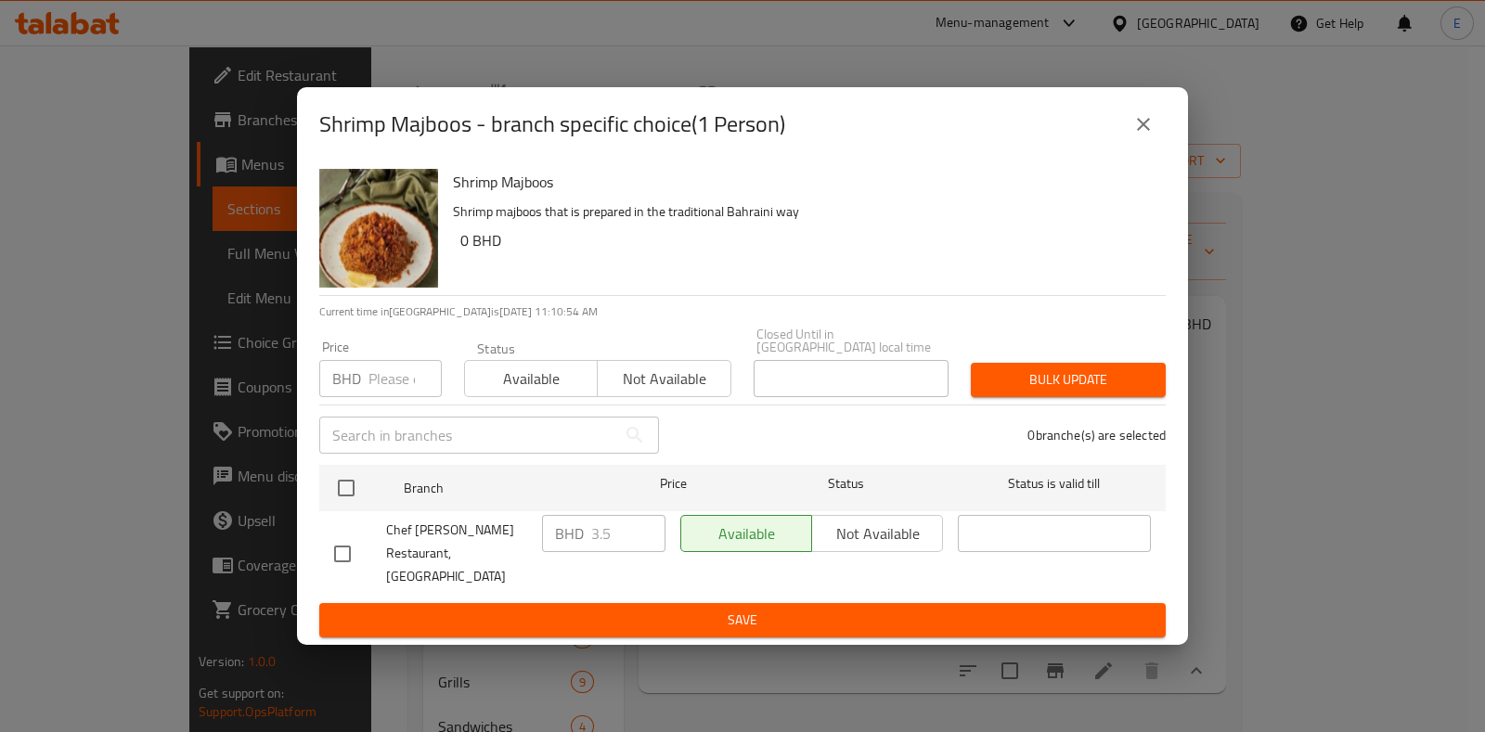
click at [1117, 147] on div "Shrimp Majboos - branch specific choice(1 Person)" at bounding box center [742, 124] width 846 height 45
click at [1143, 131] on icon "close" at bounding box center [1143, 124] width 13 height 13
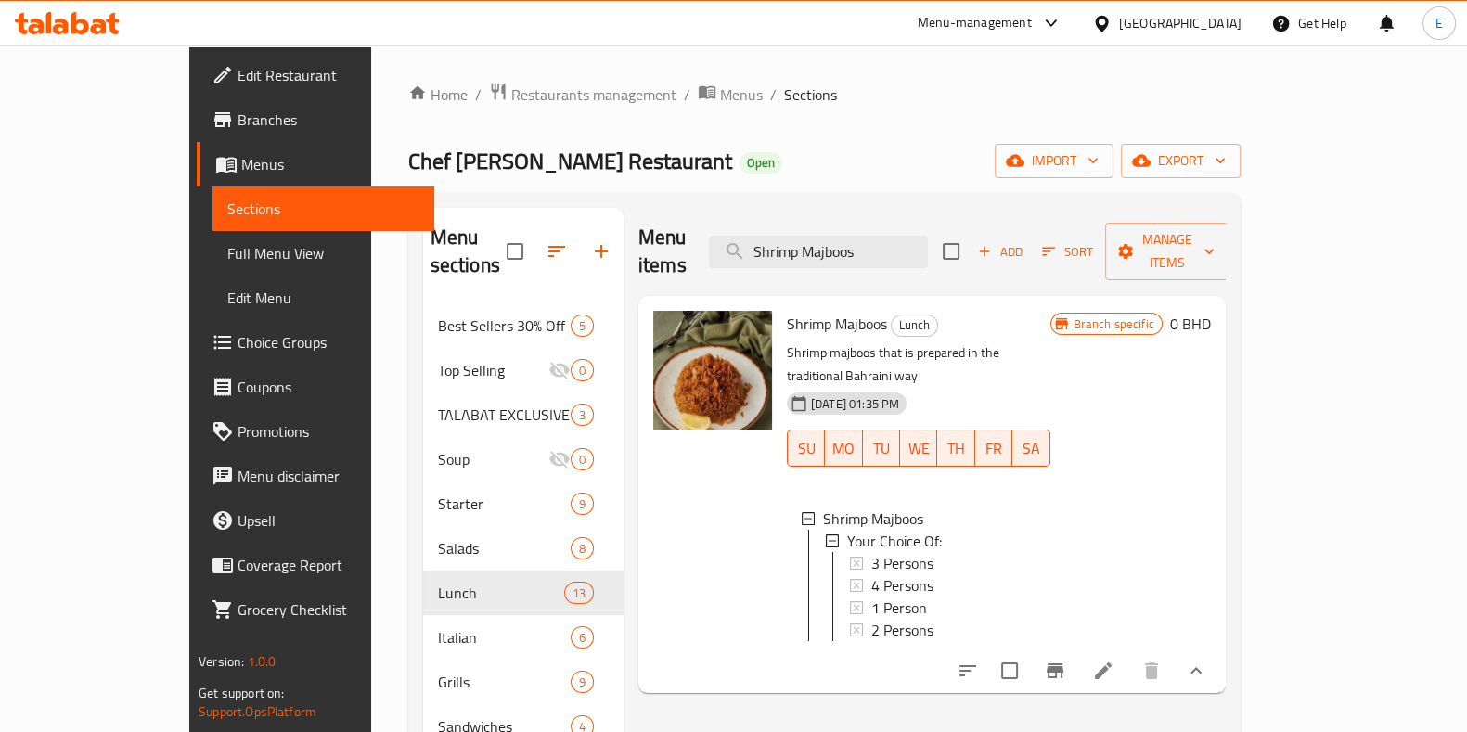
drag, startPoint x: 288, startPoint y: 160, endPoint x: 646, endPoint y: 167, distance: 358.3
click at [636, 154] on h2 "Chef [PERSON_NAME] Restaurant Open" at bounding box center [595, 162] width 374 height 30
copy span "[PERSON_NAME] Restaurant"
click at [585, 129] on div "Home / Restaurants management / Menus / Sections Chef [PERSON_NAME] Restaurant …" at bounding box center [824, 561] width 833 height 956
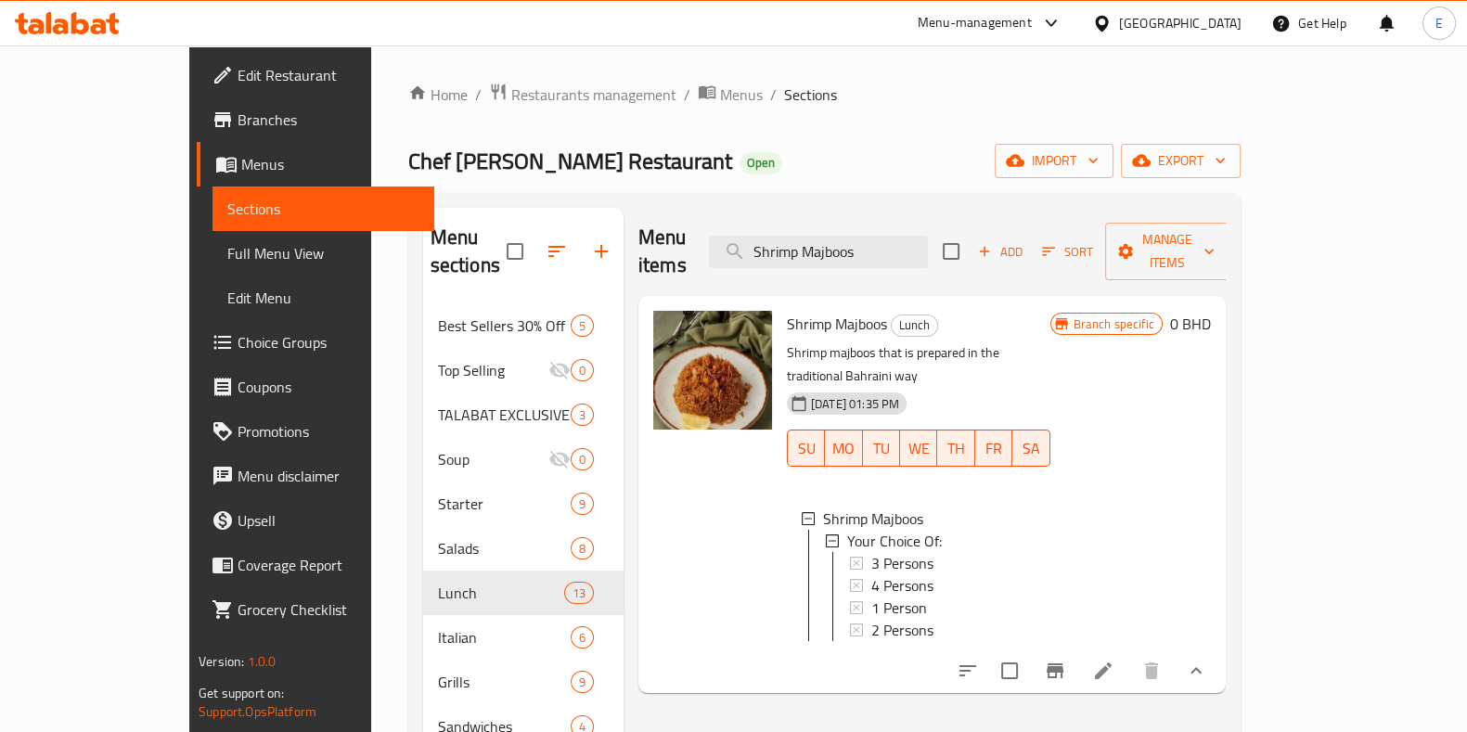
click at [552, 210] on div "Menu sections" at bounding box center [523, 252] width 200 height 88
